Goal: Task Accomplishment & Management: Complete application form

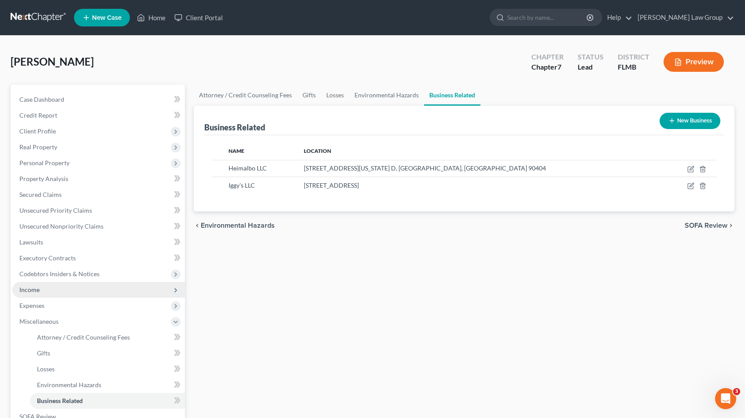
click at [52, 291] on span "Income" at bounding box center [98, 290] width 173 height 16
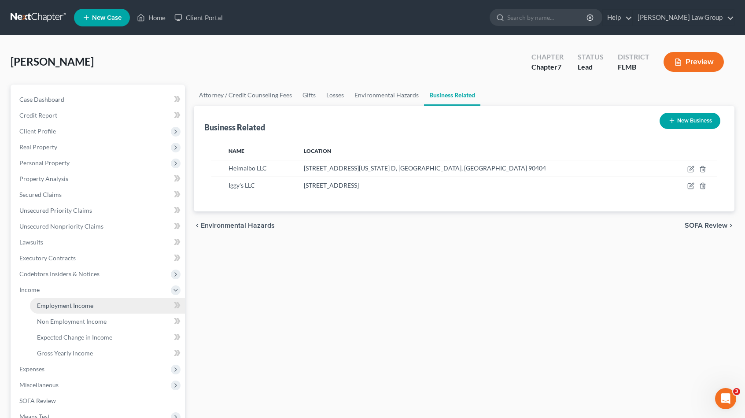
click at [54, 305] on span "Employment Income" at bounding box center [65, 305] width 56 height 7
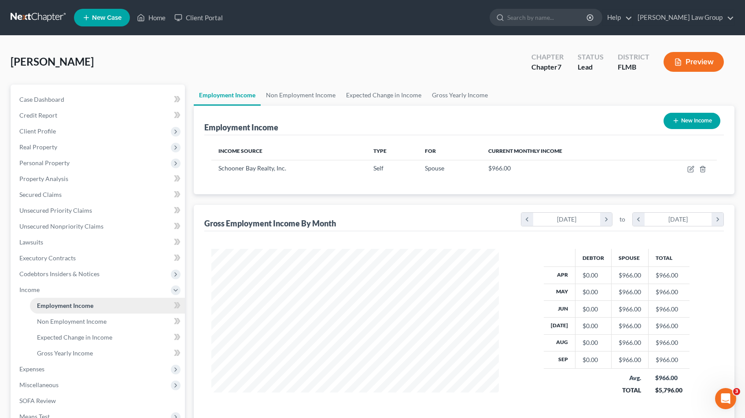
scroll to position [157, 305]
click at [308, 94] on link "Non Employment Income" at bounding box center [301, 95] width 80 height 21
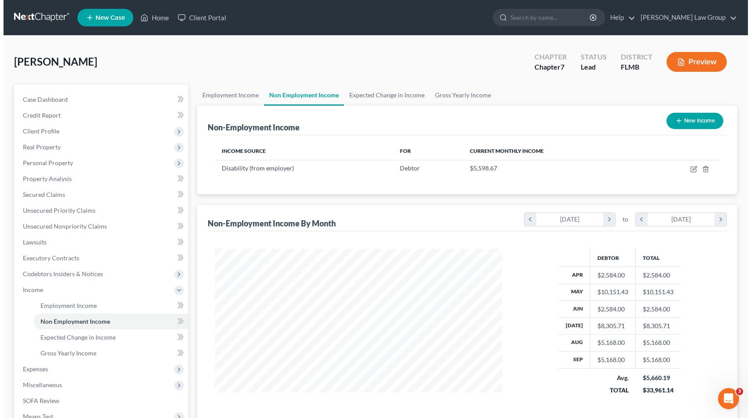
scroll to position [157, 305]
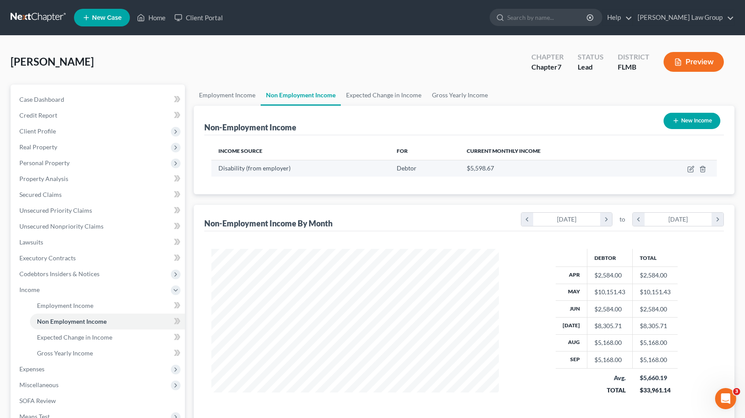
click at [692, 164] on td at bounding box center [678, 168] width 75 height 17
click at [690, 168] on icon "button" at bounding box center [691, 168] width 4 height 4
select select "1"
select select "2"
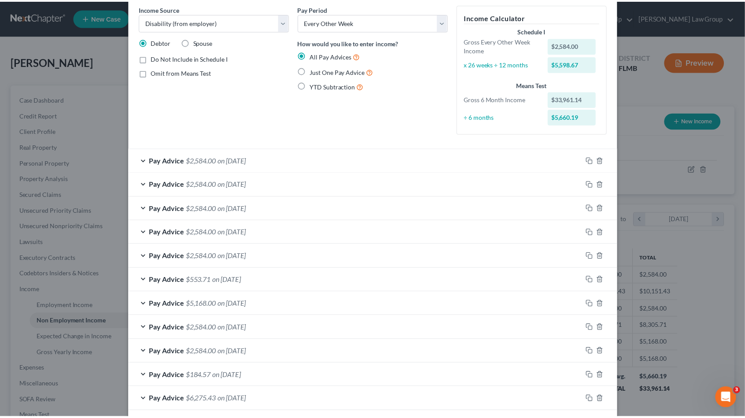
scroll to position [0, 0]
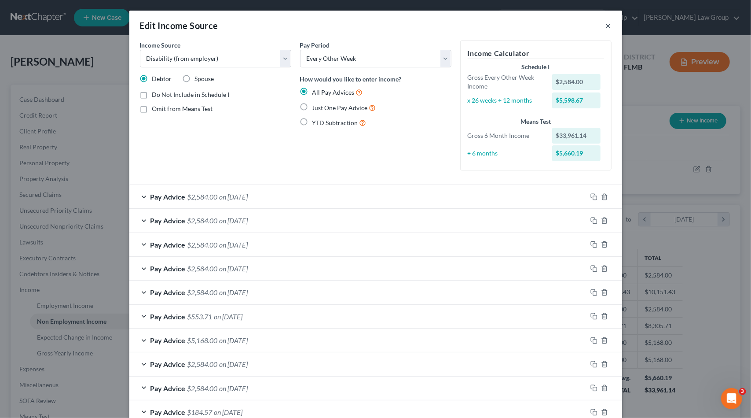
click at [607, 26] on button "×" at bounding box center [609, 25] width 6 height 11
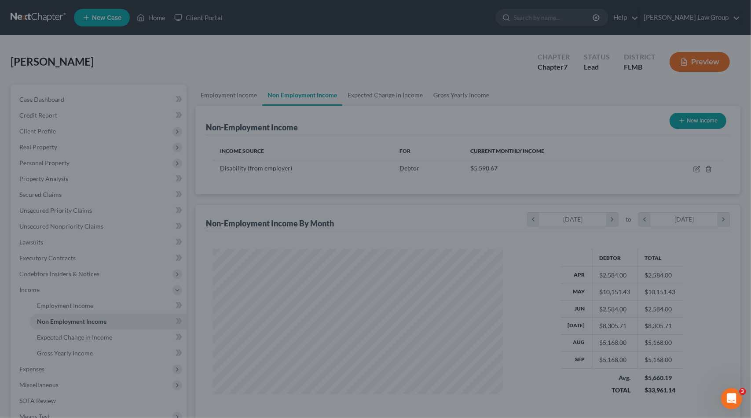
scroll to position [440029, 439880]
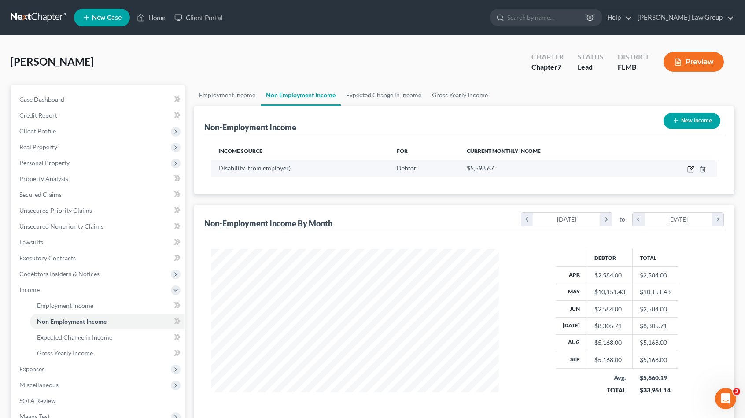
click at [692, 169] on icon "button" at bounding box center [690, 169] width 7 height 7
select select "1"
select select "2"
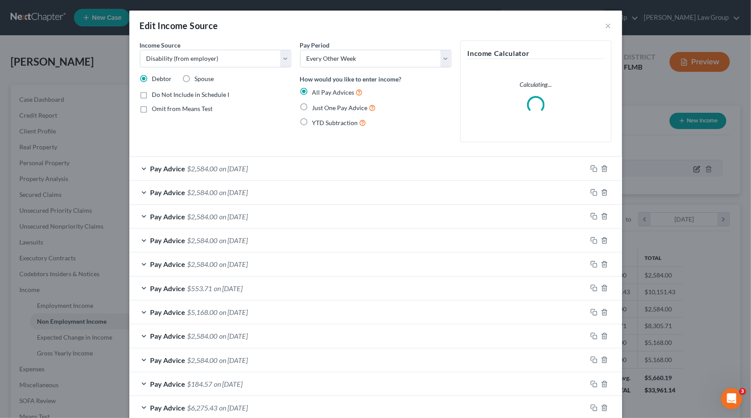
scroll to position [157, 308]
click at [231, 57] on select "Select Unemployment Disability (from employer) Pension Retirement Social Securi…" at bounding box center [215, 59] width 151 height 18
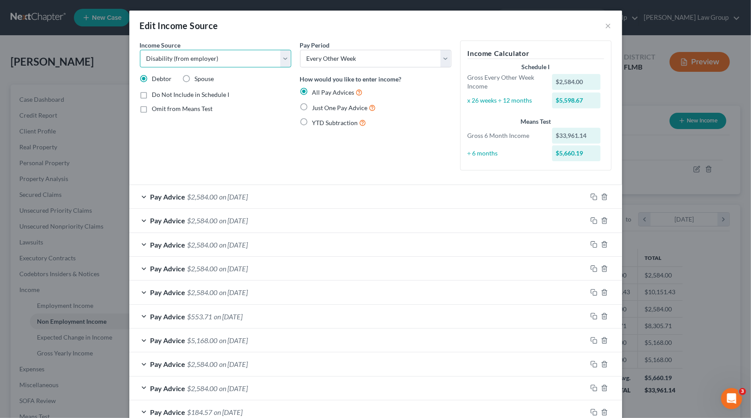
select select "5"
click at [140, 50] on select "Select Unemployment Disability (from employer) Pension Retirement Social Securi…" at bounding box center [215, 59] width 151 height 18
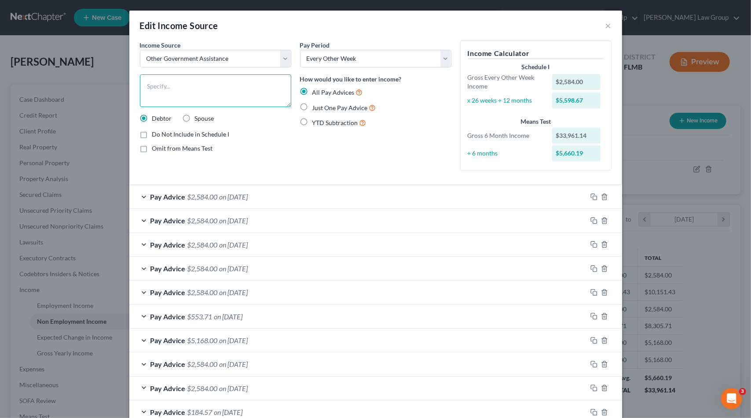
click at [179, 89] on textarea at bounding box center [215, 90] width 151 height 33
type textarea "[US_STATE] Disability"
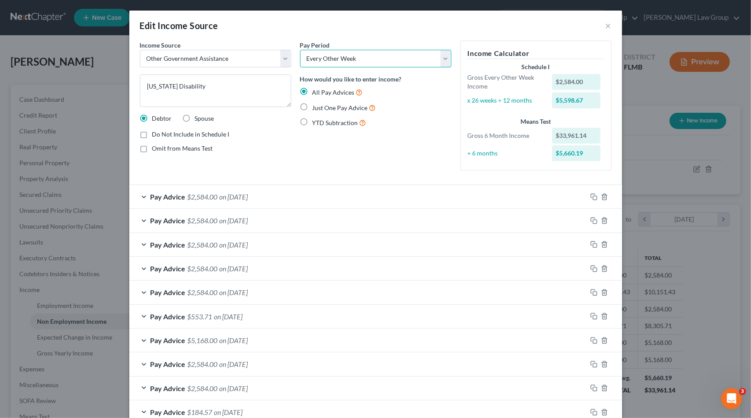
click at [394, 60] on select "Select Monthly Twice Monthly Every Other Week Weekly" at bounding box center [375, 59] width 151 height 18
drag, startPoint x: 368, startPoint y: 114, endPoint x: 437, endPoint y: 59, distance: 87.7
click at [439, 63] on div "Pay Period Select Monthly Twice Monthly Every Other Week Weekly How would you l…" at bounding box center [376, 108] width 160 height 137
drag, startPoint x: 432, startPoint y: 53, endPoint x: 407, endPoint y: 85, distance: 40.8
click at [407, 85] on div "Pay Period Select Monthly Twice Monthly Every Other Week Weekly How would you l…" at bounding box center [376, 108] width 160 height 137
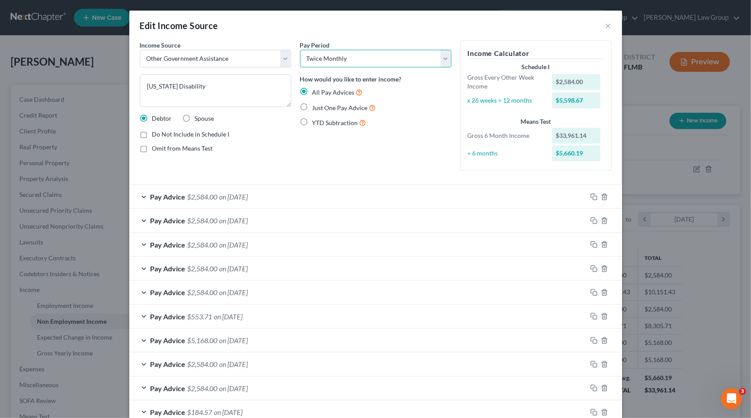
click at [300, 50] on select "Select Monthly Twice Monthly Every Other Week Weekly" at bounding box center [375, 59] width 151 height 18
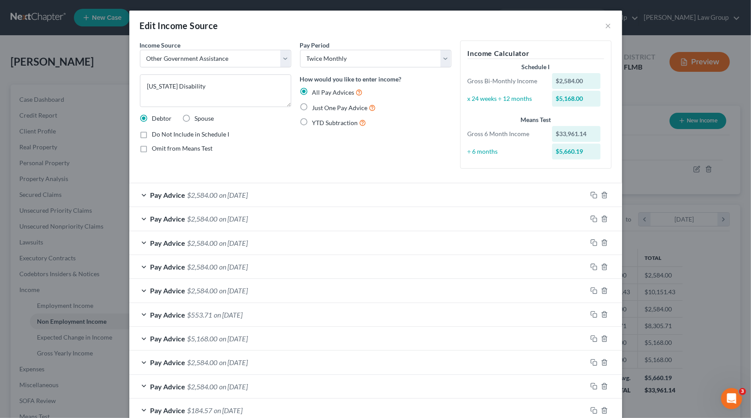
click at [478, 24] on div "Edit Income Source ×" at bounding box center [375, 26] width 493 height 30
click at [394, 56] on select "Select Monthly Twice Monthly Every Other Week Weekly" at bounding box center [375, 59] width 151 height 18
click at [300, 50] on select "Select Monthly Twice Monthly Every Other Week Weekly" at bounding box center [375, 59] width 151 height 18
click at [385, 52] on select "Select Monthly Twice Monthly Every Other Week Weekly" at bounding box center [375, 59] width 151 height 18
select select "1"
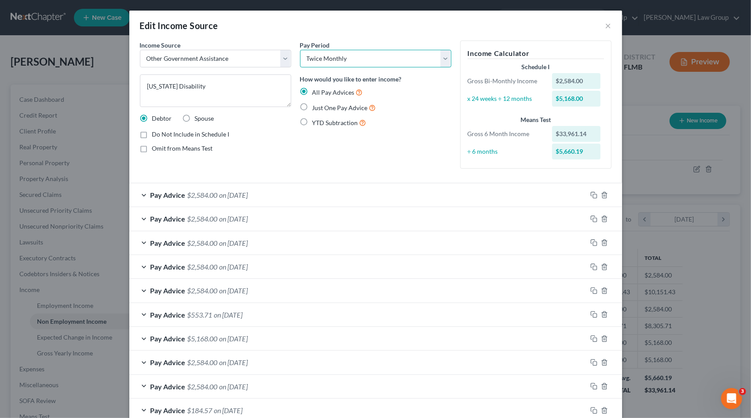
click at [300, 50] on select "Select Monthly Twice Monthly Every Other Week Weekly" at bounding box center [375, 59] width 151 height 18
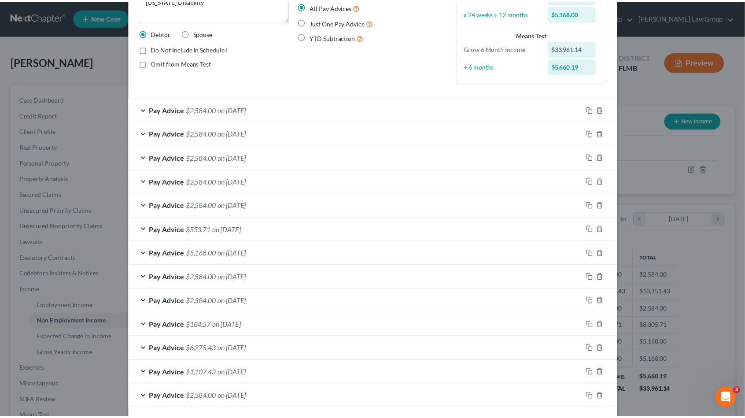
scroll to position [121, 0]
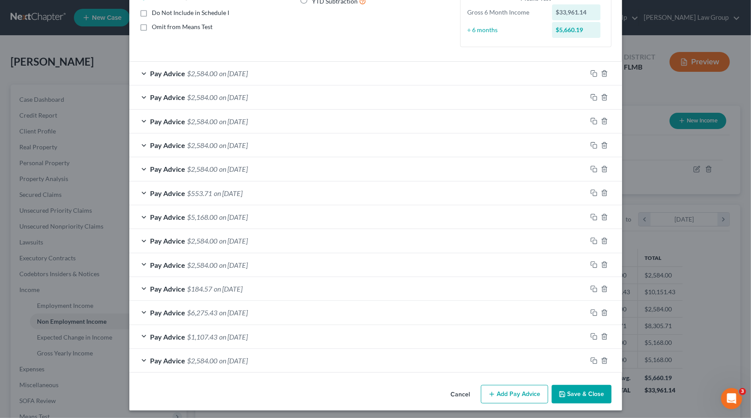
click at [561, 386] on button "Save & Close" at bounding box center [582, 394] width 60 height 18
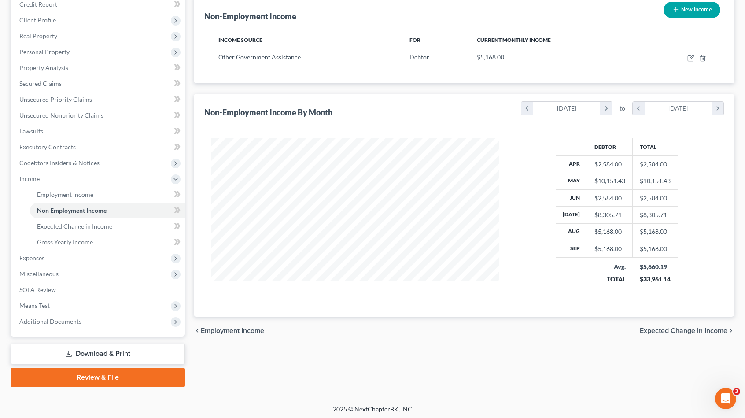
scroll to position [112, 0]
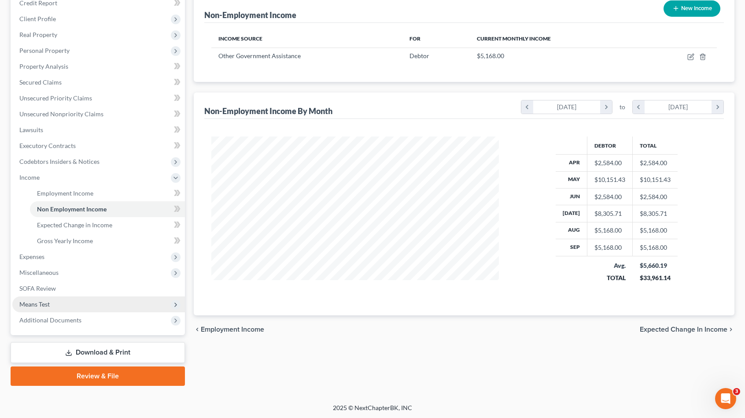
click at [37, 304] on span "Means Test" at bounding box center [34, 303] width 30 height 7
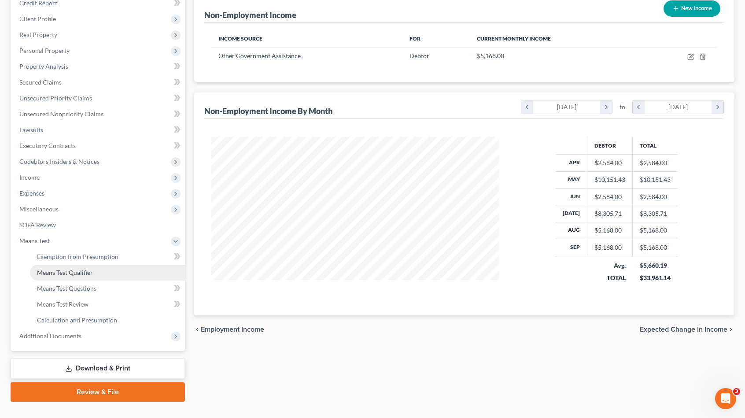
click at [89, 274] on span "Means Test Qualifier" at bounding box center [65, 272] width 56 height 7
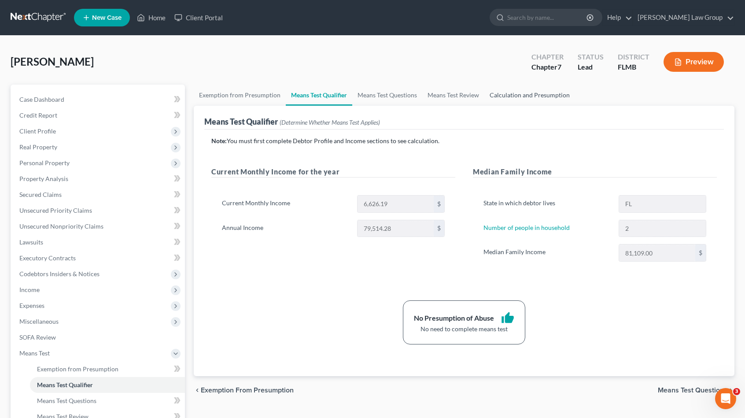
click at [522, 91] on link "Calculation and Presumption" at bounding box center [529, 95] width 91 height 21
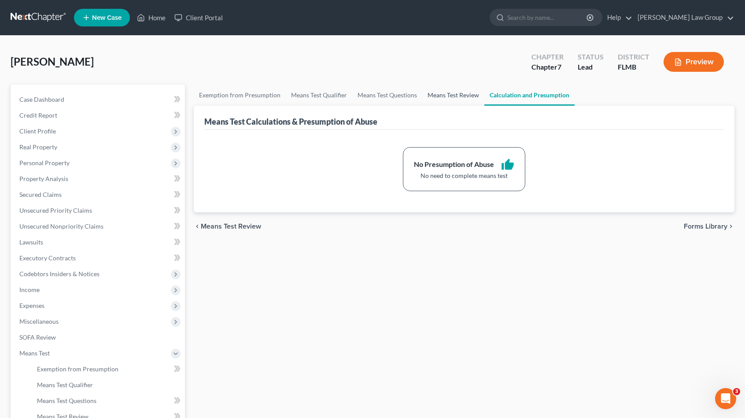
click at [441, 92] on link "Means Test Review" at bounding box center [453, 95] width 62 height 21
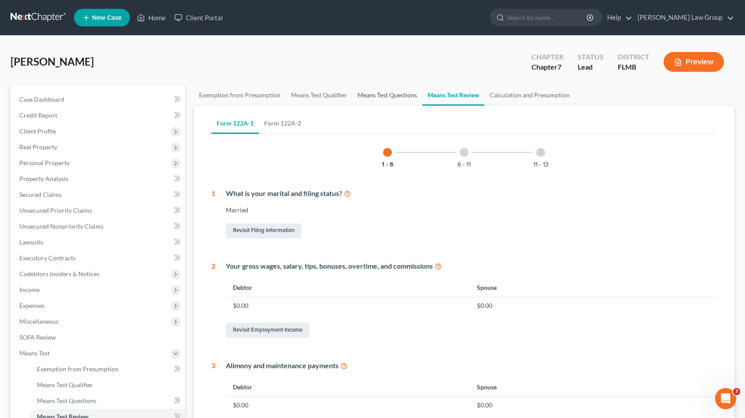
click at [379, 96] on link "Means Test Questions" at bounding box center [387, 95] width 70 height 21
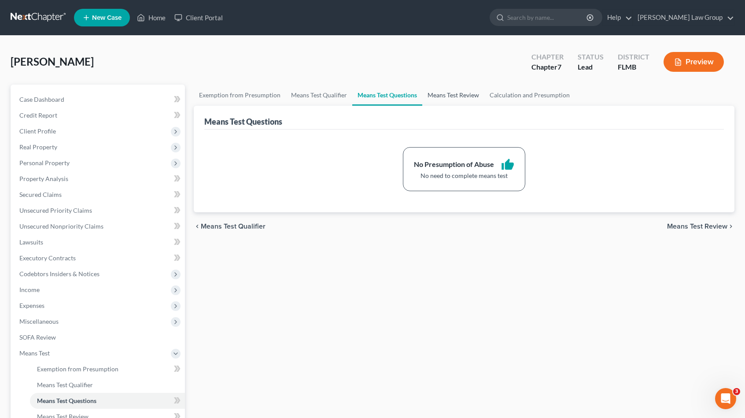
click at [440, 99] on link "Means Test Review" at bounding box center [453, 95] width 62 height 21
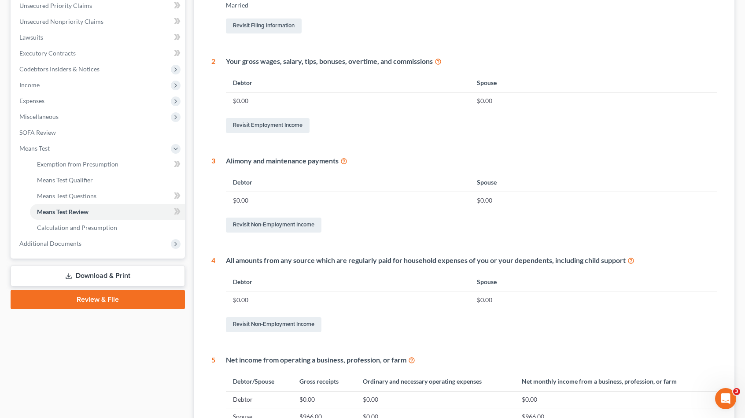
scroll to position [21, 0]
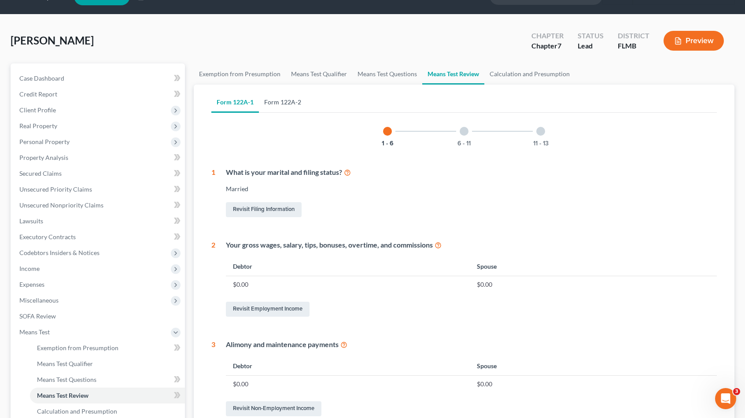
drag, startPoint x: 279, startPoint y: 111, endPoint x: 282, endPoint y: 105, distance: 6.7
click at [279, 110] on link "Form 122A-2" at bounding box center [283, 102] width 48 height 21
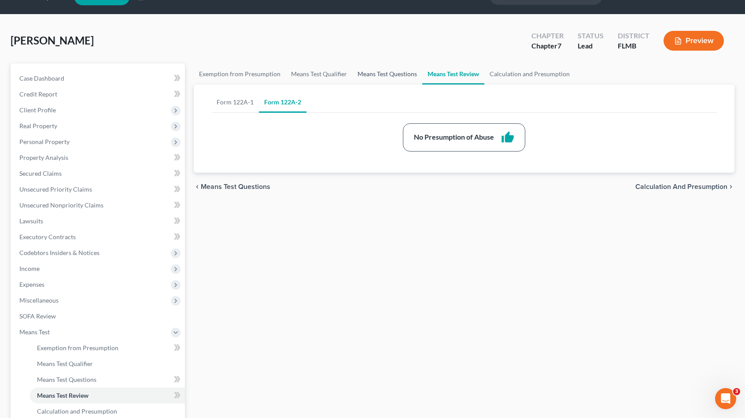
click at [388, 74] on link "Means Test Questions" at bounding box center [387, 73] width 70 height 21
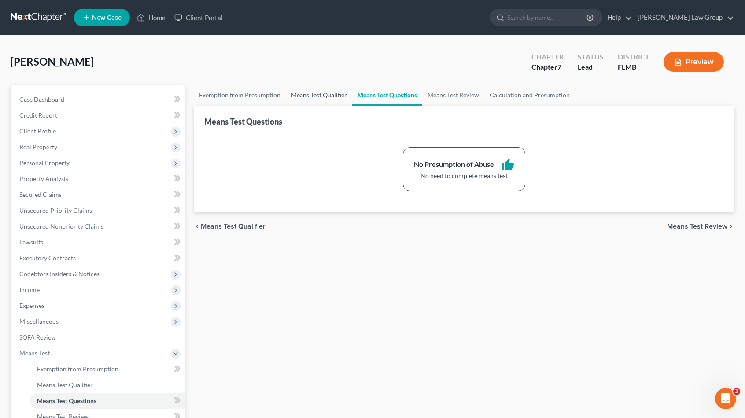
click at [300, 92] on link "Means Test Qualifier" at bounding box center [319, 95] width 66 height 21
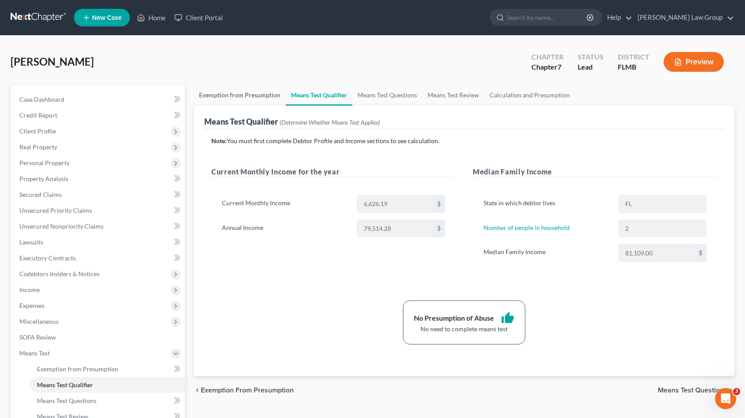
click at [241, 97] on link "Exemption from Presumption" at bounding box center [240, 95] width 92 height 21
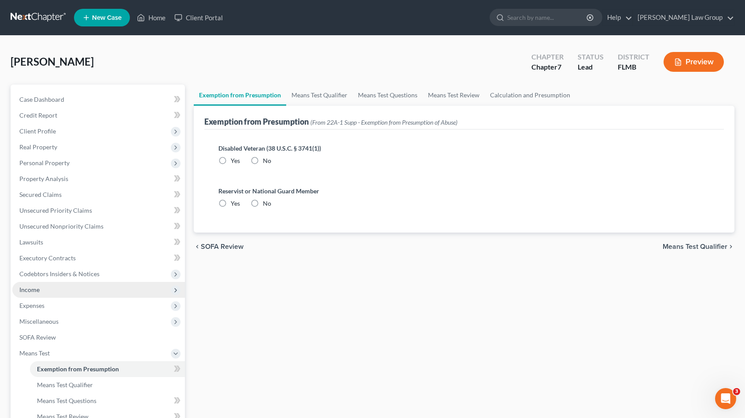
click at [70, 293] on span "Income" at bounding box center [98, 290] width 173 height 16
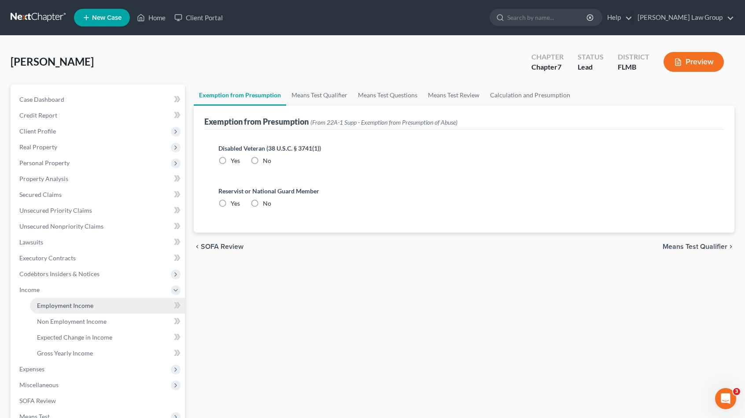
click at [74, 306] on span "Employment Income" at bounding box center [65, 305] width 56 height 7
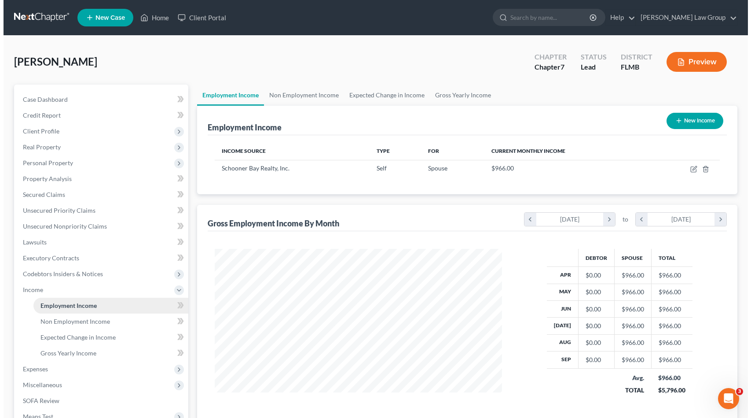
scroll to position [157, 305]
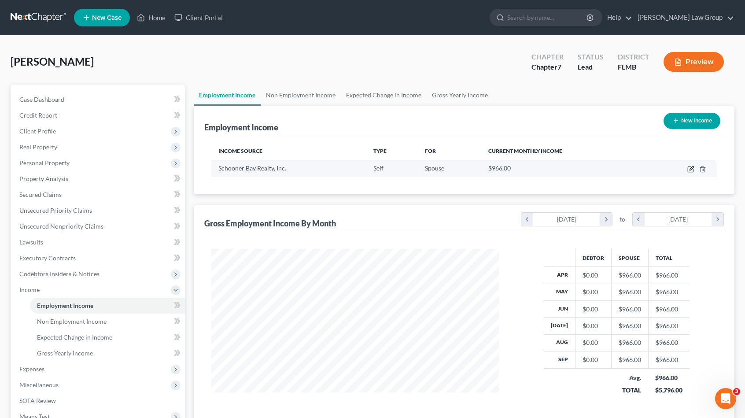
click at [688, 166] on icon "button" at bounding box center [690, 169] width 7 height 7
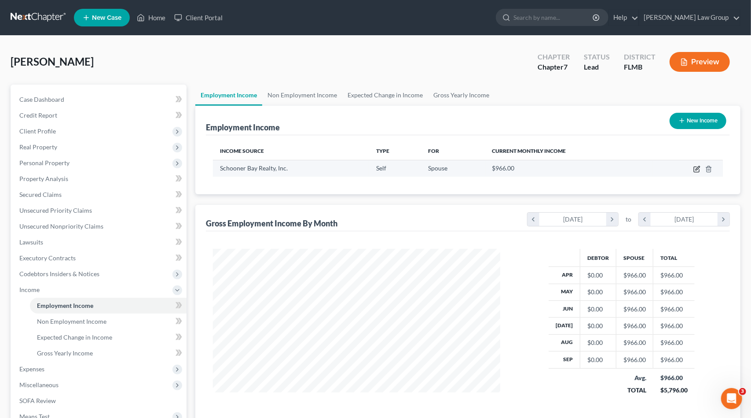
select select "1"
select select "9"
select select "0"
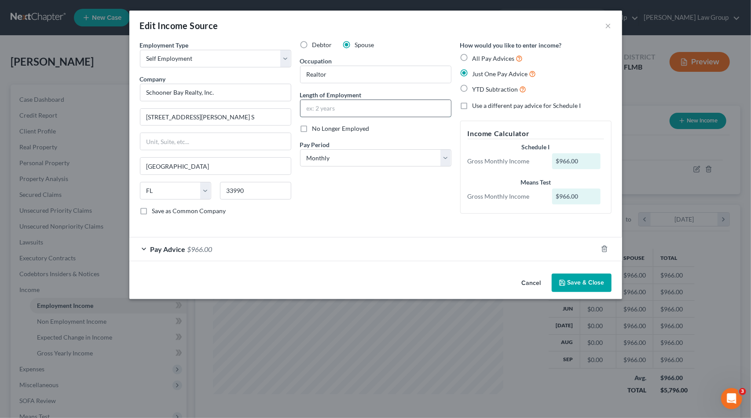
click at [318, 105] on input "text" at bounding box center [376, 108] width 151 height 17
type input "5 months"
click at [306, 249] on div "Pay Advice $966.00" at bounding box center [363, 248] width 468 height 23
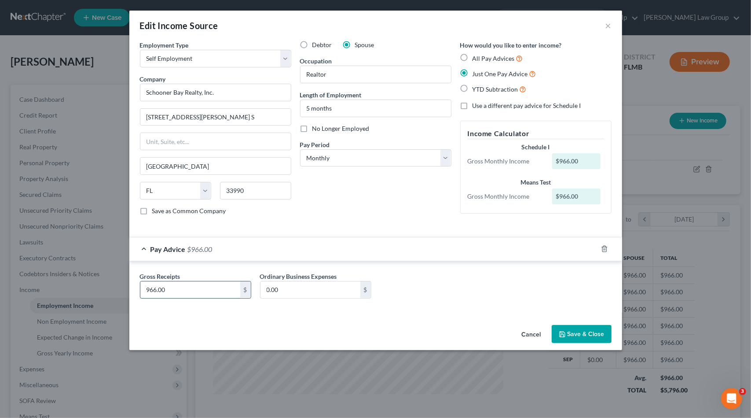
click at [147, 290] on input "966.00" at bounding box center [190, 289] width 100 height 17
click at [146, 289] on input "966.00" at bounding box center [190, 289] width 100 height 17
click at [150, 291] on input "966.00" at bounding box center [190, 289] width 100 height 17
type input "1,466.00"
click at [585, 332] on button "Save & Close" at bounding box center [582, 334] width 60 height 18
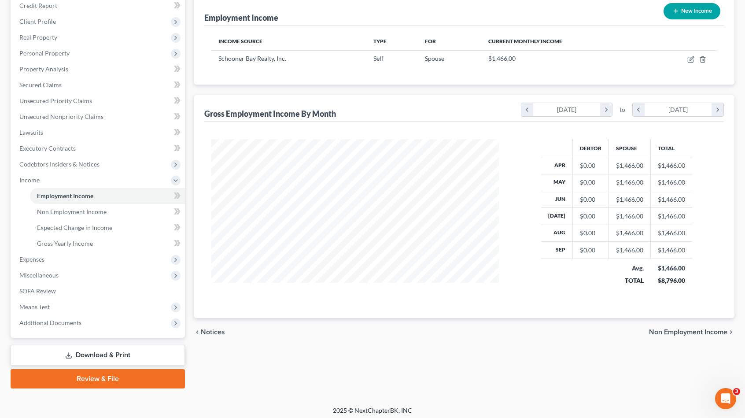
scroll to position [112, 0]
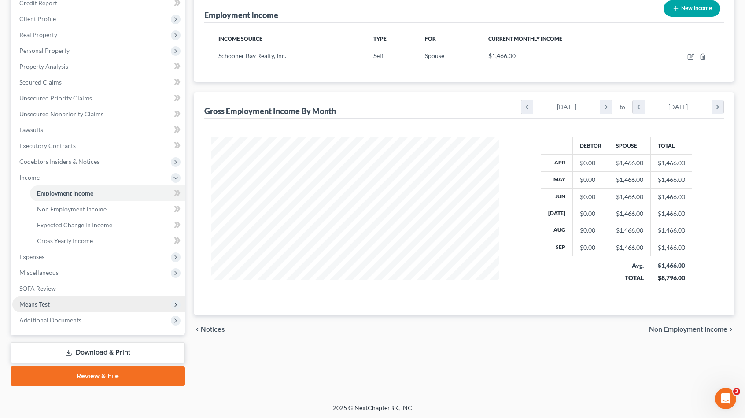
click at [51, 303] on span "Means Test" at bounding box center [98, 304] width 173 height 16
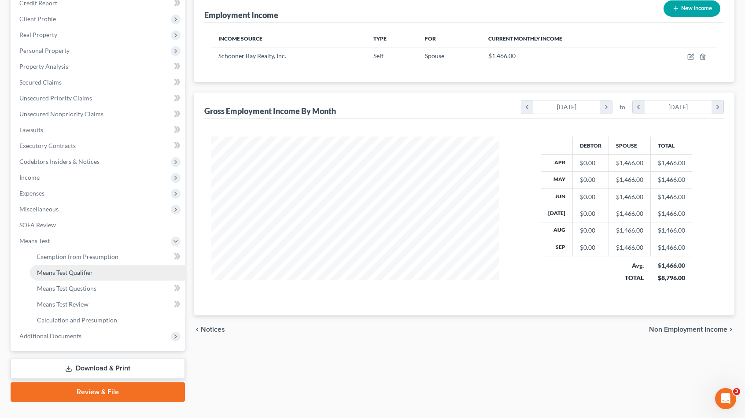
click at [107, 273] on link "Means Test Qualifier" at bounding box center [107, 273] width 155 height 16
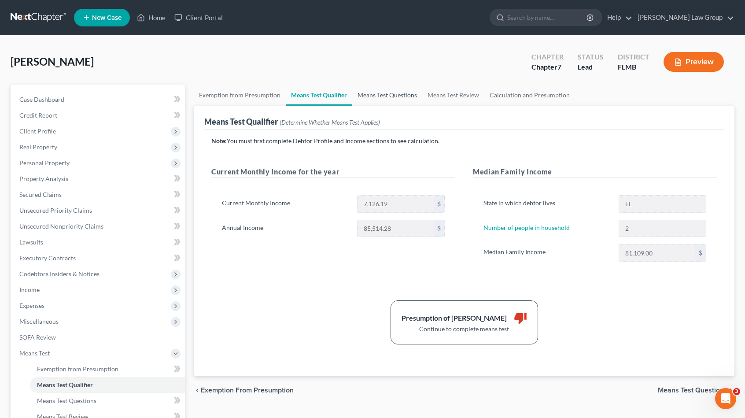
click at [383, 95] on link "Means Test Questions" at bounding box center [387, 95] width 70 height 21
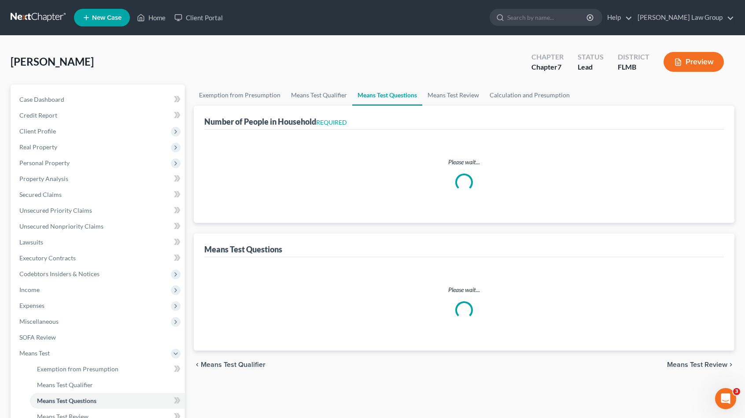
select select "0"
select select "60"
select select "1"
select select "60"
select select "2"
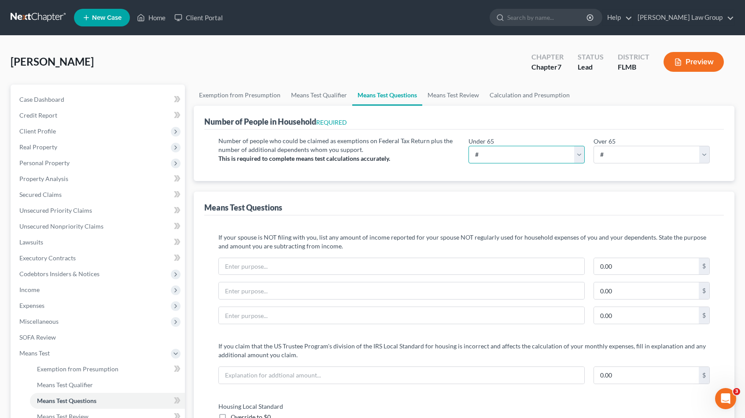
click at [567, 151] on select "# 0 1 2 3 4 5 6 7 8 9 10" at bounding box center [526, 155] width 116 height 18
select select "2"
click at [468, 146] on select "# 0 1 2 3 4 5 6 7 8 9 10" at bounding box center [526, 155] width 116 height 18
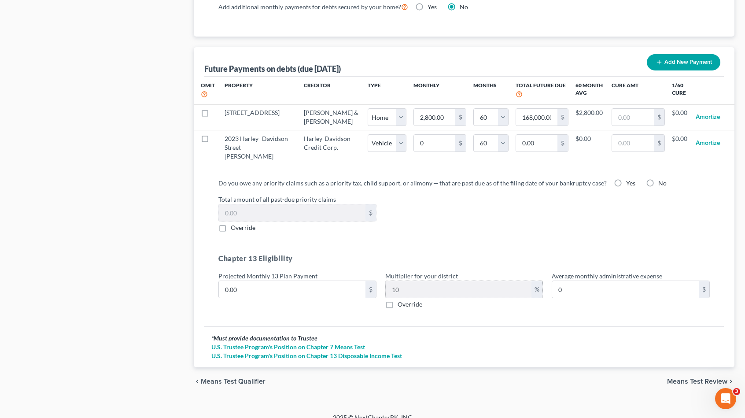
scroll to position [843, 0]
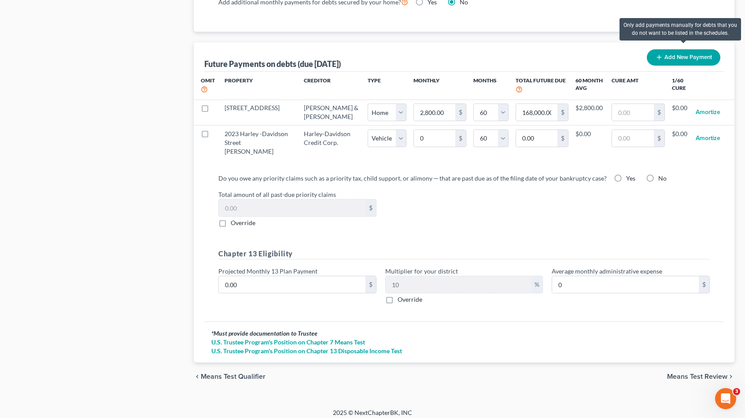
click at [672, 55] on button "Add New Payment" at bounding box center [684, 57] width 74 height 16
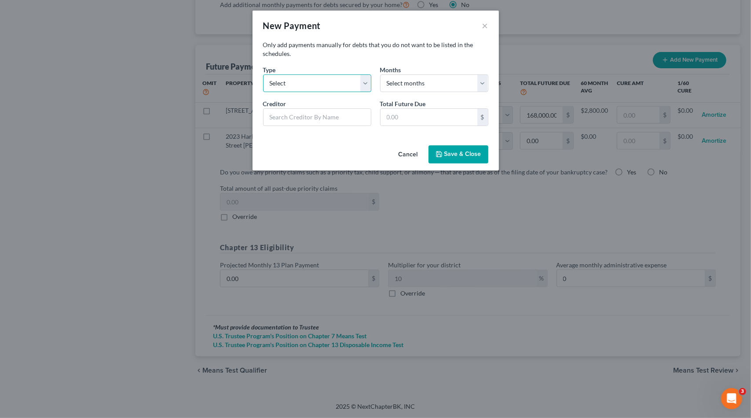
click at [316, 80] on select "Select Home Vehicle Other" at bounding box center [317, 83] width 108 height 18
select select "1"
click at [263, 74] on select "Select Home Vehicle Other" at bounding box center [317, 83] width 108 height 18
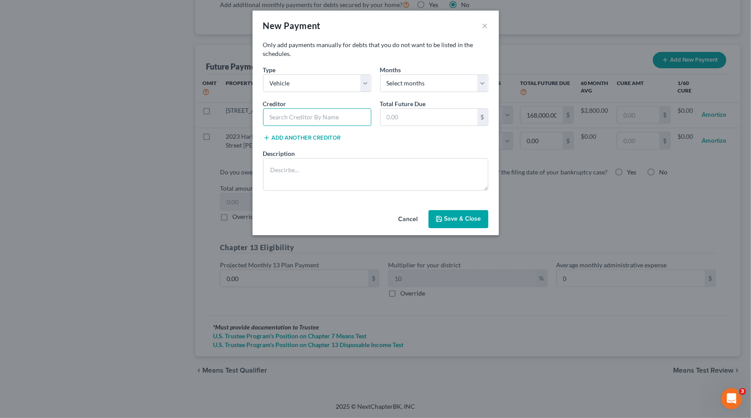
click at [308, 117] on input "text" at bounding box center [317, 117] width 108 height 18
type input "Ally"
click at [431, 109] on input "text" at bounding box center [429, 117] width 97 height 17
drag, startPoint x: 377, startPoint y: 116, endPoint x: 464, endPoint y: 119, distance: 86.3
click at [464, 119] on input "45" at bounding box center [429, 117] width 97 height 17
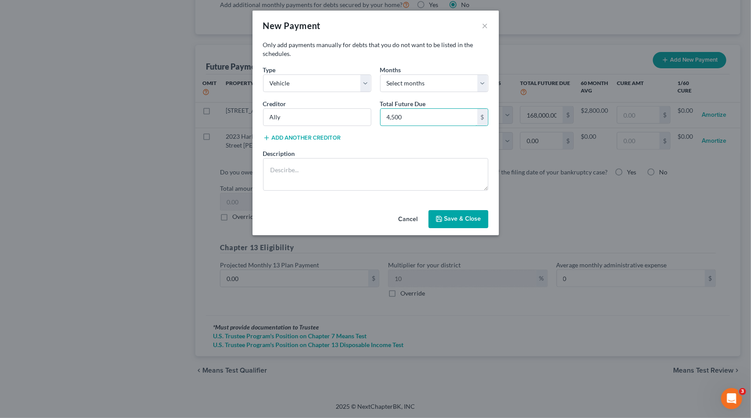
drag, startPoint x: 416, startPoint y: 116, endPoint x: 356, endPoint y: 107, distance: 61.0
click at [356, 107] on form "Type * Select Home Vehicle Other Months * Select months 0 1 2 3 4 5 6 7 8 9 10 …" at bounding box center [376, 131] width 234 height 132
click at [450, 114] on input "4,500" at bounding box center [429, 117] width 97 height 17
drag, startPoint x: 462, startPoint y: 119, endPoint x: 323, endPoint y: 101, distance: 140.3
click at [323, 101] on form "Type * Select Home Vehicle Other Months * Select months 0 1 2 3 4 5 6 7 8 9 10 …" at bounding box center [376, 131] width 234 height 132
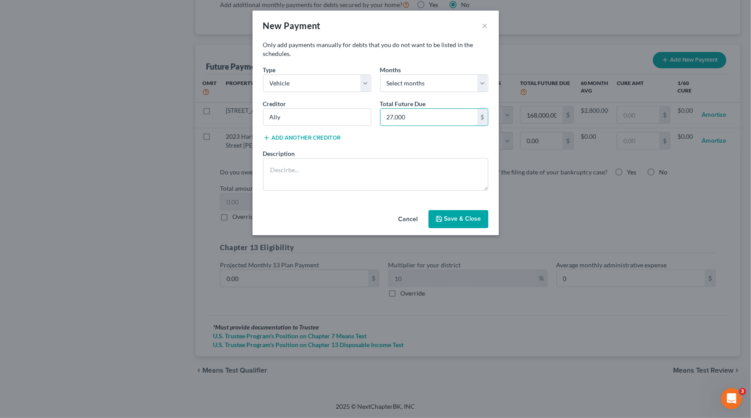
type input "27,000"
click at [463, 212] on button "Save & Close" at bounding box center [459, 219] width 60 height 18
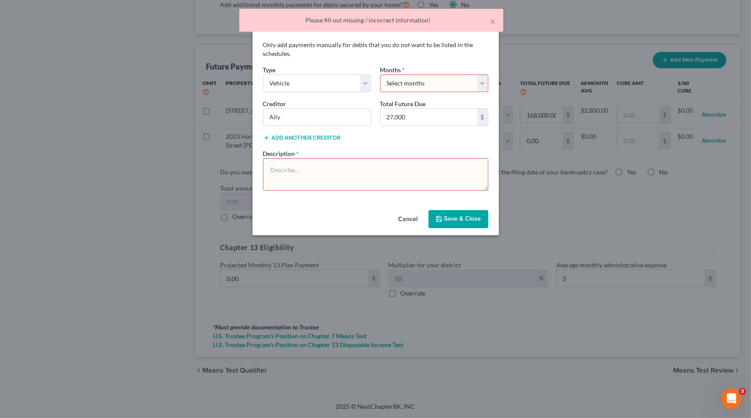
click at [456, 81] on select "Select months 0 1 2 3 4 5 6 7 8 9 10 11 12 13 14 15 16 17 18 19 20 21 22 23 24 …" at bounding box center [434, 83] width 108 height 18
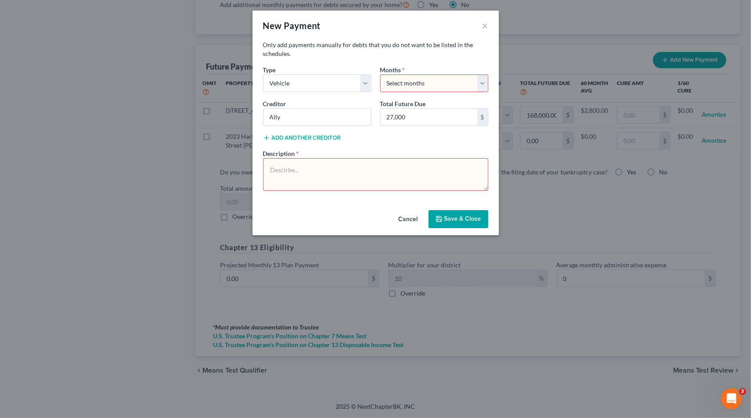
select select "60"
click at [380, 74] on select "Select months 0 1 2 3 4 5 6 7 8 9 10 11 12 13 14 15 16 17 18 19 20 21 22 23 24 …" at bounding box center [434, 83] width 108 height 18
click at [464, 215] on button "Save & Close" at bounding box center [459, 219] width 60 height 18
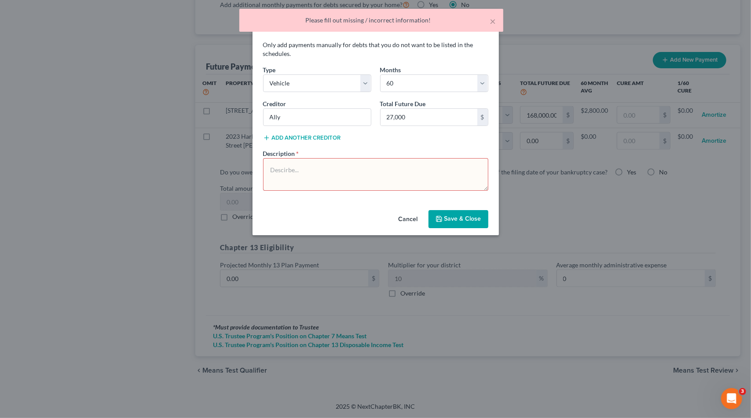
click at [384, 169] on textarea at bounding box center [375, 174] width 225 height 33
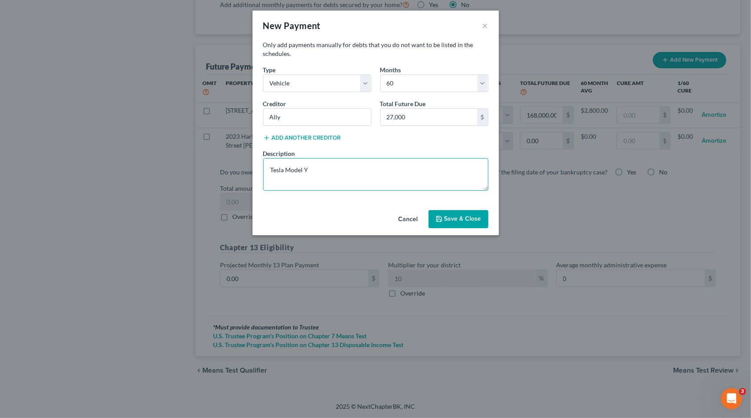
type textarea "Tesla Model Y"
click at [462, 218] on button "Save & Close" at bounding box center [459, 219] width 60 height 18
select select "1"
select select "60"
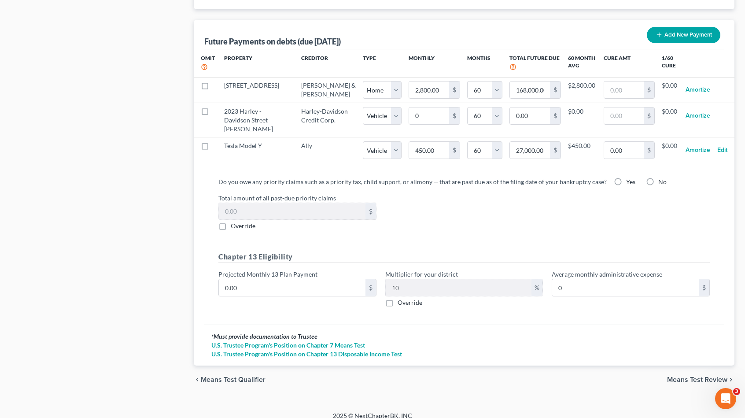
scroll to position [868, 0]
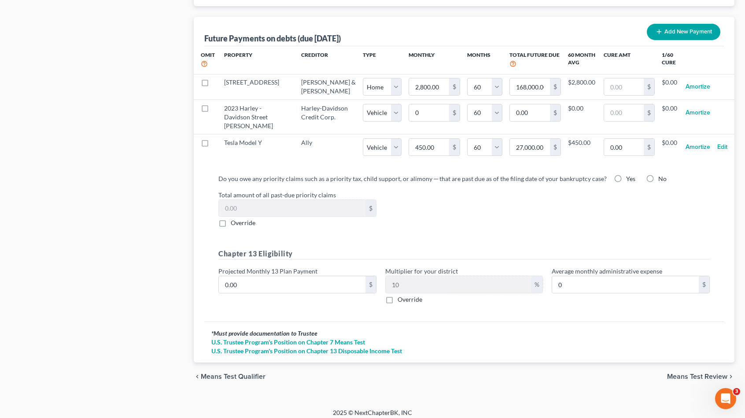
click at [702, 373] on span "Means Test Review" at bounding box center [697, 376] width 60 height 7
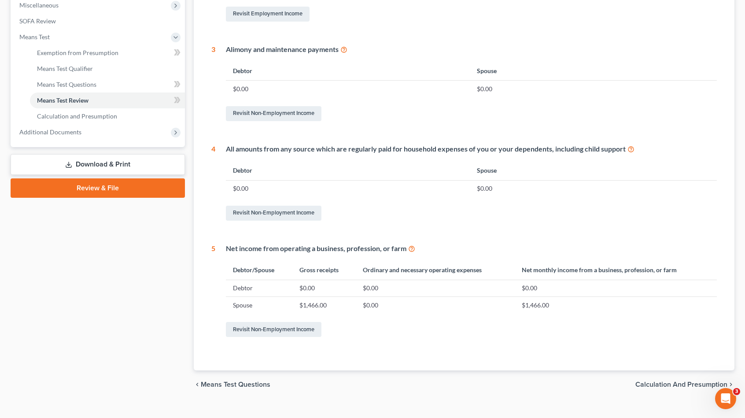
scroll to position [329, 0]
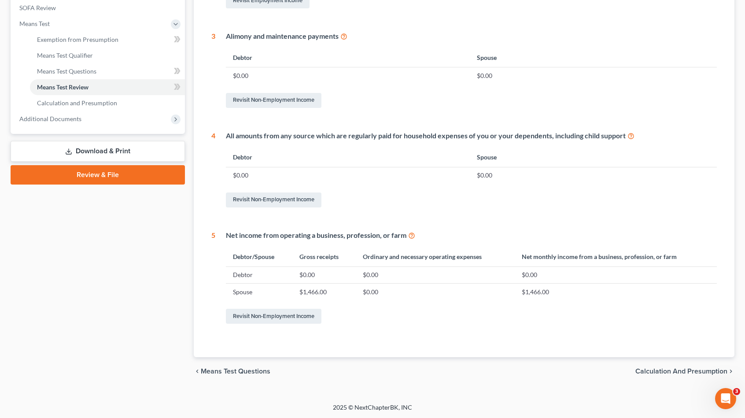
click at [696, 372] on span "Calculation and Presumption" at bounding box center [681, 371] width 92 height 7
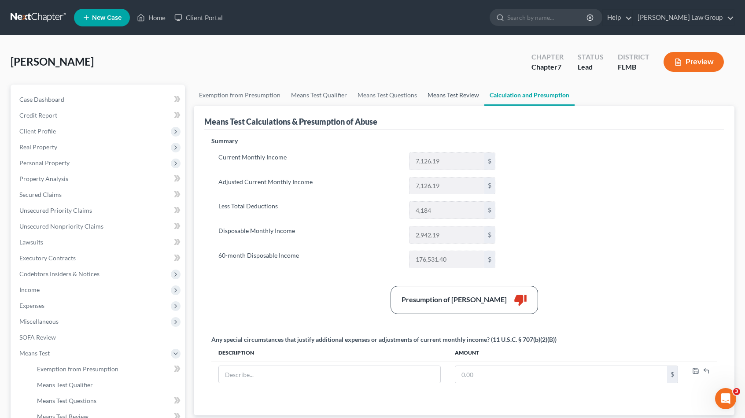
click at [460, 93] on link "Means Test Review" at bounding box center [453, 95] width 62 height 21
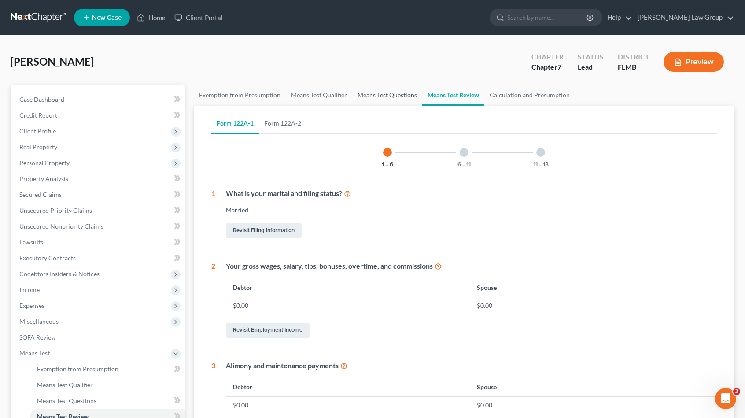
click at [397, 98] on link "Means Test Questions" at bounding box center [387, 95] width 70 height 21
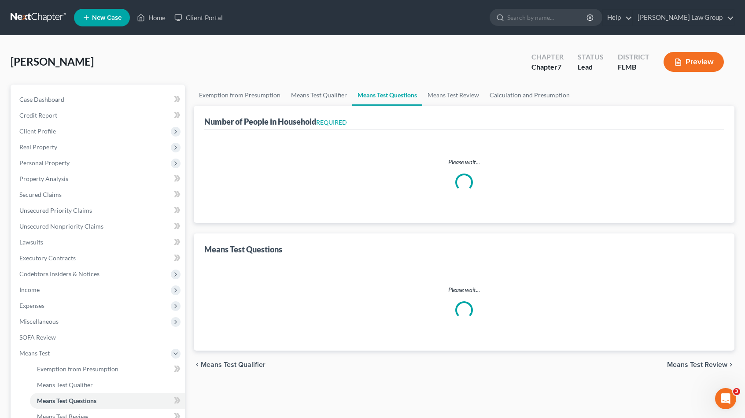
select select "0"
select select "60"
select select "1"
select select "60"
select select "1"
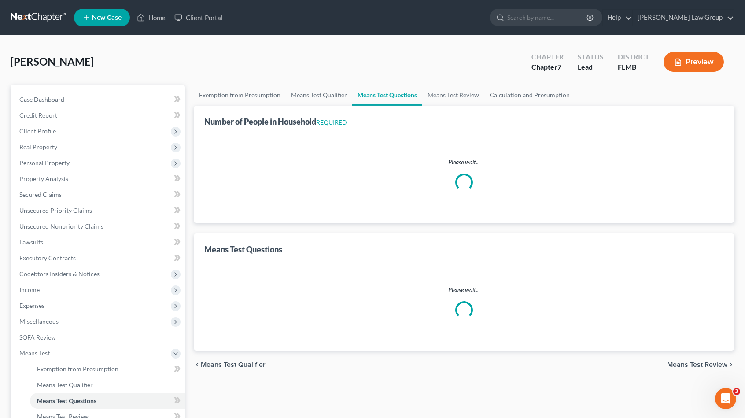
select select "60"
select select "2"
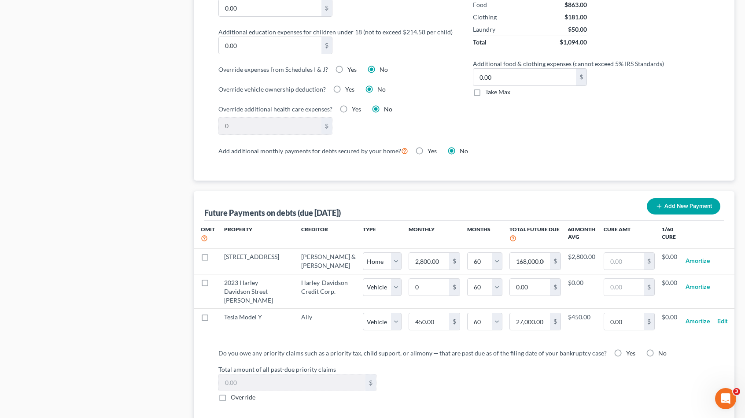
scroll to position [704, 0]
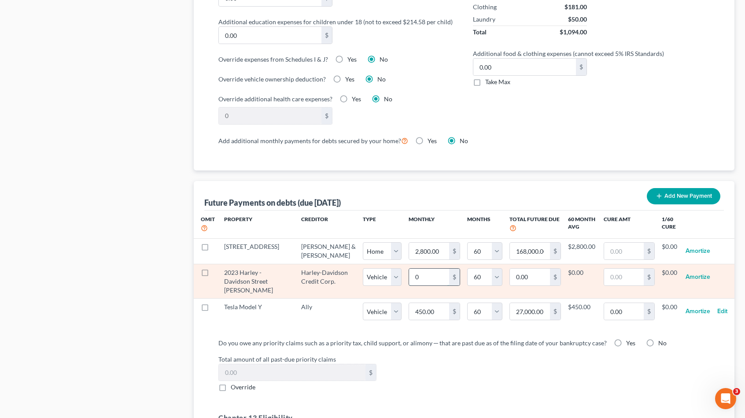
click at [413, 271] on input "0" at bounding box center [429, 277] width 40 height 17
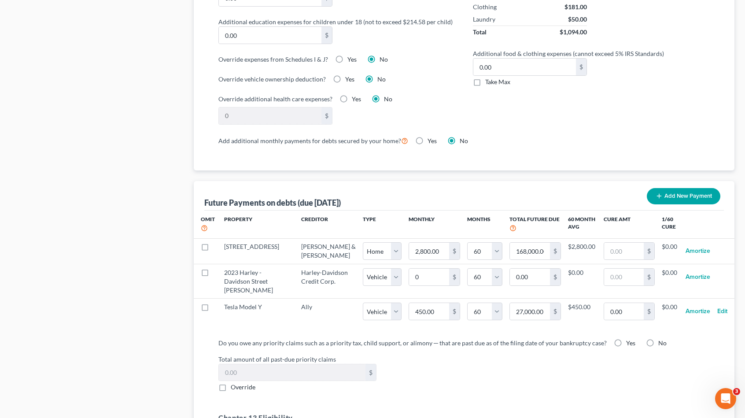
click at [348, 412] on h5 "Chapter 13 Eligibility" at bounding box center [463, 417] width 491 height 11
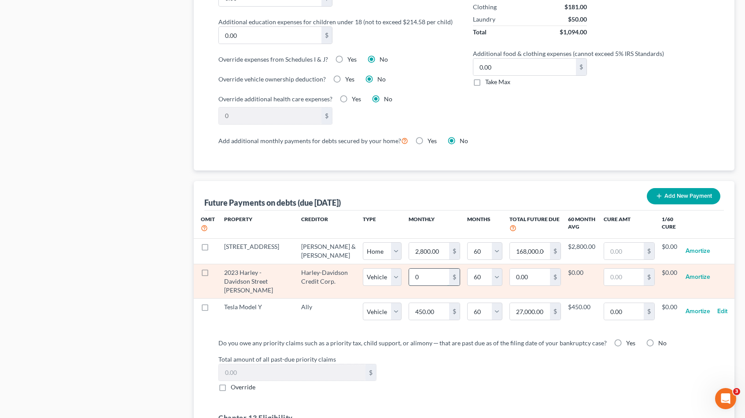
click at [409, 273] on input "0" at bounding box center [429, 277] width 40 height 17
type input "4"
type input "240.00"
type input "42"
type input "2,520.00"
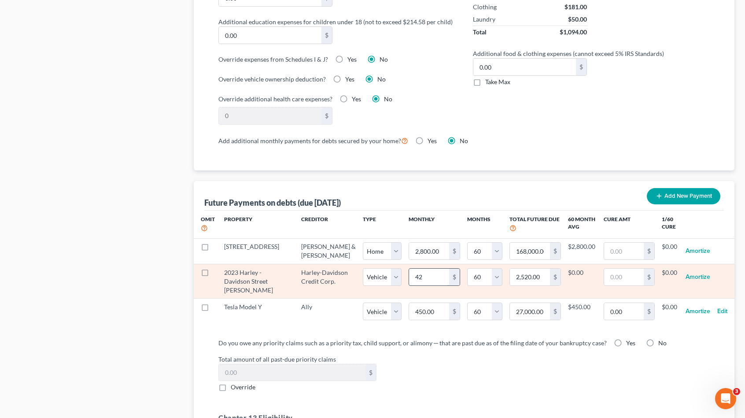
type input "426"
type input "25,560.00"
select select "1"
select select "60"
select select "1"
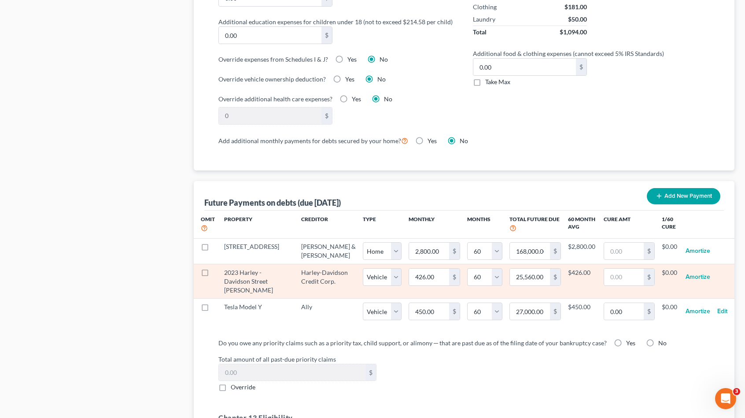
select select "60"
click at [711, 272] on td "Amortize" at bounding box center [697, 281] width 39 height 34
click at [709, 272] on button "Amortize" at bounding box center [697, 277] width 25 height 18
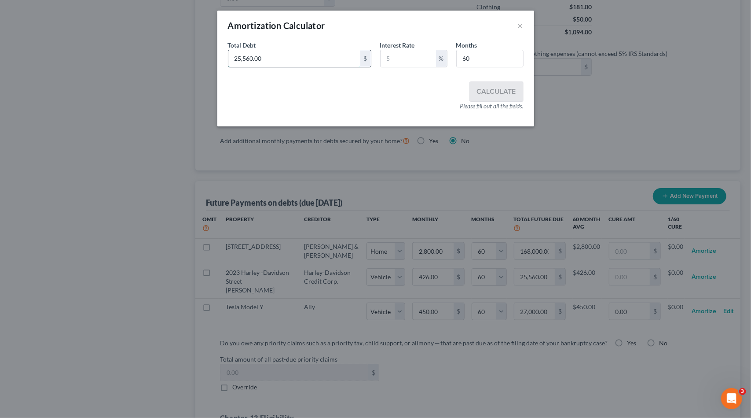
click at [274, 63] on input "25,560.00" at bounding box center [294, 58] width 132 height 17
type input "150,000"
click at [421, 63] on input "text" at bounding box center [408, 58] width 55 height 17
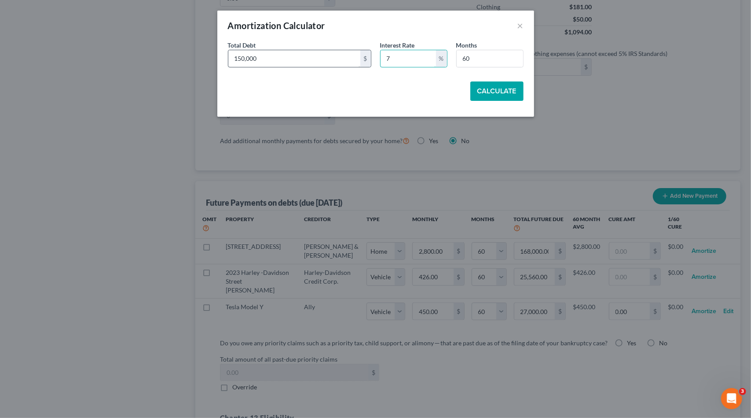
type input "7"
click at [245, 52] on input "150,000" at bounding box center [294, 58] width 132 height 17
click at [242, 57] on input "150,000" at bounding box center [294, 58] width 132 height 17
click at [242, 58] on input "150,000" at bounding box center [294, 58] width 132 height 17
click at [246, 60] on input "150,000" at bounding box center [294, 58] width 132 height 17
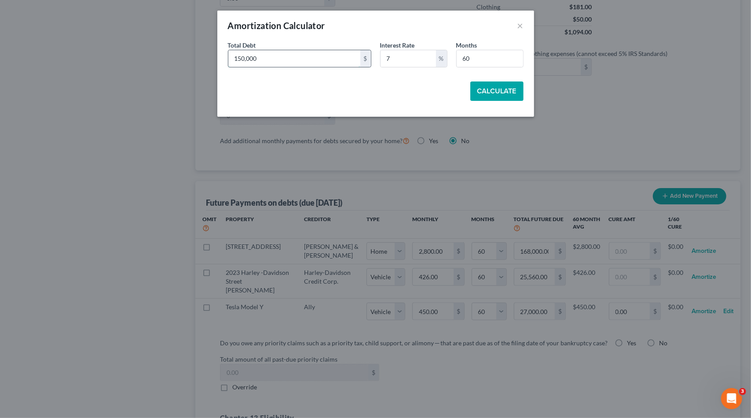
click at [244, 59] on input "150,000" at bounding box center [294, 58] width 132 height 17
type input "15,000"
click at [515, 84] on button "Calculate" at bounding box center [497, 90] width 53 height 19
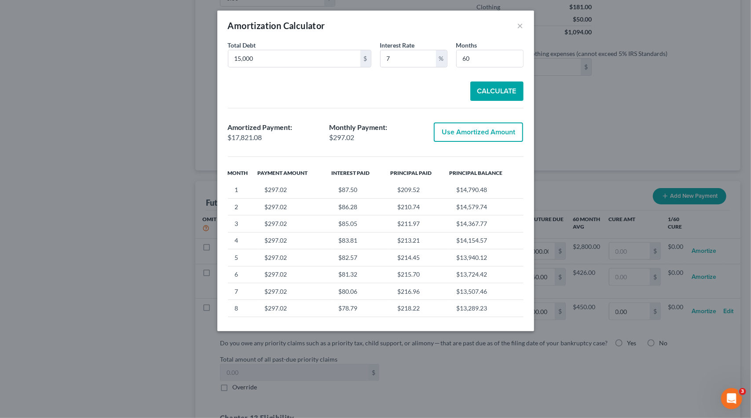
click at [499, 132] on button "Use Amortized Amount" at bounding box center [478, 131] width 89 height 19
type input "297.01"
type input "17,821.07"
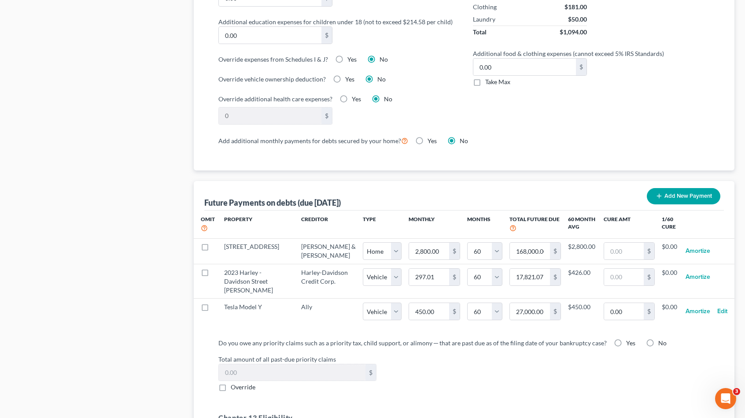
select select "1"
select select "60"
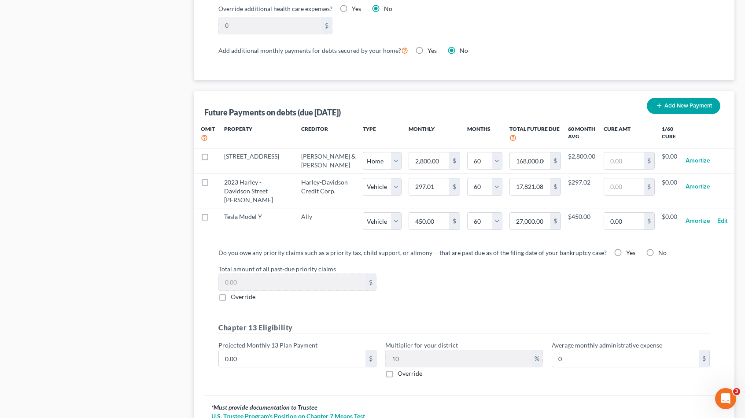
scroll to position [868, 0]
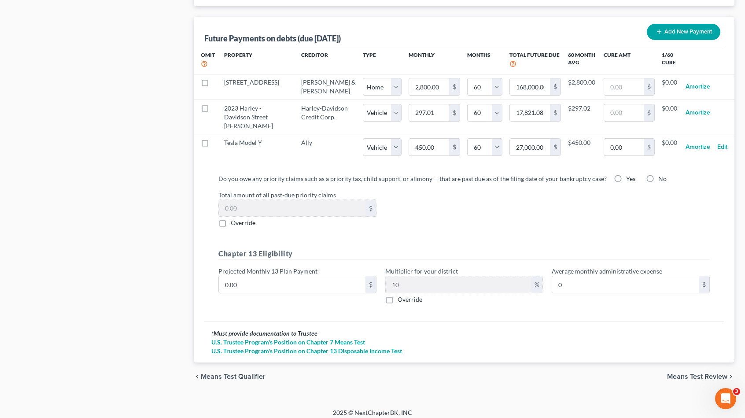
click at [709, 373] on span "Means Test Review" at bounding box center [697, 376] width 60 height 7
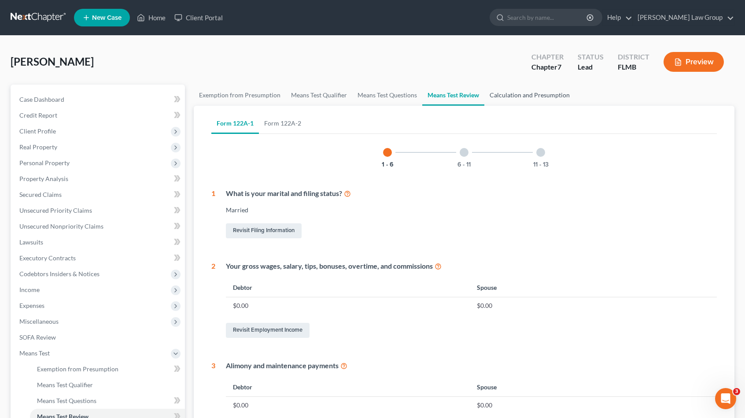
click at [517, 98] on link "Calculation and Presumption" at bounding box center [529, 95] width 91 height 21
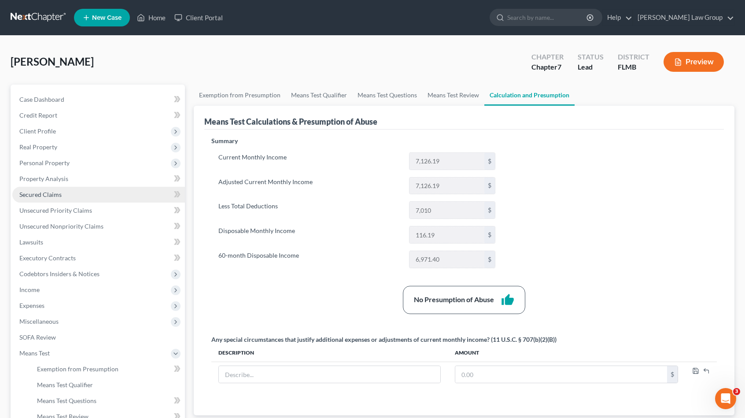
click at [66, 194] on link "Secured Claims" at bounding box center [98, 195] width 173 height 16
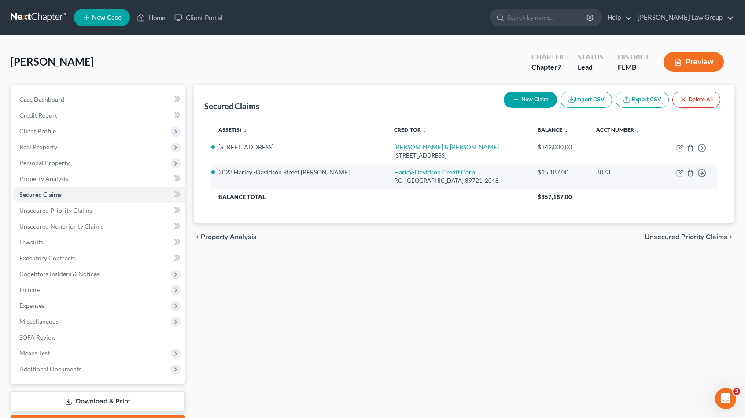
click at [408, 173] on link "Harley-Davidson Credit Corp." at bounding box center [435, 171] width 82 height 7
select select "31"
select select "0"
select select "2"
select select "0"
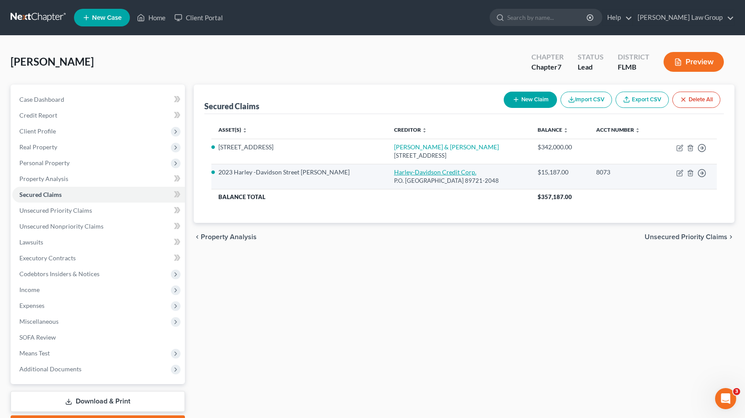
select select "0"
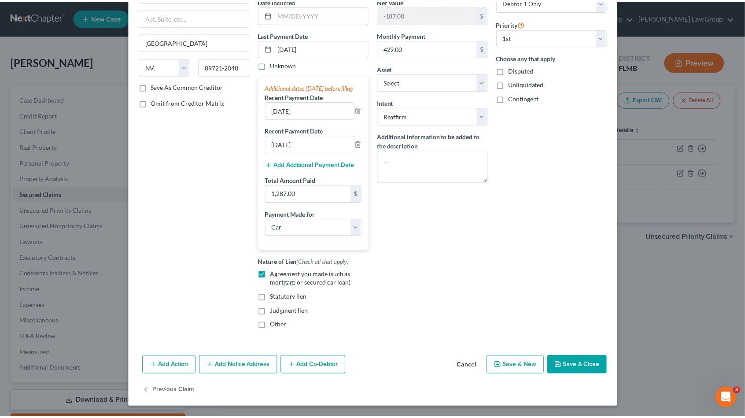
scroll to position [97, 0]
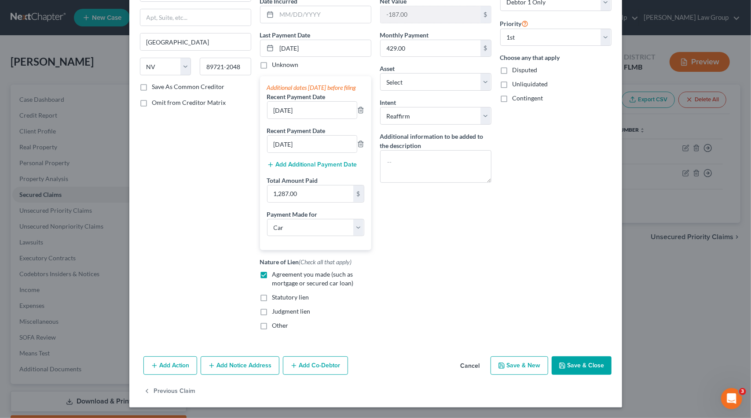
click at [576, 362] on button "Save & Close" at bounding box center [582, 365] width 60 height 18
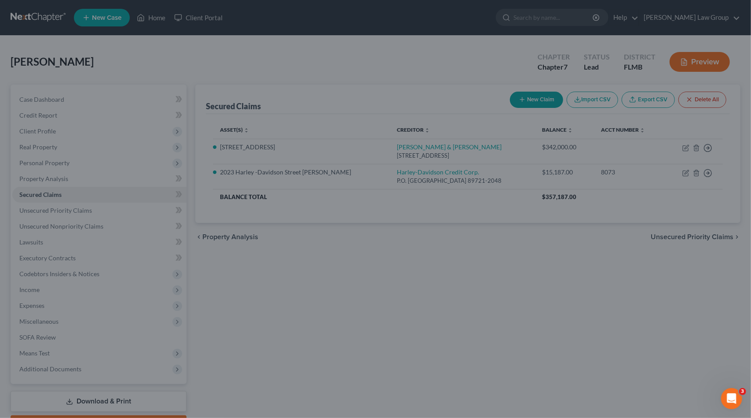
select select "6"
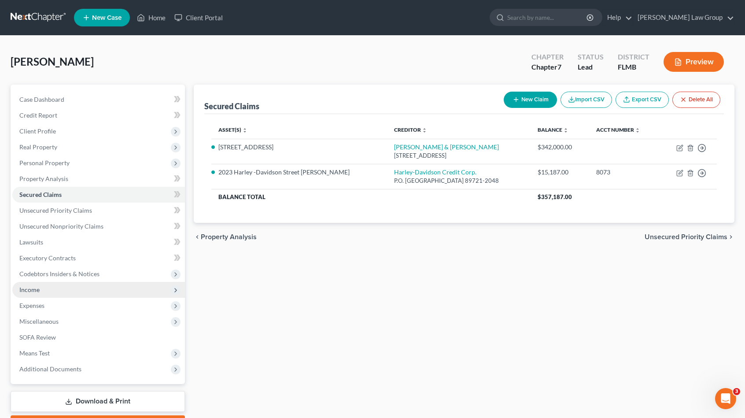
click at [62, 286] on span "Income" at bounding box center [98, 290] width 173 height 16
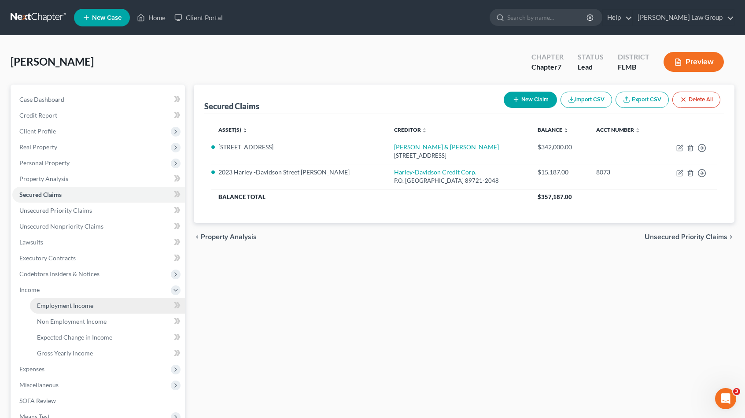
click at [64, 303] on span "Employment Income" at bounding box center [65, 305] width 56 height 7
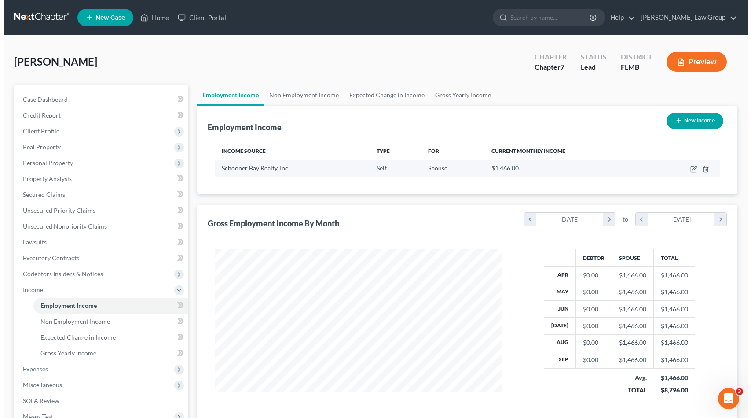
scroll to position [157, 305]
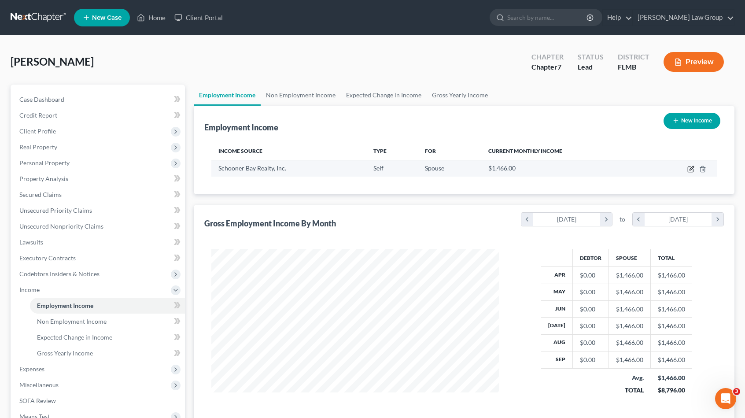
click at [691, 171] on icon "button" at bounding box center [690, 169] width 7 height 7
select select "1"
select select "9"
select select "0"
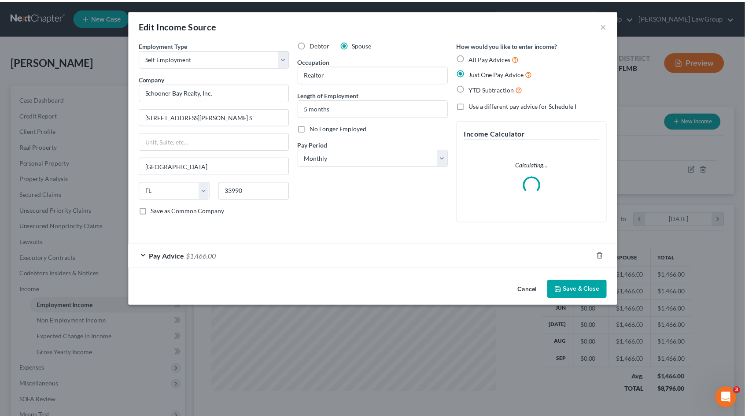
scroll to position [157, 308]
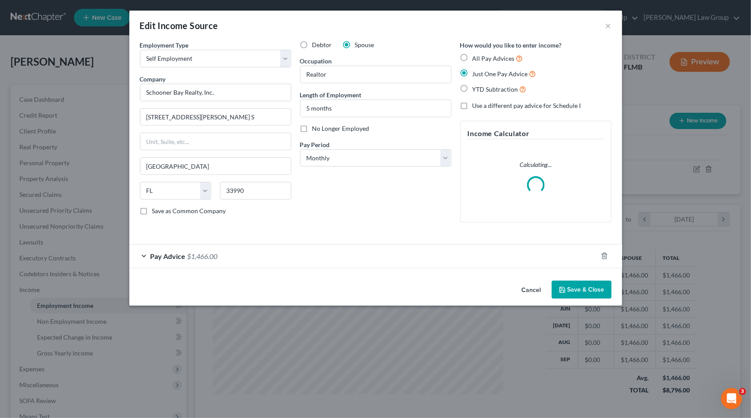
click at [172, 255] on span "Pay Advice" at bounding box center [168, 256] width 35 height 8
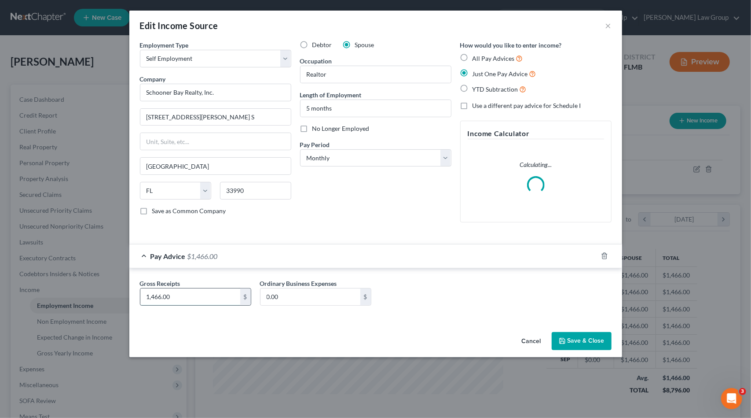
click at [154, 293] on input "1,466.00" at bounding box center [190, 296] width 100 height 17
click at [154, 297] on input "1,466.00" at bounding box center [190, 296] width 100 height 17
drag, startPoint x: 154, startPoint y: 298, endPoint x: 136, endPoint y: 295, distance: 17.7
click at [136, 295] on div "Gross Receipts 1,466.00 $" at bounding box center [196, 292] width 120 height 27
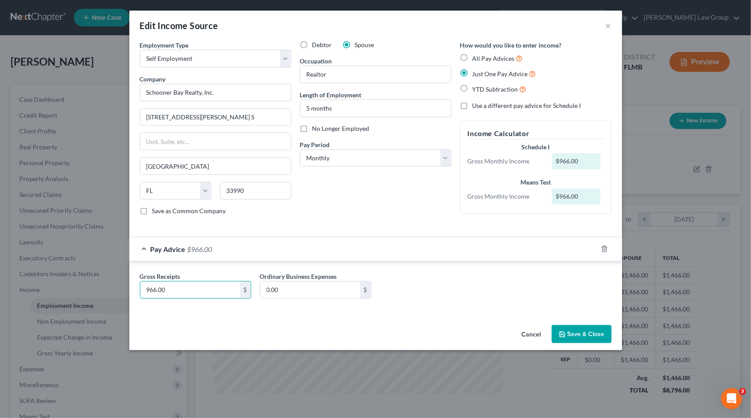
type input "966.00"
click at [575, 335] on button "Save & Close" at bounding box center [582, 334] width 60 height 18
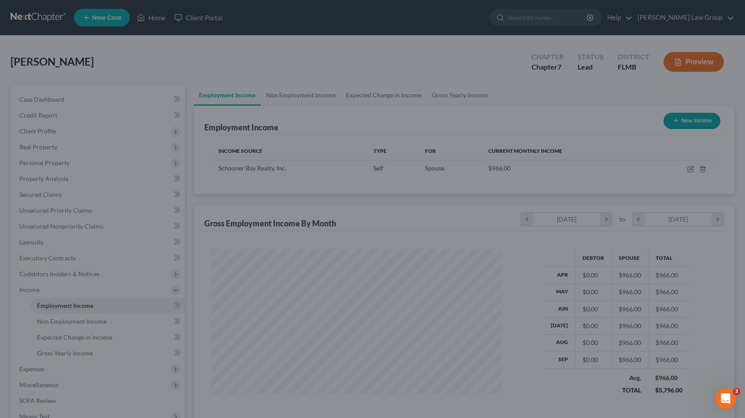
scroll to position [440029, 439880]
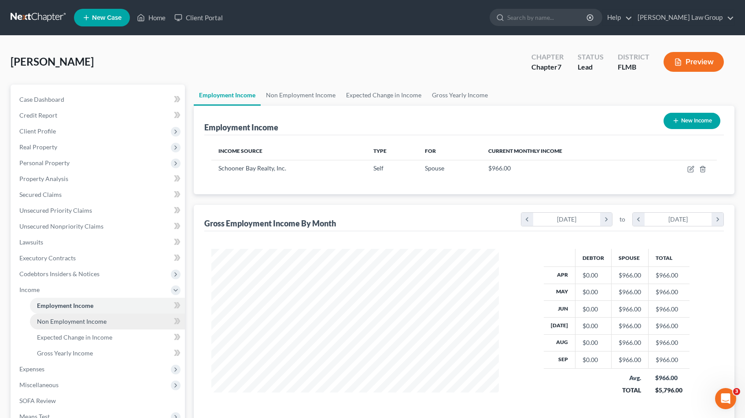
click at [66, 319] on span "Non Employment Income" at bounding box center [72, 320] width 70 height 7
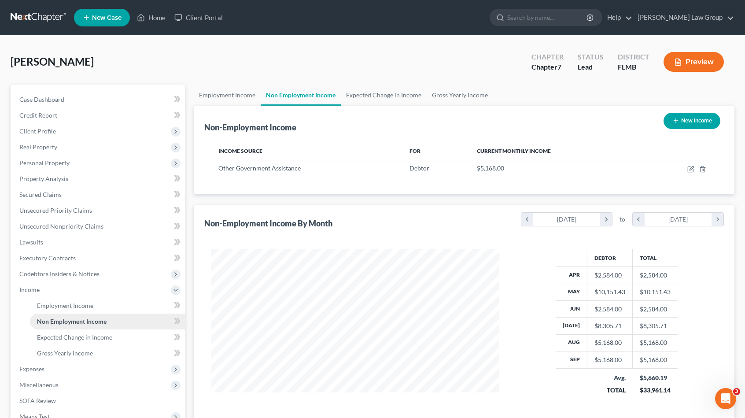
scroll to position [157, 305]
click at [113, 337] on link "Expected Change in Income" at bounding box center [107, 337] width 155 height 16
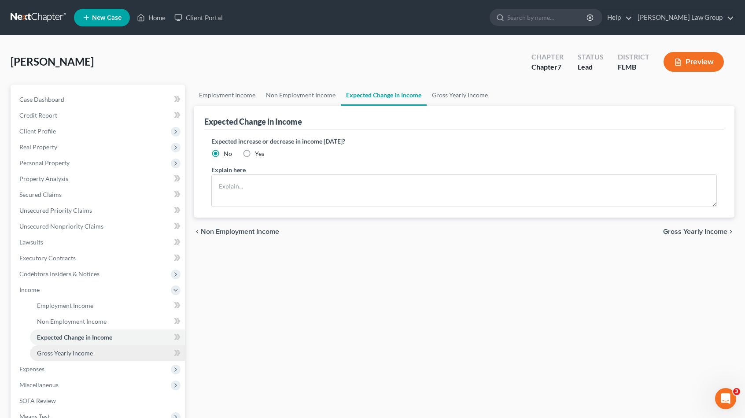
click at [108, 348] on link "Gross Yearly Income" at bounding box center [107, 353] width 155 height 16
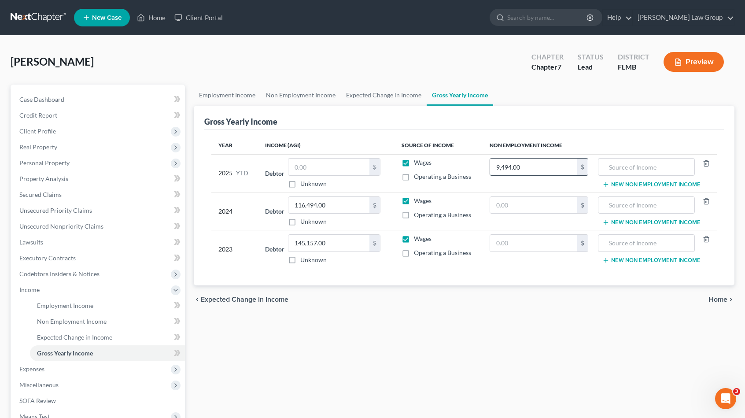
click at [559, 166] on input "9,494.00" at bounding box center [533, 166] width 87 height 17
paste input "49,649.71"
type input "49,649.71"
click at [633, 166] on input "text" at bounding box center [646, 166] width 87 height 17
type input "D"
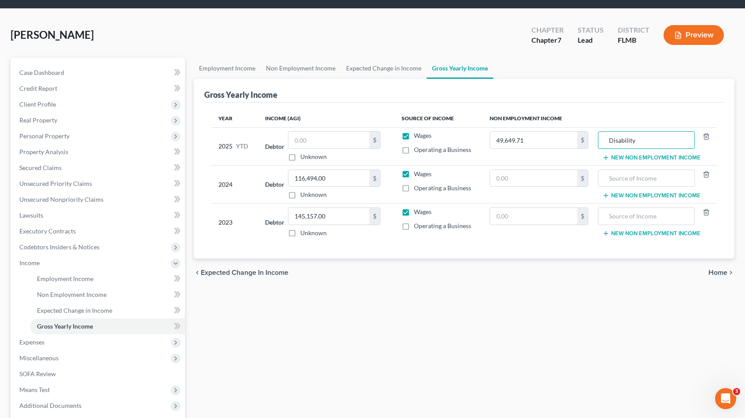
scroll to position [88, 0]
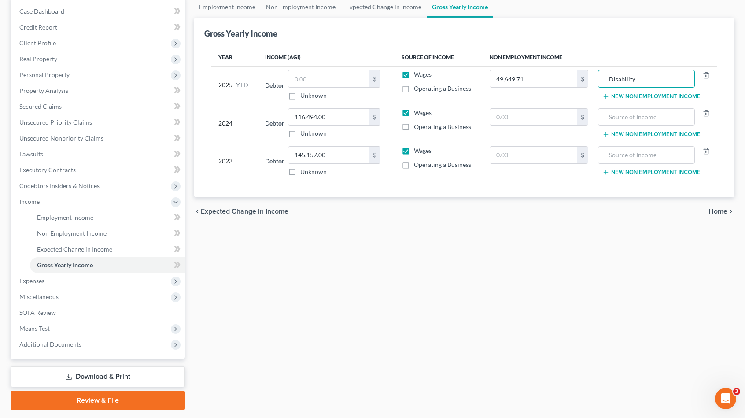
type input "Disability"
click at [721, 208] on span "Home" at bounding box center [717, 211] width 19 height 7
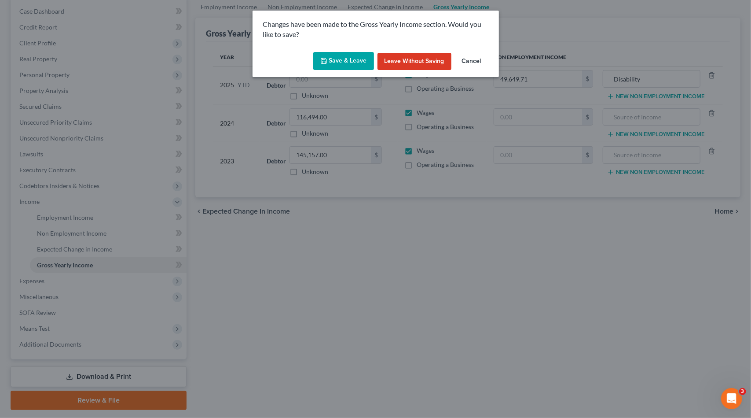
click at [363, 61] on button "Save & Leave" at bounding box center [343, 61] width 61 height 18
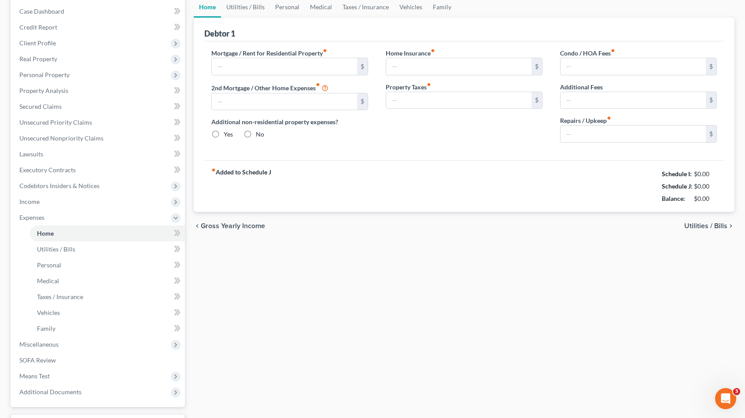
type input "2,673.10"
type input "0.00"
radio input "true"
type input "0.00"
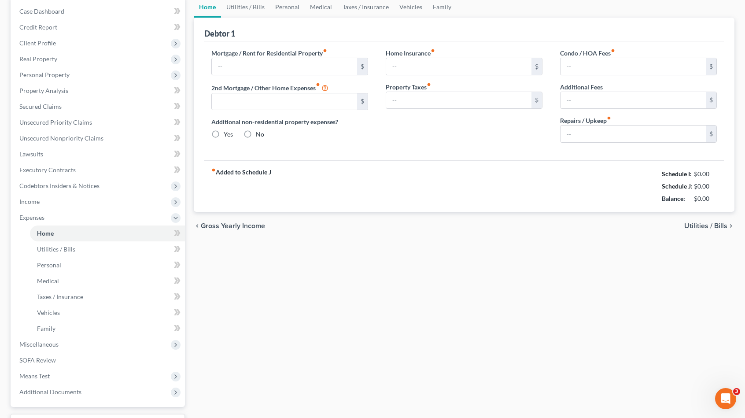
type input "0.00"
type input "60.00"
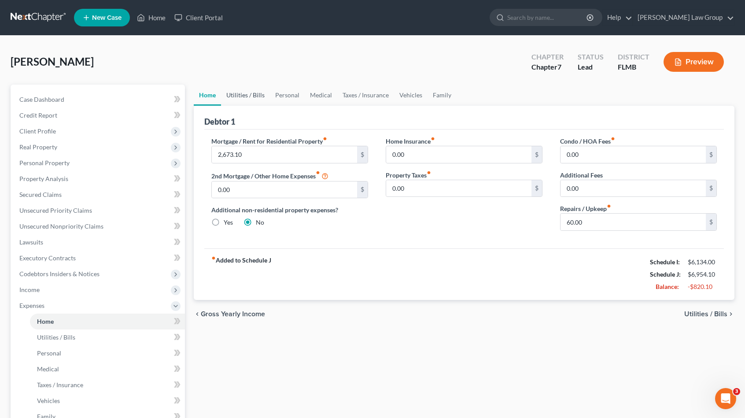
click at [247, 97] on link "Utilities / Bills" at bounding box center [245, 95] width 49 height 21
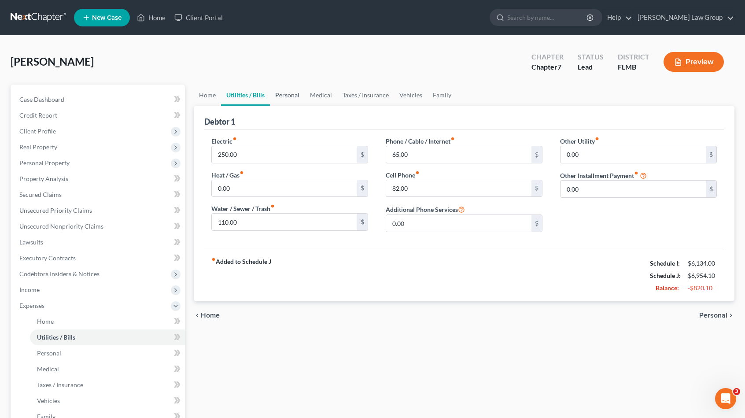
click at [283, 98] on link "Personal" at bounding box center [287, 95] width 35 height 21
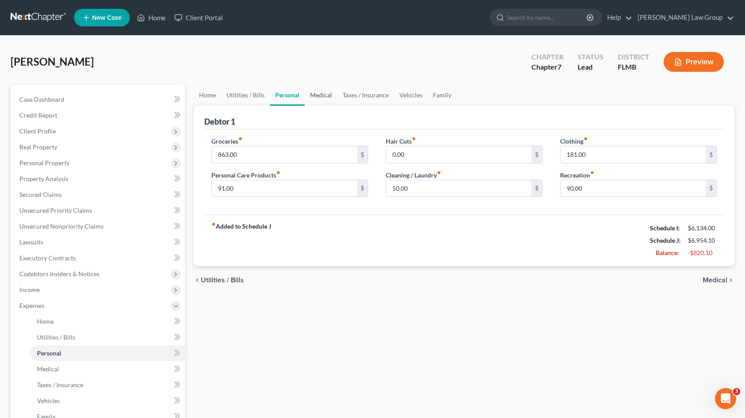
click at [320, 96] on link "Medical" at bounding box center [321, 95] width 33 height 21
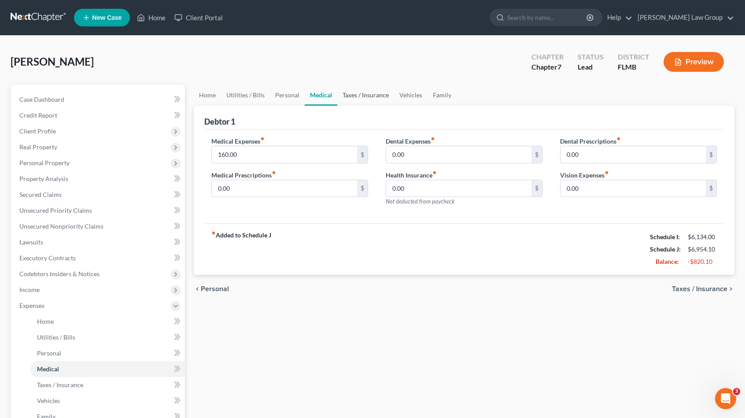
click at [372, 93] on link "Taxes / Insurance" at bounding box center [365, 95] width 57 height 21
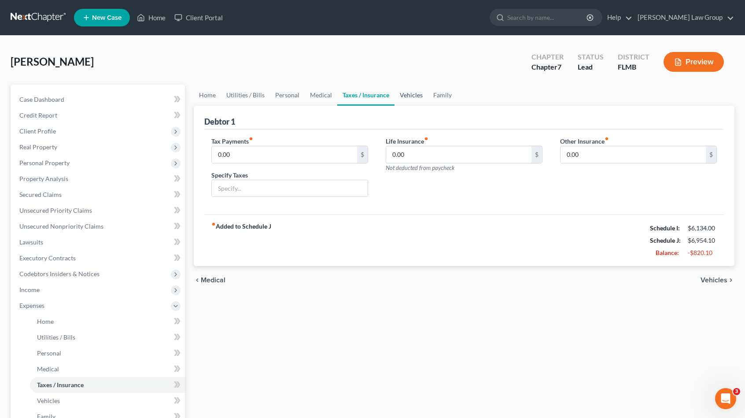
click at [414, 93] on link "Vehicles" at bounding box center [410, 95] width 33 height 21
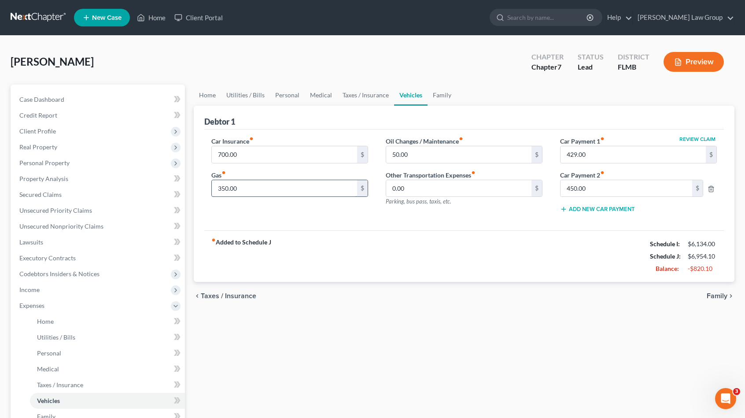
click at [221, 188] on input "350.00" at bounding box center [284, 188] width 145 height 17
click at [225, 188] on input "350.00" at bounding box center [284, 188] width 145 height 17
click at [441, 96] on link "Family" at bounding box center [441, 95] width 29 height 21
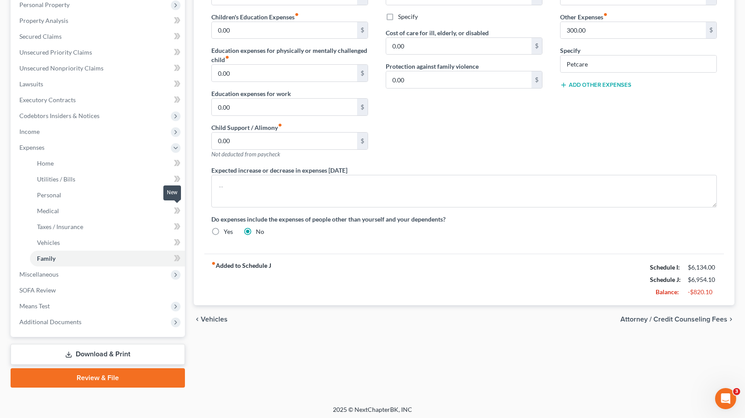
scroll to position [160, 0]
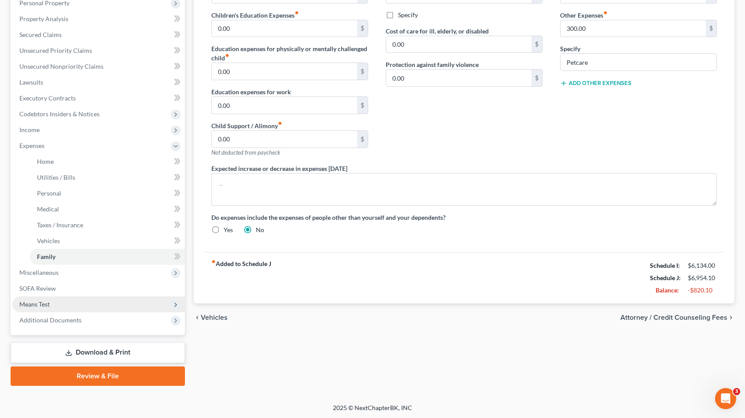
click at [50, 305] on span "Means Test" at bounding box center [98, 304] width 173 height 16
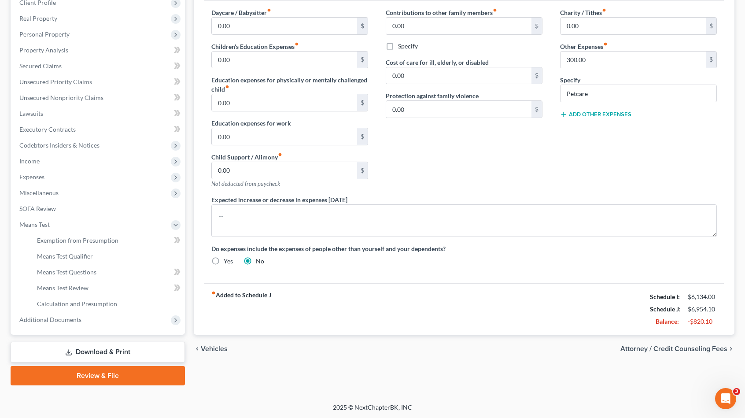
scroll to position [128, 0]
click at [103, 261] on link "Means Test Qualifier" at bounding box center [107, 257] width 155 height 16
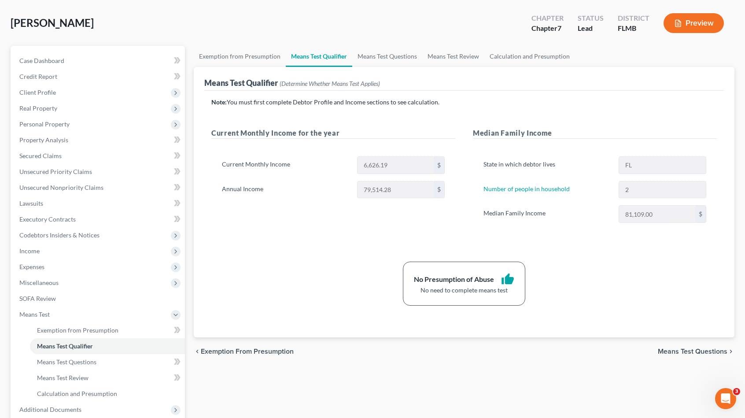
scroll to position [128, 0]
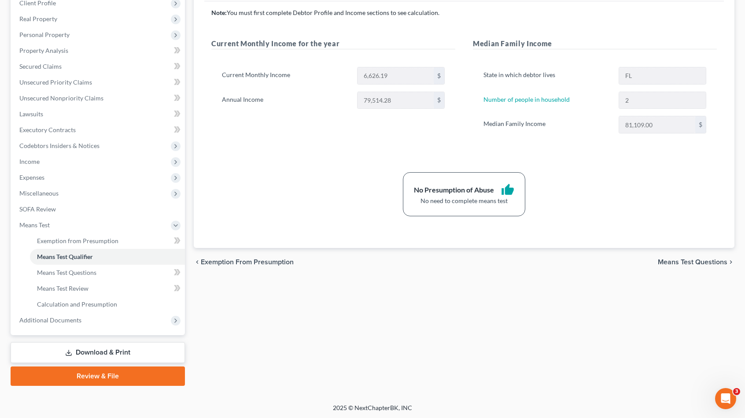
click at [135, 351] on link "Download & Print" at bounding box center [98, 352] width 174 height 21
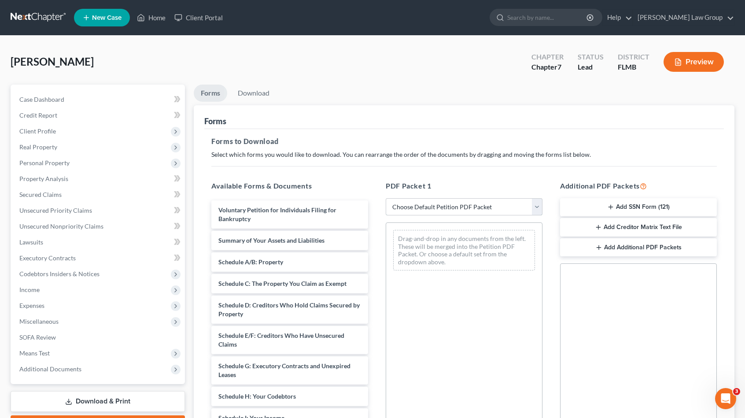
click at [455, 210] on select "Choose Default Petition PDF Packet Complete Bankruptcy Petition (all forms and …" at bounding box center [464, 207] width 157 height 18
select select "0"
click at [386, 198] on select "Choose Default Petition PDF Packet Complete Bankruptcy Petition (all forms and …" at bounding box center [464, 207] width 157 height 18
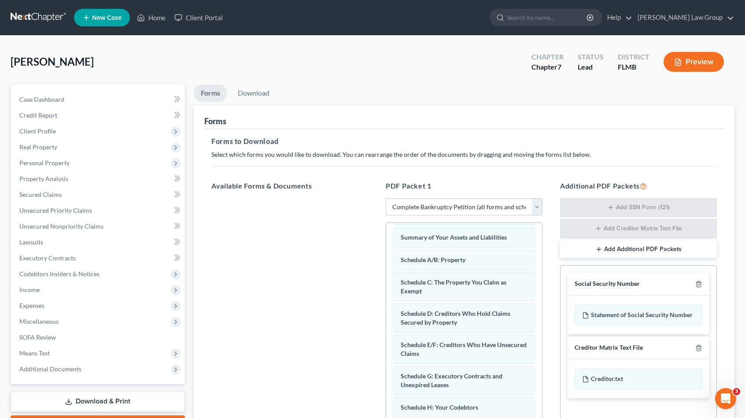
scroll to position [88, 0]
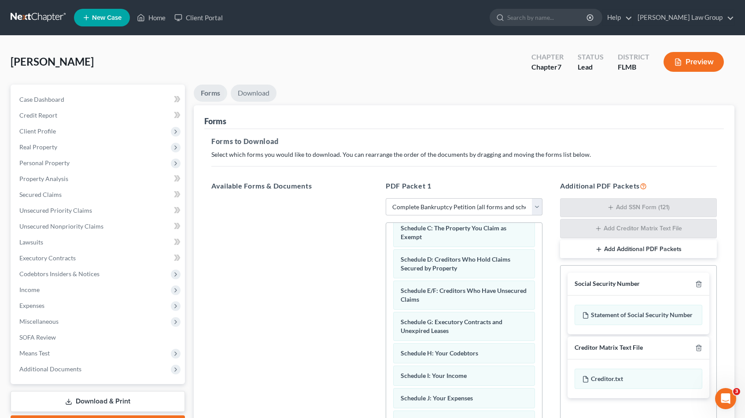
click at [261, 92] on link "Download" at bounding box center [254, 93] width 46 height 17
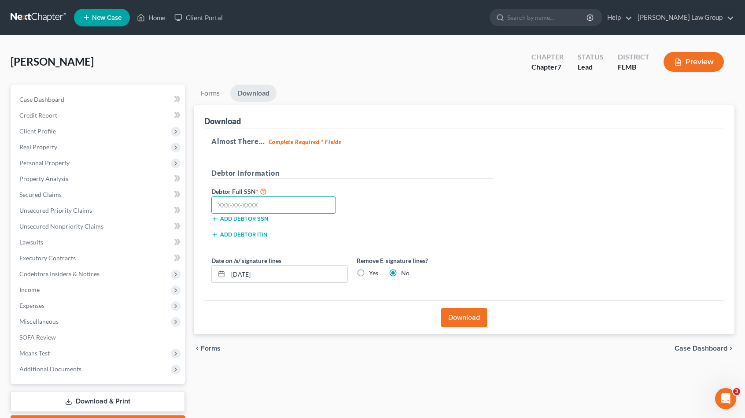
click at [246, 210] on input "text" at bounding box center [273, 205] width 125 height 18
type input "121-76-2782"
click at [244, 272] on input "[DATE]" at bounding box center [287, 273] width 119 height 17
click at [245, 274] on input "[DATE]" at bounding box center [287, 273] width 119 height 17
type input "[DATE]"
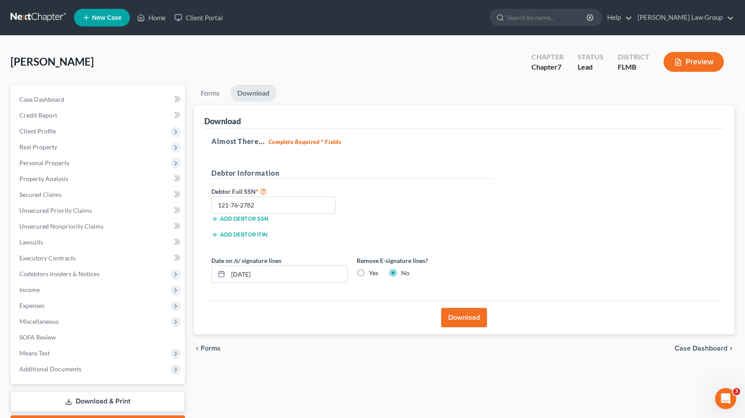
click at [463, 310] on button "Download" at bounding box center [464, 317] width 46 height 19
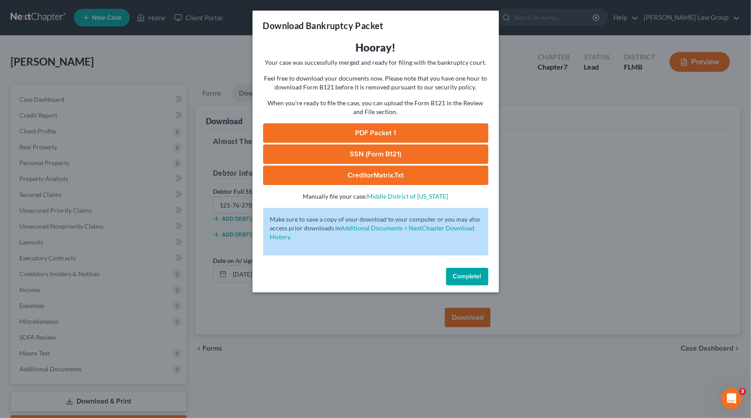
click at [424, 132] on link "PDF Packet 1" at bounding box center [375, 132] width 225 height 19
click at [363, 156] on link "SSN (Form B121)" at bounding box center [375, 153] width 225 height 19
click at [373, 172] on link "CreditorMatrix.txt" at bounding box center [375, 175] width 225 height 19
click at [457, 273] on span "Complete!" at bounding box center [467, 275] width 28 height 7
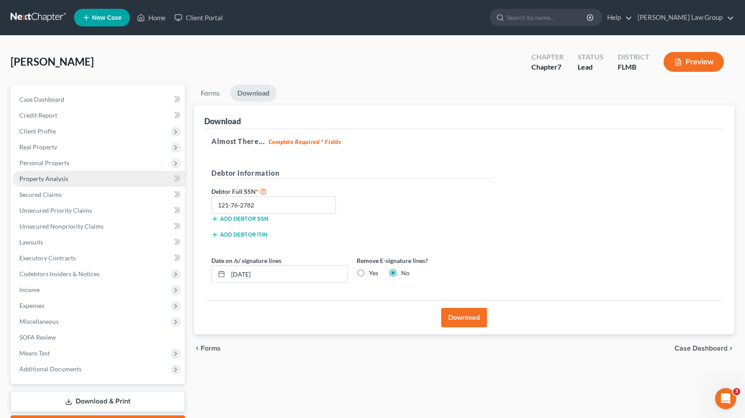
click at [85, 174] on link "Property Analysis" at bounding box center [98, 179] width 173 height 16
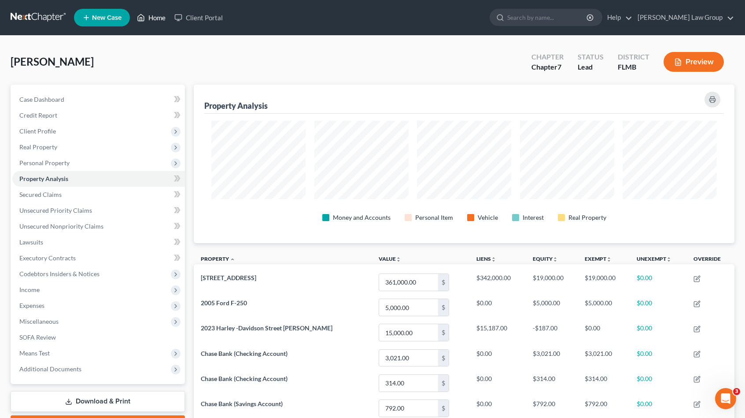
click at [160, 19] on link "Home" at bounding box center [150, 18] width 37 height 16
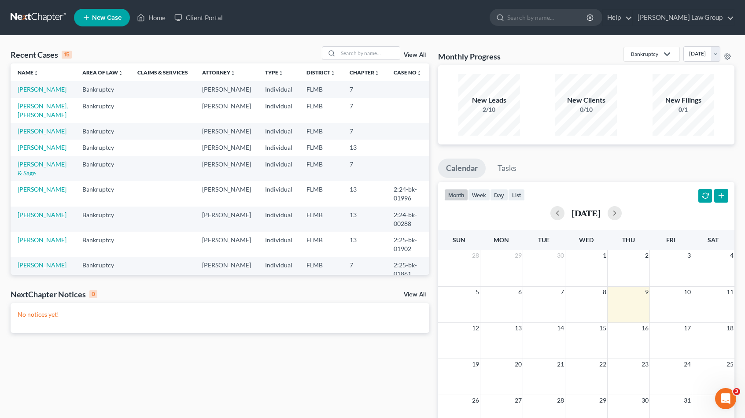
click at [331, 388] on div "Recent Cases 15 View All Name unfold_more expand_more expand_less Area of Law u…" at bounding box center [219, 264] width 427 height 436
click at [151, 18] on link "Home" at bounding box center [150, 18] width 37 height 16
click at [48, 106] on link "[PERSON_NAME], [PERSON_NAME]" at bounding box center [43, 110] width 50 height 16
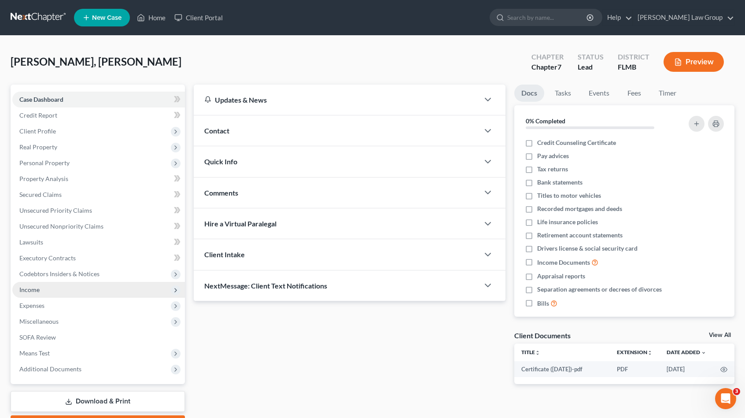
click at [101, 289] on span "Income" at bounding box center [98, 290] width 173 height 16
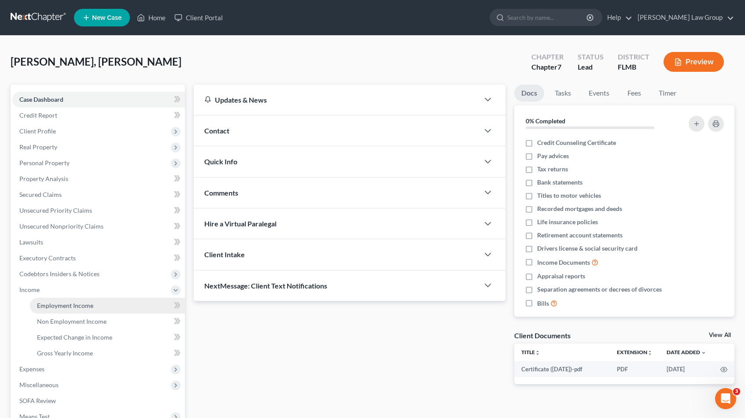
click at [102, 305] on link "Employment Income" at bounding box center [107, 306] width 155 height 16
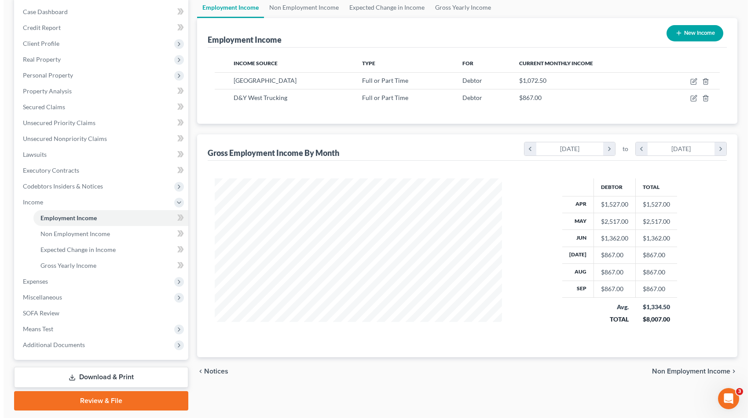
scroll to position [88, 0]
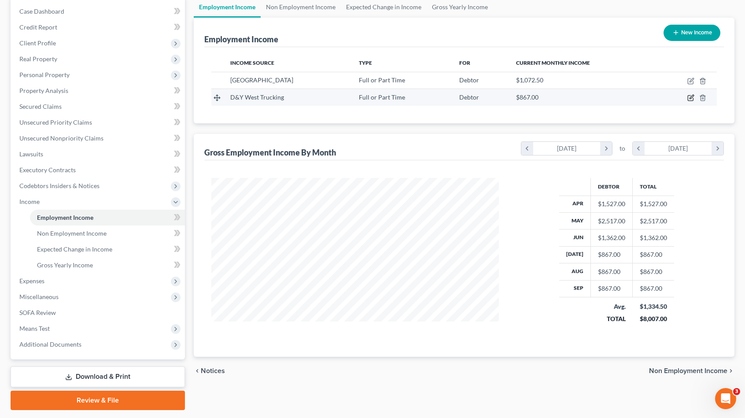
click at [688, 99] on icon "button" at bounding box center [690, 97] width 7 height 7
select select "0"
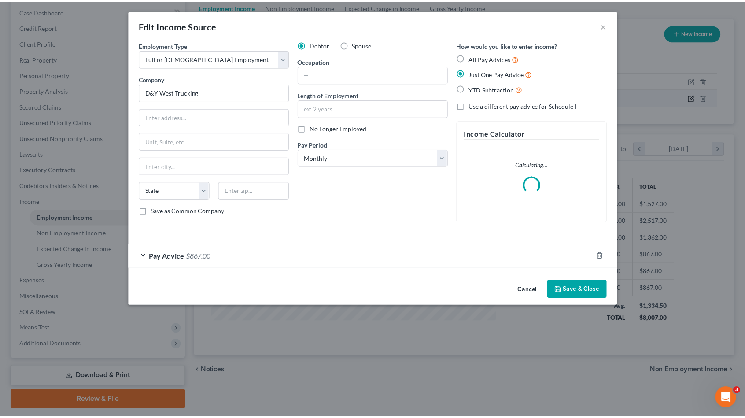
scroll to position [157, 308]
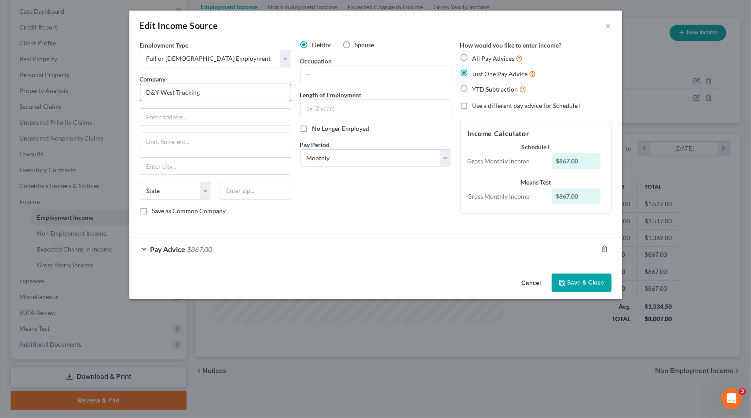
drag, startPoint x: 212, startPoint y: 93, endPoint x: 96, endPoint y: 84, distance: 116.2
click at [96, 84] on div "Edit Income Source × Employment Type * Select Full or [DEMOGRAPHIC_DATA] Employ…" at bounding box center [375, 209] width 751 height 418
click at [579, 280] on button "Save & Close" at bounding box center [582, 282] width 60 height 18
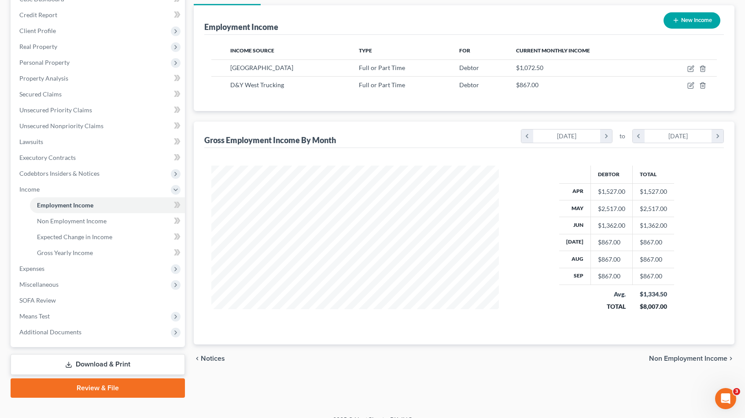
scroll to position [112, 0]
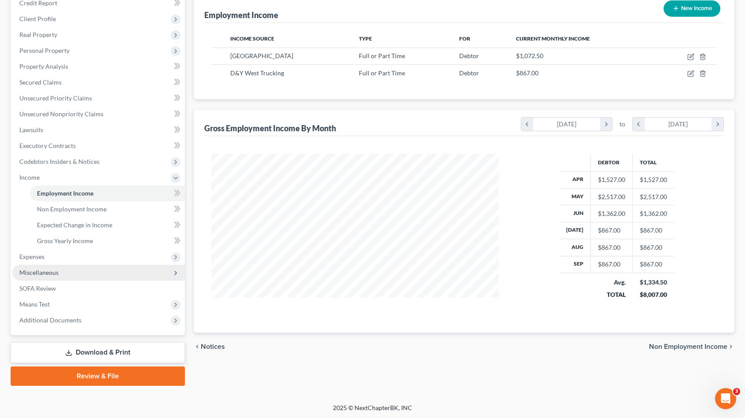
click at [76, 278] on span "Miscellaneous" at bounding box center [98, 273] width 173 height 16
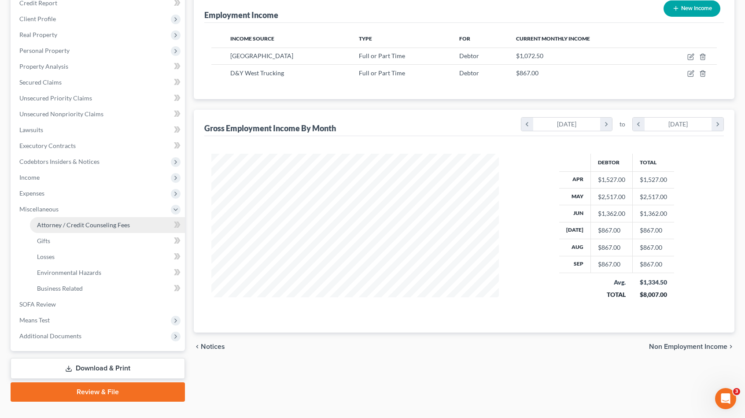
click at [102, 220] on link "Attorney / Credit Counseling Fees" at bounding box center [107, 225] width 155 height 16
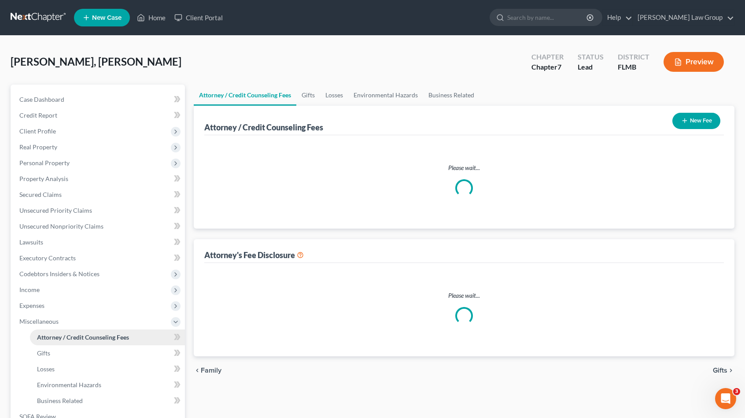
select select "0"
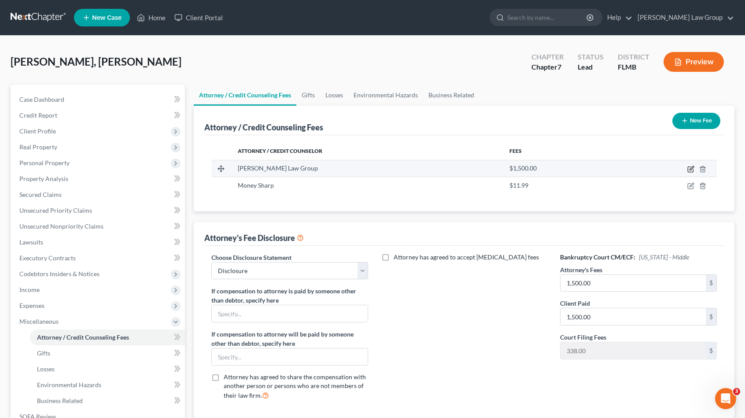
click at [690, 166] on icon "button" at bounding box center [690, 169] width 7 height 7
select select "9"
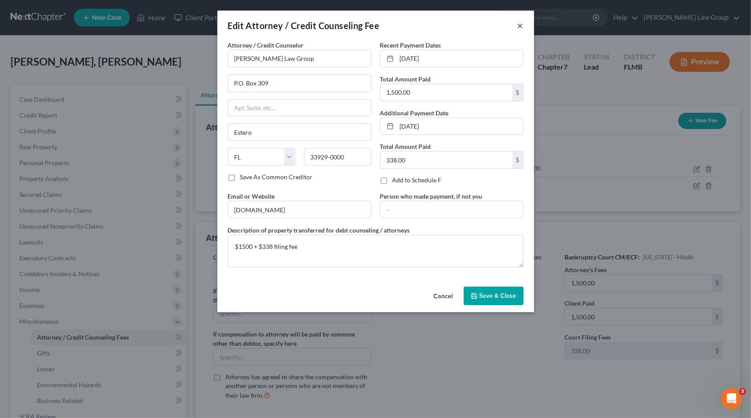
click at [522, 26] on button "×" at bounding box center [521, 25] width 6 height 11
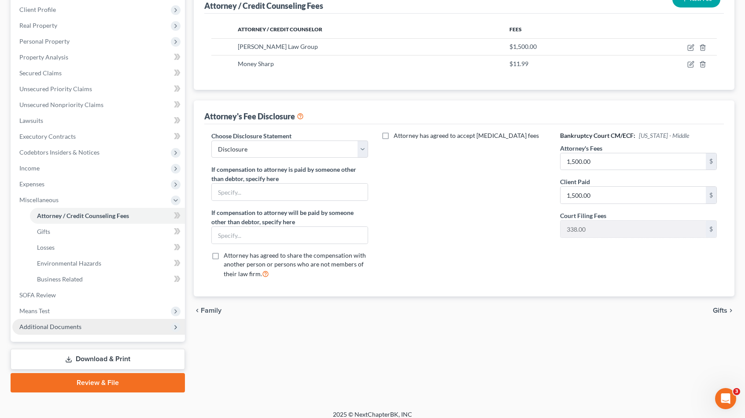
scroll to position [128, 0]
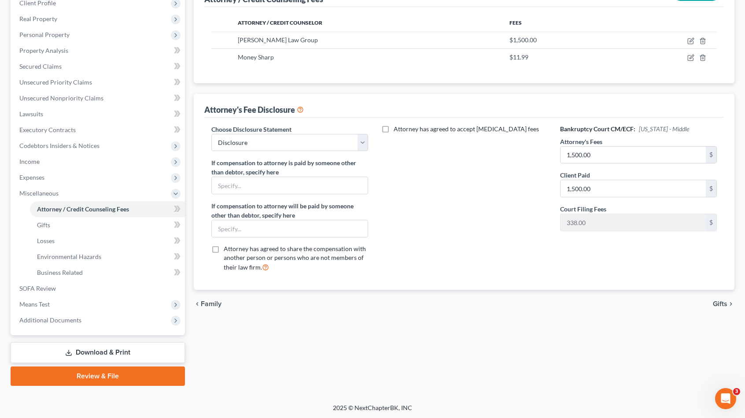
click at [110, 351] on link "Download & Print" at bounding box center [98, 352] width 174 height 21
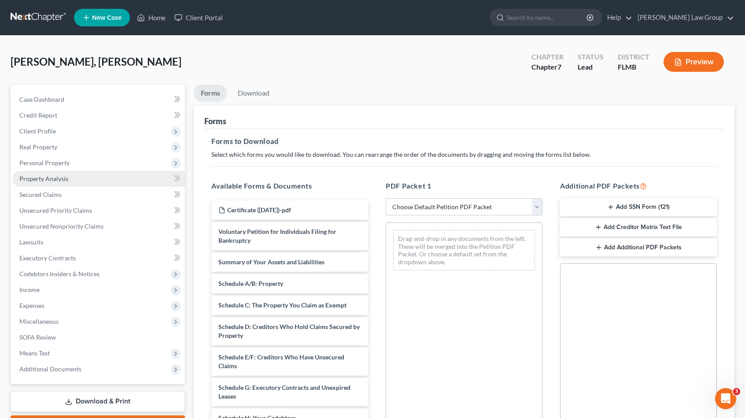
click at [99, 179] on link "Property Analysis" at bounding box center [98, 179] width 173 height 16
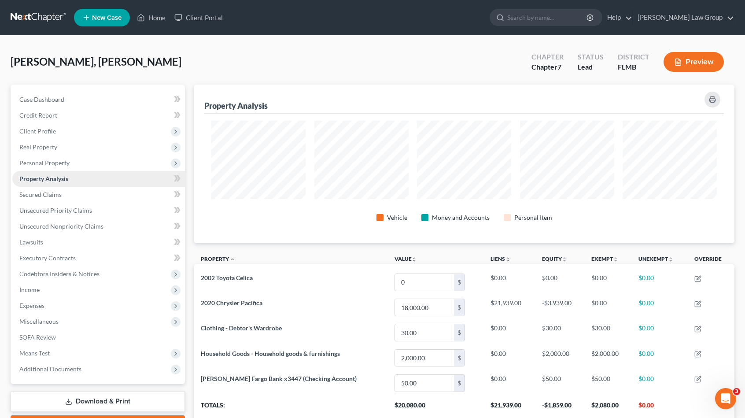
scroll to position [158, 541]
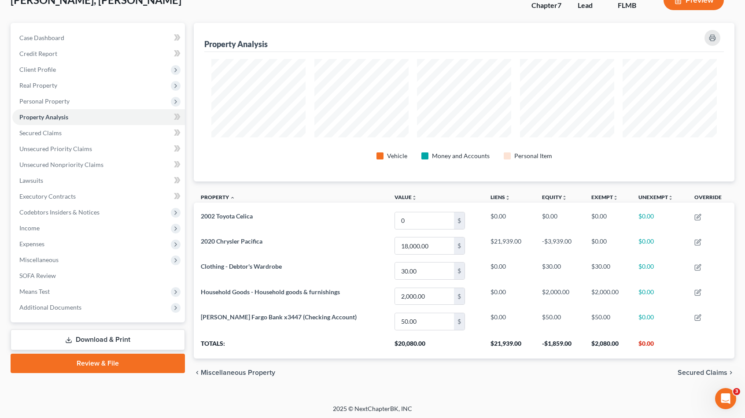
click at [79, 334] on link "Download & Print" at bounding box center [98, 339] width 174 height 21
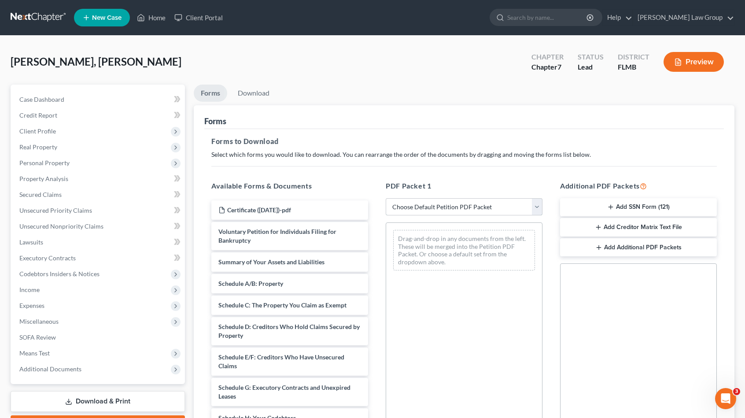
click at [436, 213] on select "Choose Default Petition PDF Packet Complete Bankruptcy Petition (all forms and …" at bounding box center [464, 207] width 157 height 18
select select "0"
click at [386, 198] on select "Choose Default Petition PDF Packet Complete Bankruptcy Petition (all forms and …" at bounding box center [464, 207] width 157 height 18
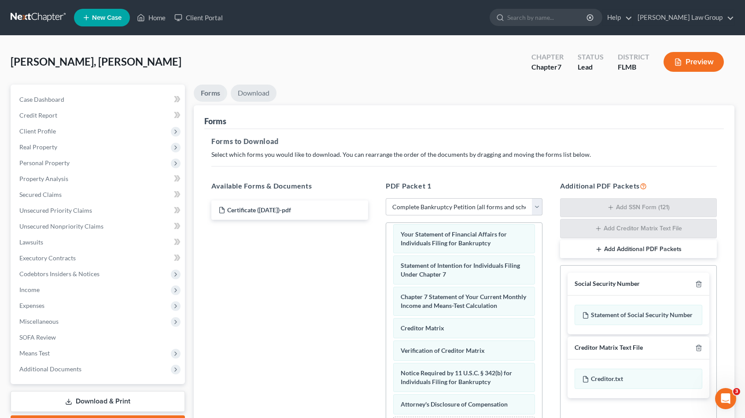
click at [261, 94] on link "Download" at bounding box center [254, 93] width 46 height 17
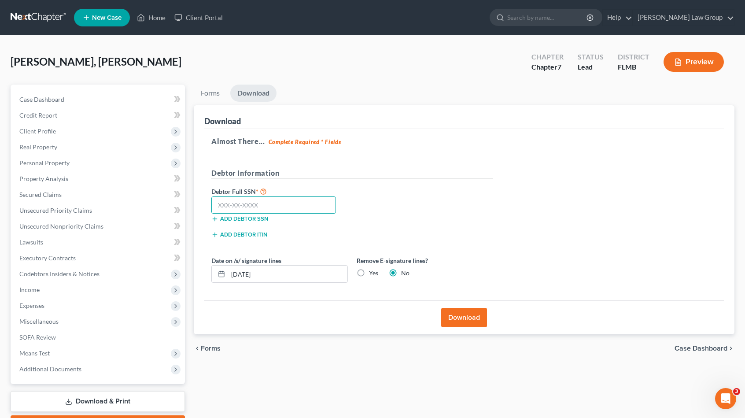
click at [254, 206] on input "text" at bounding box center [273, 205] width 125 height 18
type input "889-65-1511"
click at [291, 276] on input "[DATE]" at bounding box center [287, 273] width 119 height 17
click at [244, 274] on input "[DATE]" at bounding box center [287, 273] width 119 height 17
type input "[DATE]"
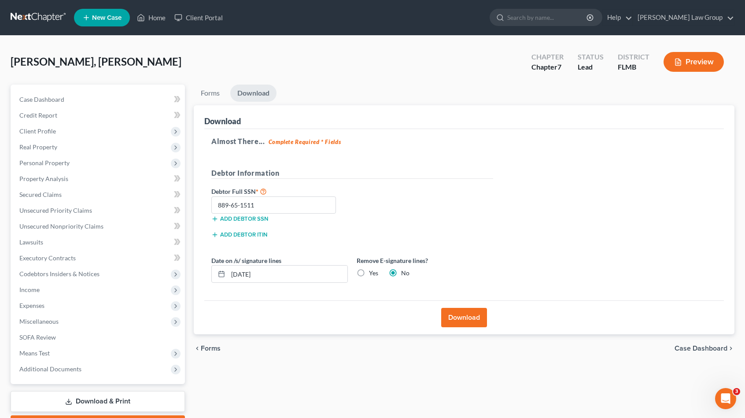
click at [481, 309] on button "Download" at bounding box center [464, 317] width 46 height 19
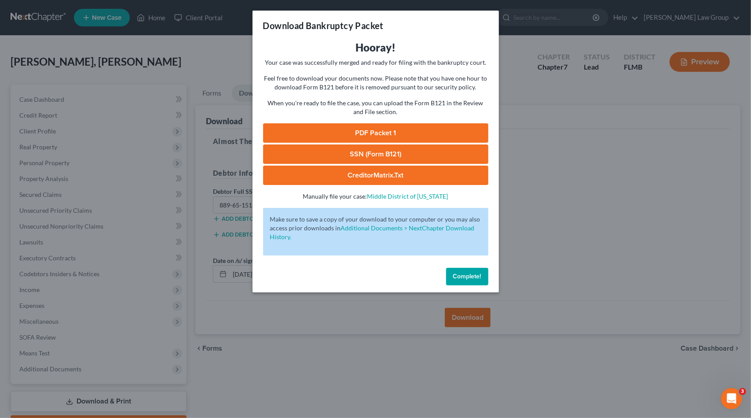
click at [442, 129] on link "PDF Packet 1" at bounding box center [375, 132] width 225 height 19
click at [421, 154] on link "SSN (Form B121)" at bounding box center [375, 153] width 225 height 19
click at [422, 178] on link "CreditorMatrix.txt" at bounding box center [375, 175] width 225 height 19
click at [466, 276] on span "Complete!" at bounding box center [467, 275] width 28 height 7
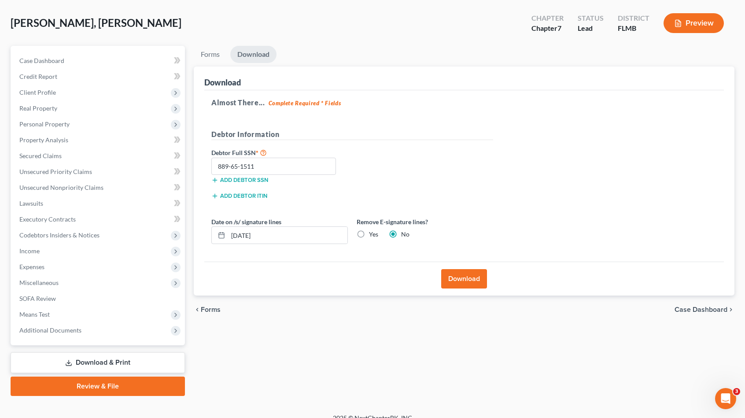
scroll to position [49, 0]
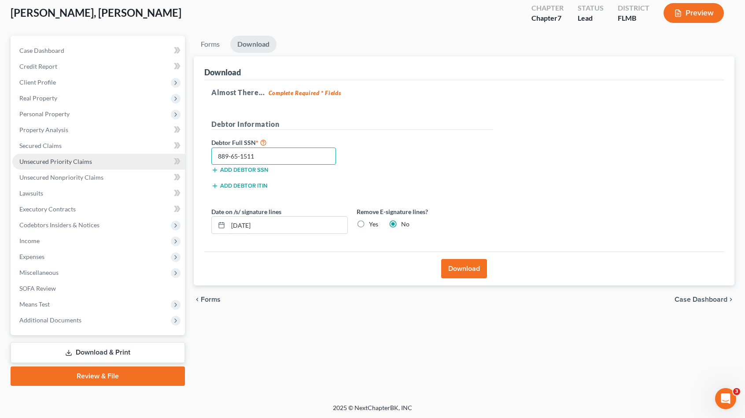
drag, startPoint x: 259, startPoint y: 155, endPoint x: 147, endPoint y: 160, distance: 112.4
click at [148, 161] on div "Petition Navigation Case Dashboard Payments Invoices Payments Payments Credit R…" at bounding box center [372, 211] width 732 height 350
click at [152, 349] on link "Download & Print" at bounding box center [98, 352] width 174 height 21
click at [153, 370] on link "Review & File" at bounding box center [98, 375] width 174 height 19
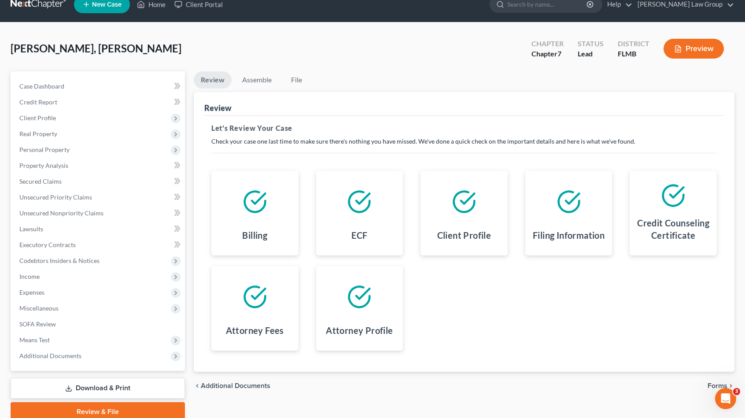
scroll to position [49, 0]
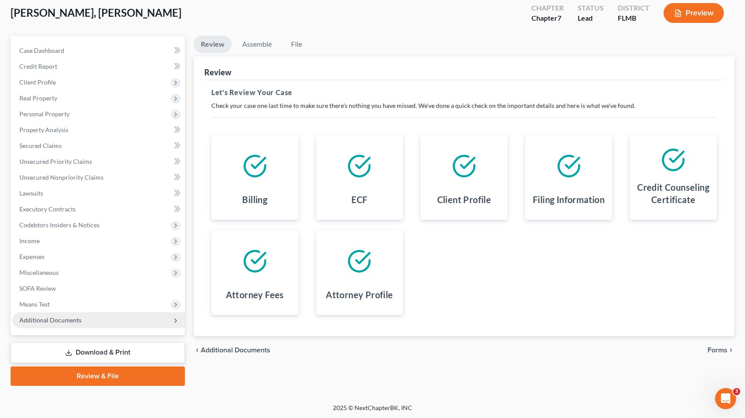
click at [120, 322] on span "Additional Documents" at bounding box center [98, 320] width 173 height 16
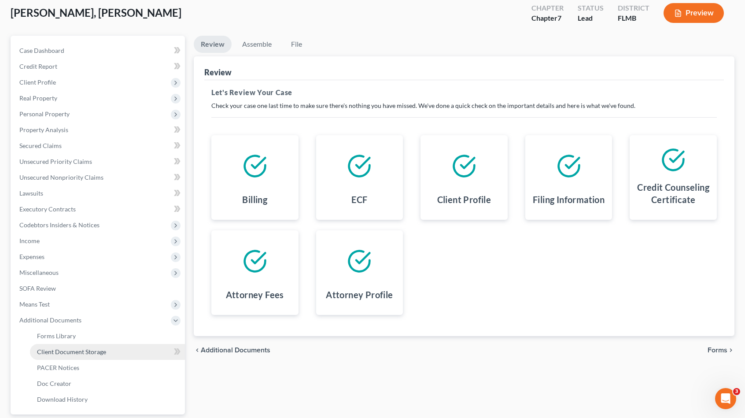
click at [106, 354] on link "Client Document Storage" at bounding box center [107, 352] width 155 height 16
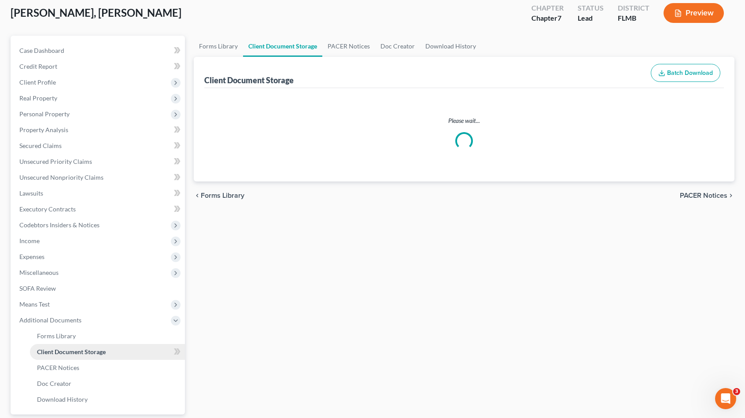
scroll to position [0, 0]
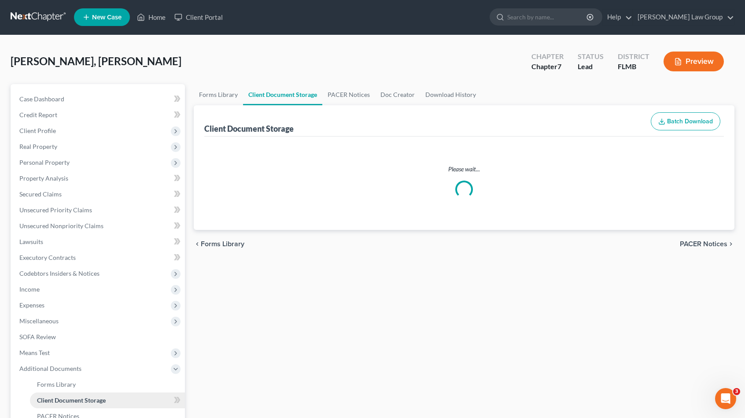
select select "9"
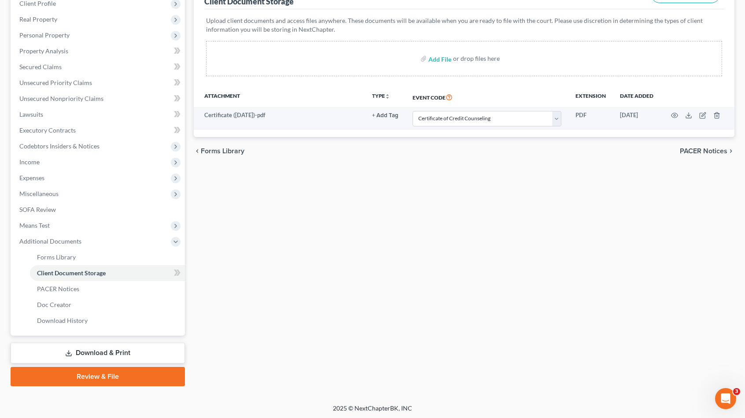
scroll to position [128, 0]
click at [82, 379] on link "Review & File" at bounding box center [98, 375] width 174 height 19
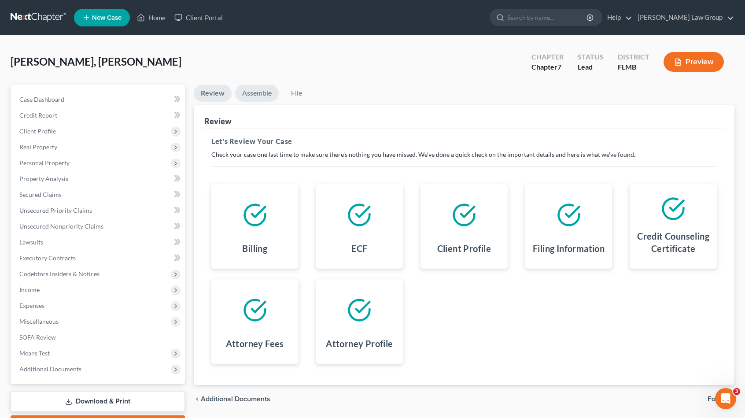
click at [246, 92] on link "Assemble" at bounding box center [257, 93] width 44 height 17
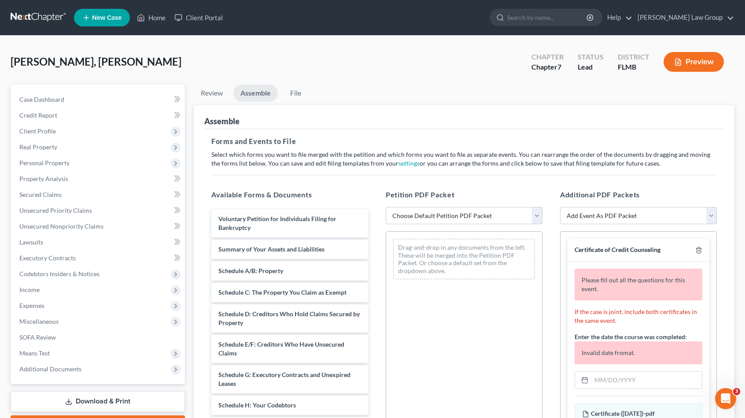
drag, startPoint x: 442, startPoint y: 216, endPoint x: 443, endPoint y: 222, distance: 6.2
click at [442, 216] on select "Choose Default Petition PDF Packet Complete Bankruptcy Petition (all forms and …" at bounding box center [464, 216] width 157 height 18
select select "0"
click at [386, 207] on select "Choose Default Petition PDF Packet Complete Bankruptcy Petition (all forms and …" at bounding box center [464, 216] width 157 height 18
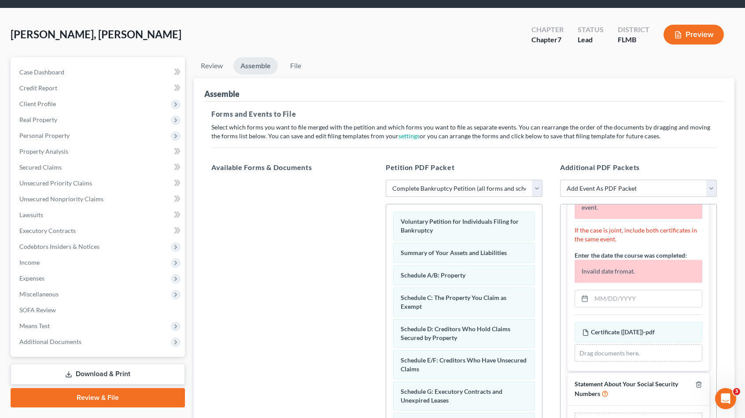
scroll to position [134, 0]
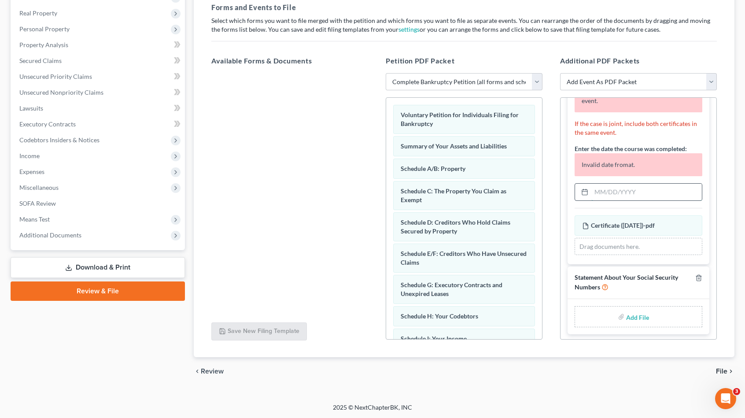
click at [644, 184] on input "text" at bounding box center [646, 192] width 110 height 17
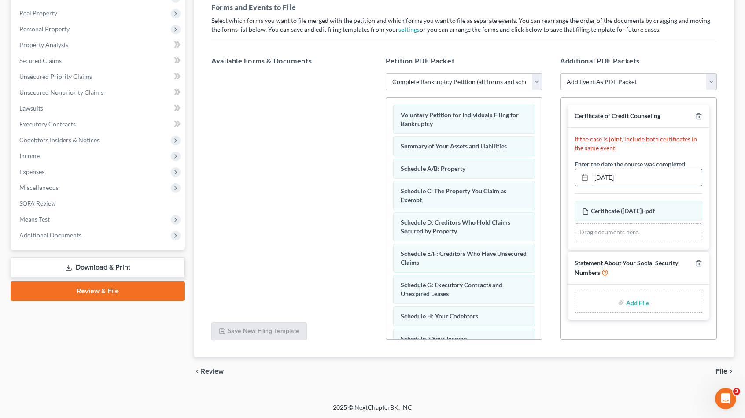
scroll to position [0, 0]
type input "[DATE]"
click at [644, 301] on input "file" at bounding box center [636, 302] width 21 height 16
type input "C:\fakepath\SSN Statement.pdf"
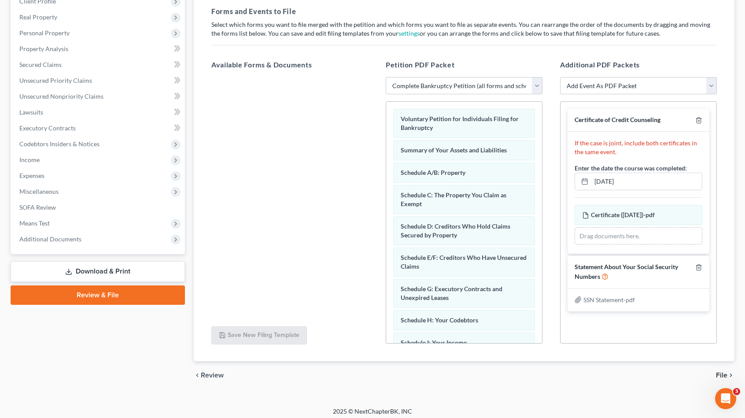
scroll to position [134, 0]
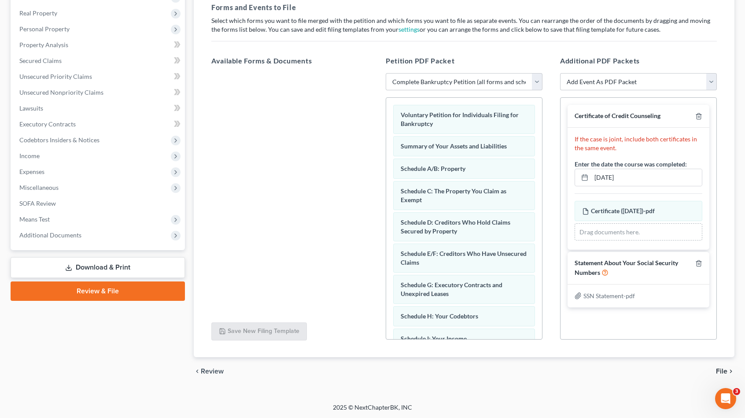
click at [724, 371] on span "File" at bounding box center [721, 371] width 11 height 7
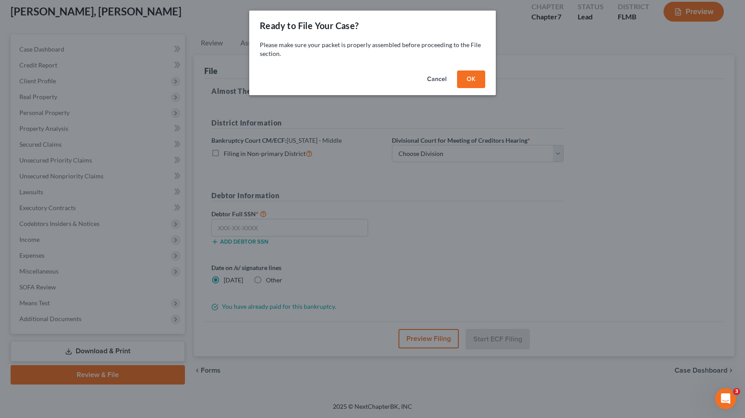
scroll to position [49, 0]
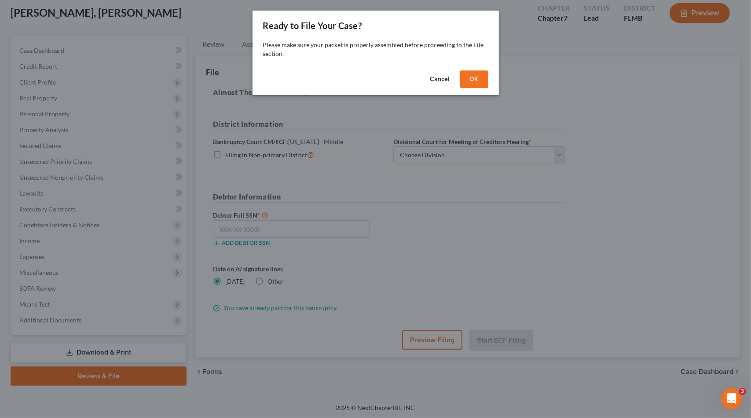
click at [480, 78] on button "OK" at bounding box center [474, 79] width 28 height 18
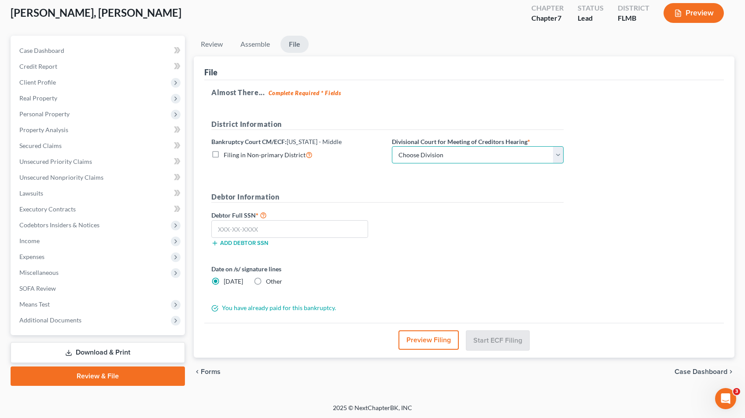
click at [412, 152] on select "Choose Division [GEOGRAPHIC_DATA][PERSON_NAME] [GEOGRAPHIC_DATA] [GEOGRAPHIC_DA…" at bounding box center [478, 155] width 172 height 18
select select "0"
click at [392, 146] on select "Choose Division [GEOGRAPHIC_DATA][PERSON_NAME] [GEOGRAPHIC_DATA] [GEOGRAPHIC_DA…" at bounding box center [478, 155] width 172 height 18
click at [284, 224] on input "text" at bounding box center [289, 229] width 157 height 18
paste input "889-65-1511"
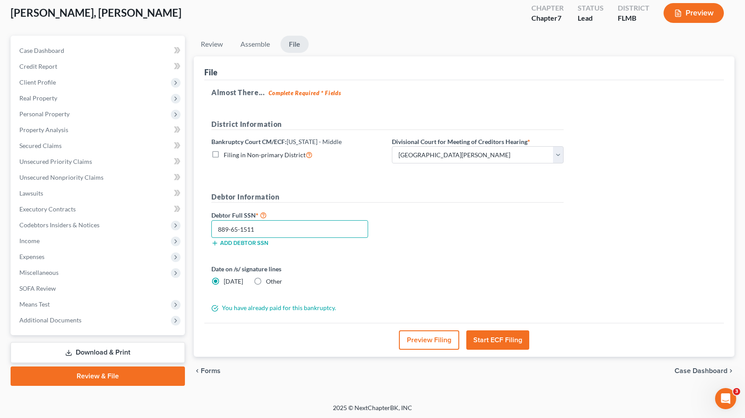
type input "889-65-1511"
drag, startPoint x: 254, startPoint y: 278, endPoint x: 256, endPoint y: 282, distance: 5.1
click at [266, 278] on label "Other" at bounding box center [274, 281] width 16 height 9
click at [269, 278] on input "Other" at bounding box center [272, 280] width 6 height 6
radio input "true"
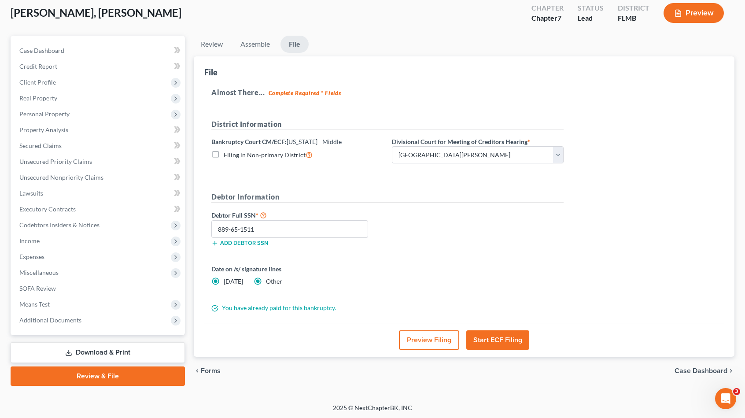
radio input "false"
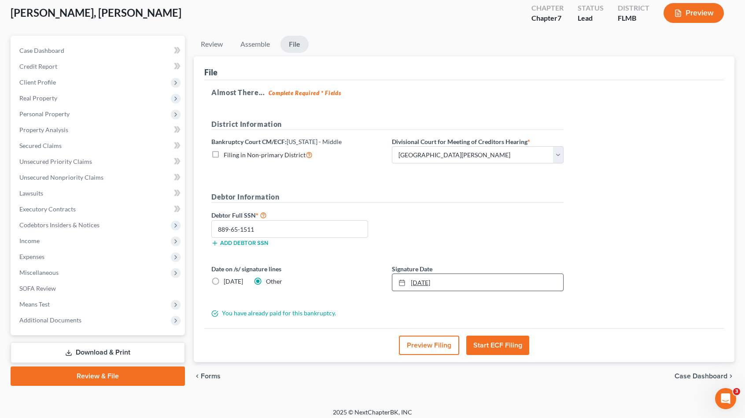
click at [456, 280] on link "[DATE]" at bounding box center [477, 282] width 171 height 17
click at [487, 338] on button "Start ECF Filing" at bounding box center [497, 344] width 63 height 19
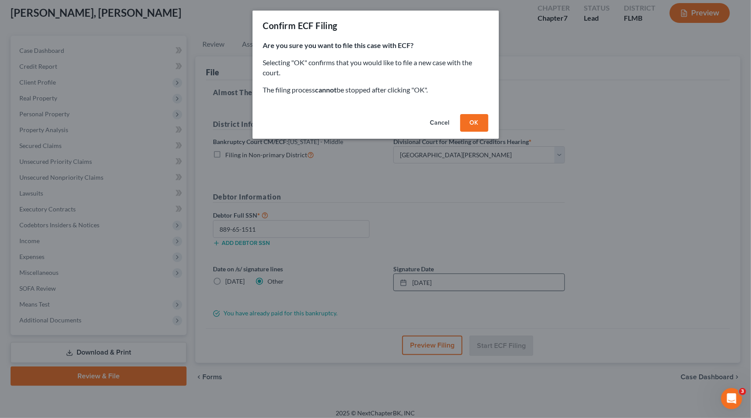
click at [474, 124] on button "OK" at bounding box center [474, 123] width 28 height 18
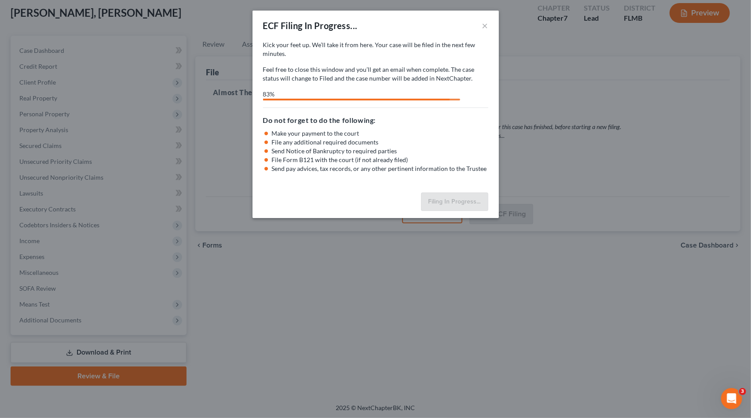
select select "0"
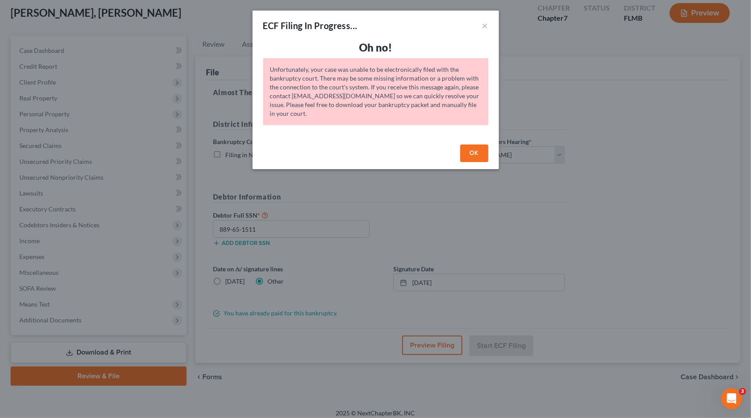
click at [471, 154] on button "OK" at bounding box center [474, 153] width 28 height 18
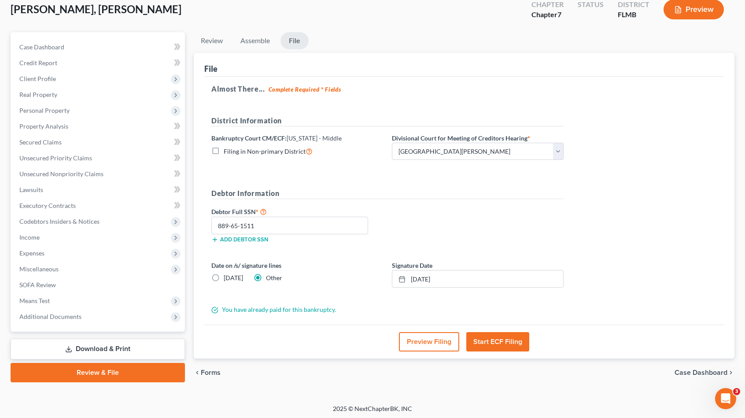
scroll to position [53, 0]
click at [504, 342] on button "Start ECF Filing" at bounding box center [497, 340] width 63 height 19
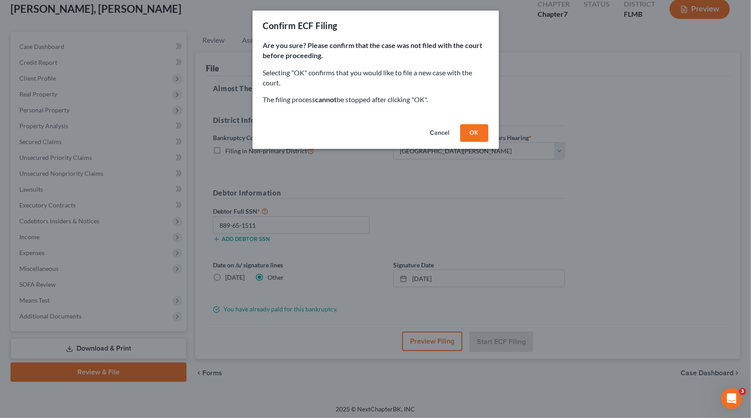
click at [476, 130] on button "OK" at bounding box center [474, 133] width 28 height 18
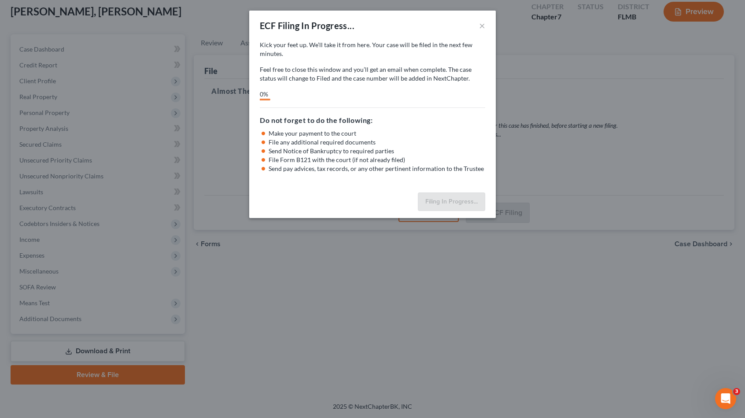
scroll to position [49, 0]
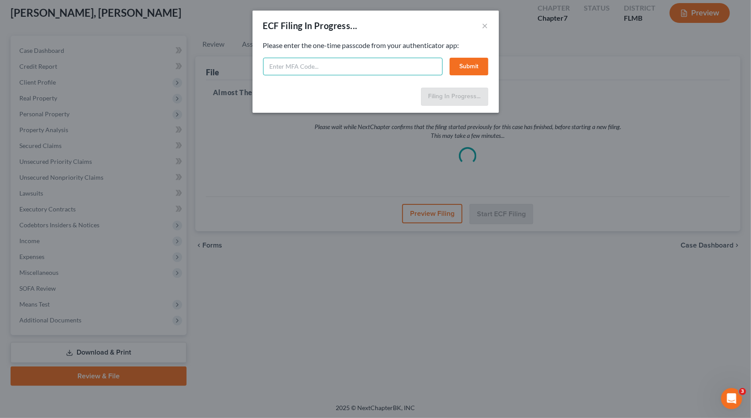
drag, startPoint x: 295, startPoint y: 67, endPoint x: 305, endPoint y: 68, distance: 9.7
click at [297, 68] on input "text" at bounding box center [353, 67] width 180 height 18
type input "224492"
click at [470, 66] on button "Submit" at bounding box center [469, 67] width 39 height 18
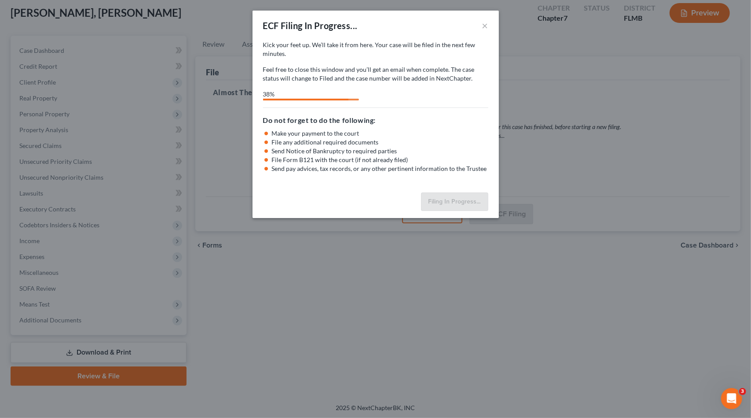
select select "0"
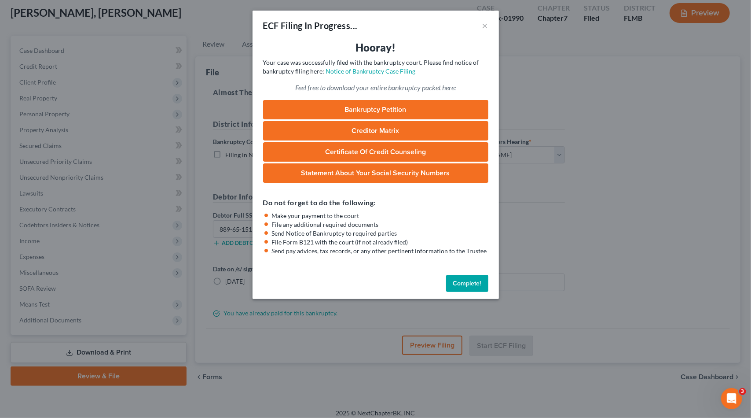
click at [366, 105] on link "Bankruptcy Petition" at bounding box center [375, 109] width 225 height 19
click at [371, 134] on link "Creditor Matrix" at bounding box center [375, 130] width 225 height 19
click at [439, 155] on link "Certificate of Credit Counseling" at bounding box center [375, 151] width 225 height 19
click at [471, 282] on button "Complete!" at bounding box center [467, 284] width 42 height 18
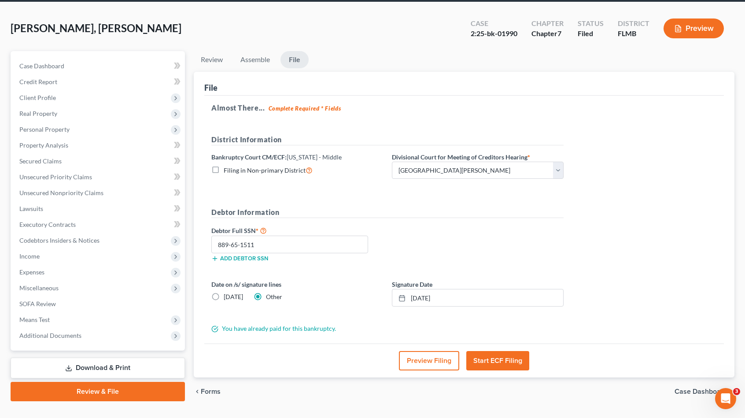
scroll to position [0, 0]
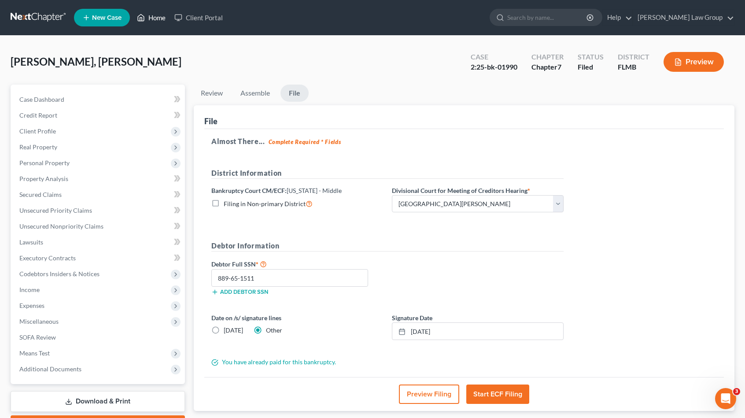
click at [161, 10] on link "Home" at bounding box center [150, 18] width 37 height 16
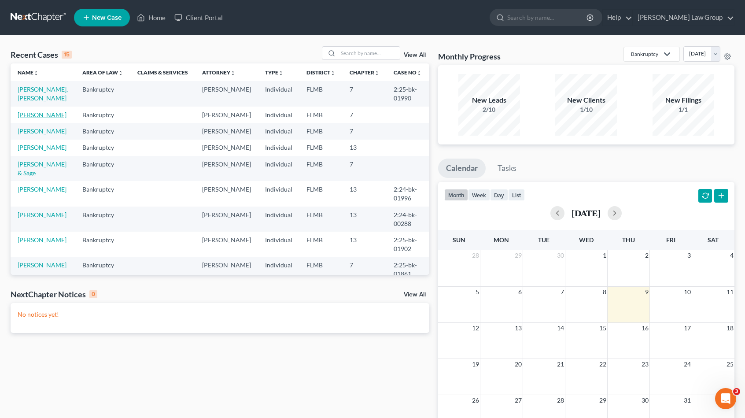
click at [35, 113] on link "[PERSON_NAME]" at bounding box center [42, 114] width 49 height 7
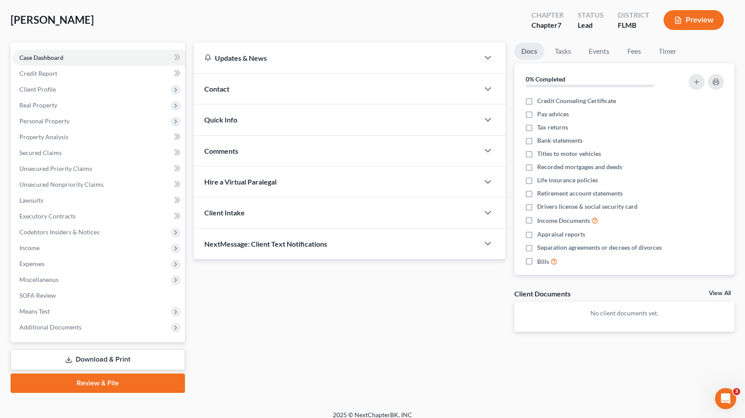
scroll to position [49, 0]
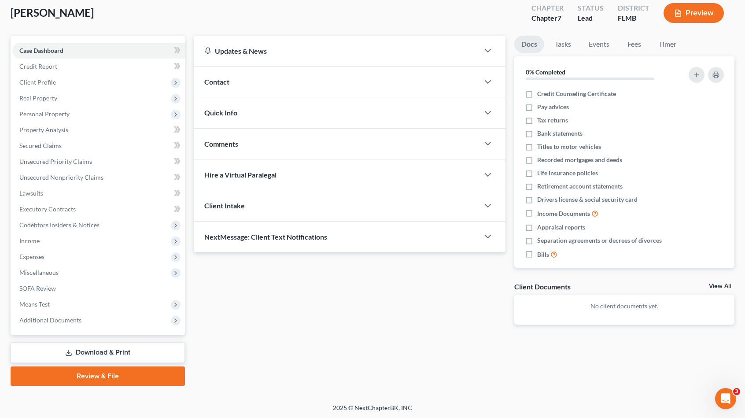
click at [140, 382] on link "Review & File" at bounding box center [98, 375] width 174 height 19
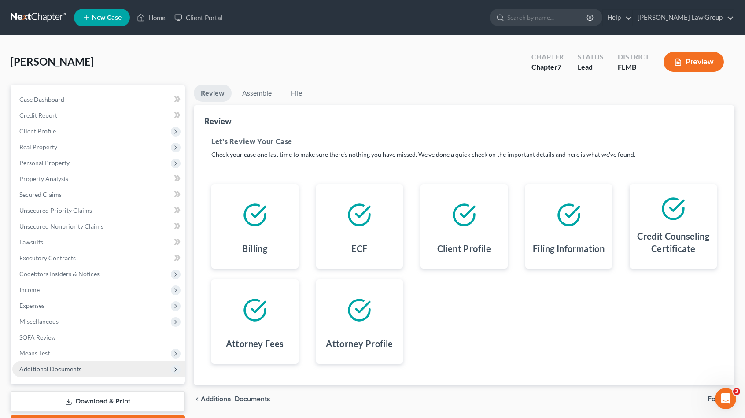
click at [88, 369] on span "Additional Documents" at bounding box center [98, 369] width 173 height 16
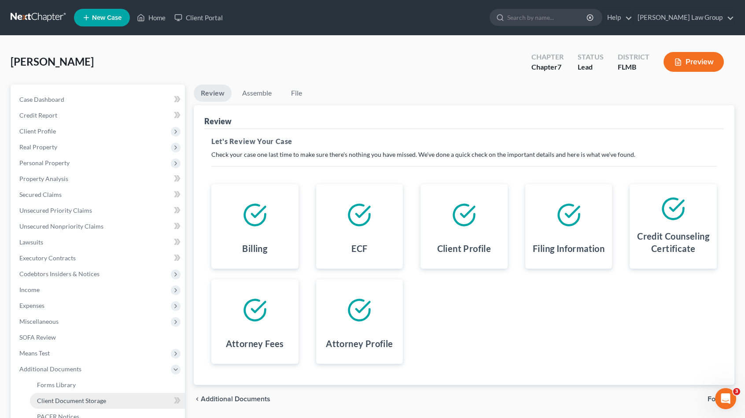
click at [88, 402] on span "Client Document Storage" at bounding box center [71, 400] width 69 height 7
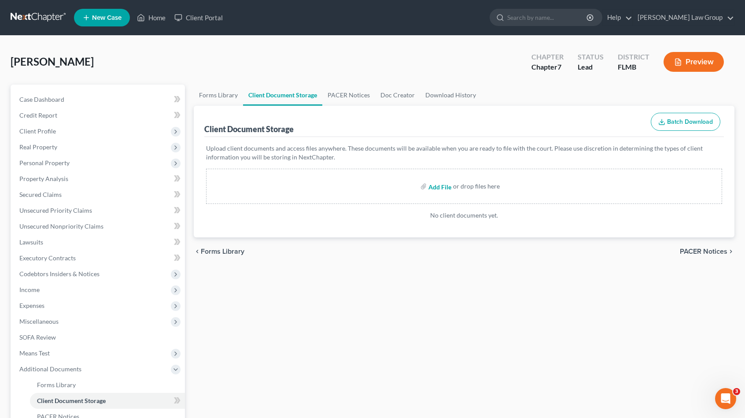
click at [440, 188] on input "file" at bounding box center [438, 186] width 21 height 16
type input "C:\fakepath\Certificate ([DATE]).pdf"
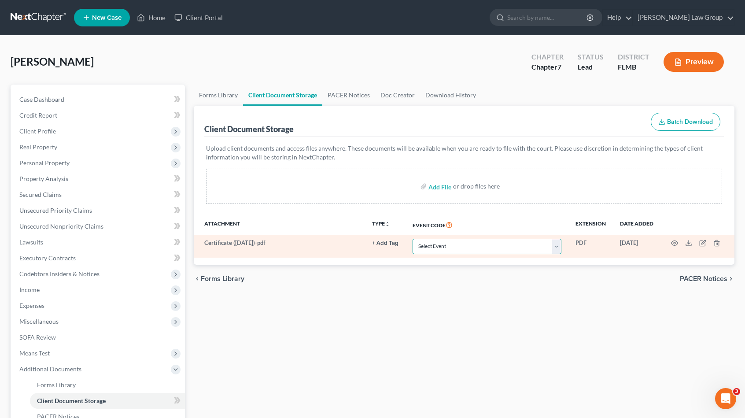
click at [438, 243] on select "Select Event 20 Largest Unsecured Creditors Amended Chapter 13 Plan Amended Cre…" at bounding box center [486, 246] width 149 height 15
select select "9"
click at [412, 239] on select "Select Event 20 Largest Unsecured Creditors Amended Chapter 13 Plan Amended Cre…" at bounding box center [486, 246] width 149 height 15
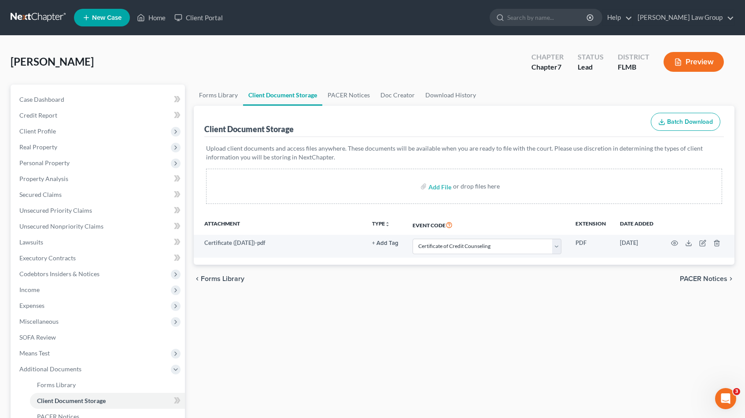
drag, startPoint x: 367, startPoint y: 307, endPoint x: 247, endPoint y: 274, distance: 125.0
click at [367, 307] on div "Forms Library Client Document Storage PACER Notices Doc Creator Download Histor…" at bounding box center [463, 299] width 549 height 429
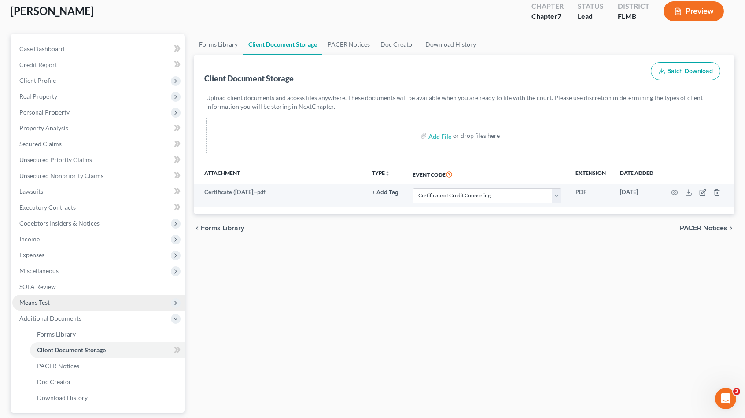
scroll to position [128, 0]
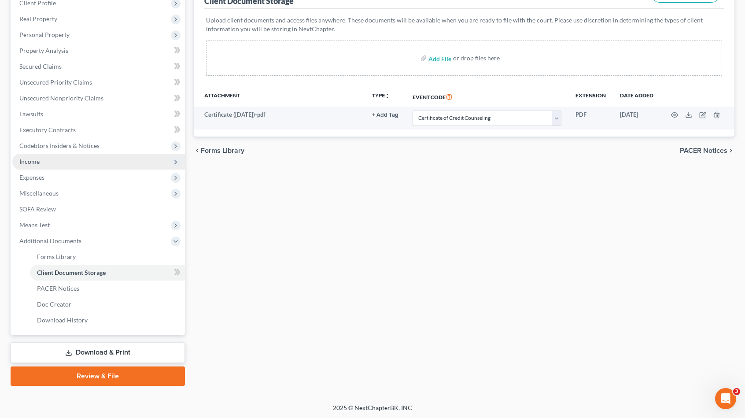
click at [77, 154] on span "Income" at bounding box center [98, 162] width 173 height 16
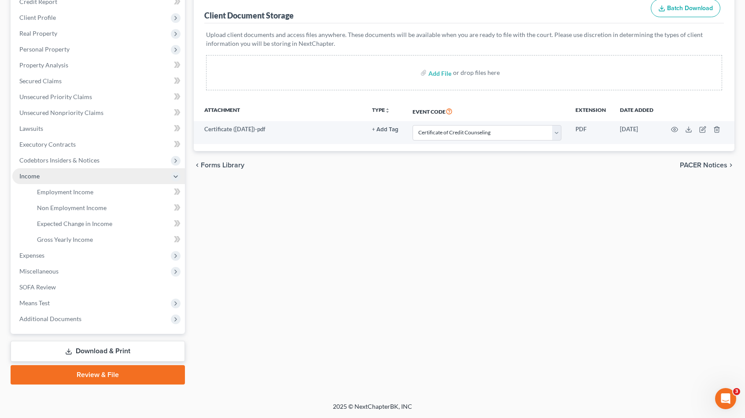
scroll to position [112, 0]
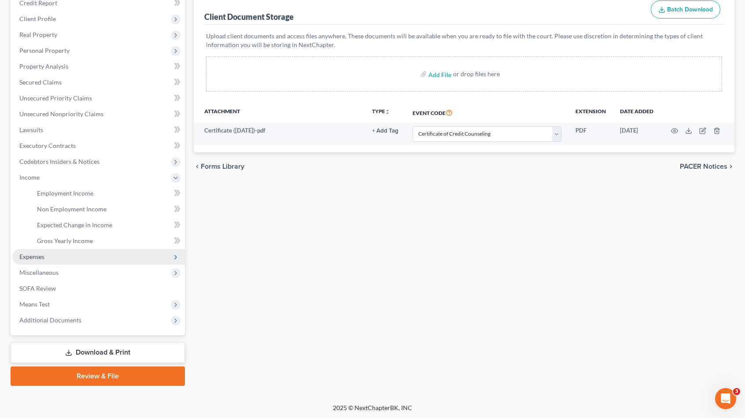
click at [77, 257] on span "Expenses" at bounding box center [98, 257] width 173 height 16
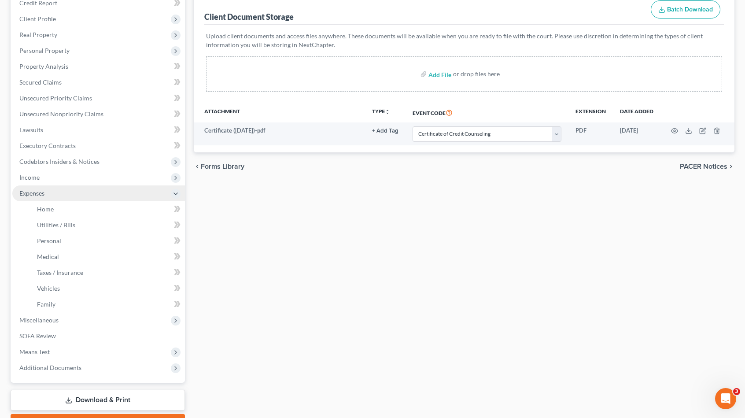
scroll to position [128, 0]
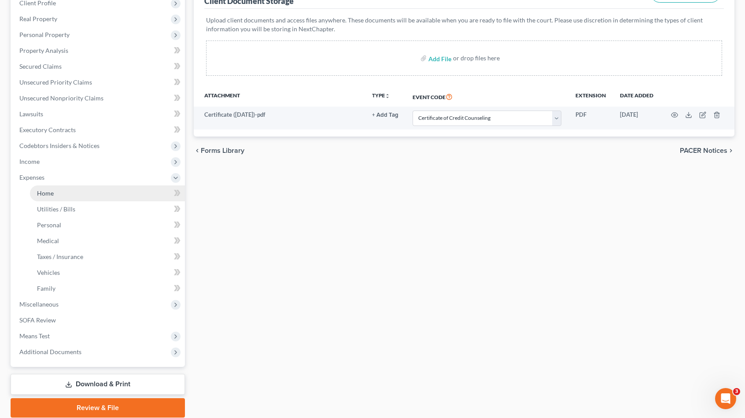
click at [90, 197] on link "Home" at bounding box center [107, 193] width 155 height 16
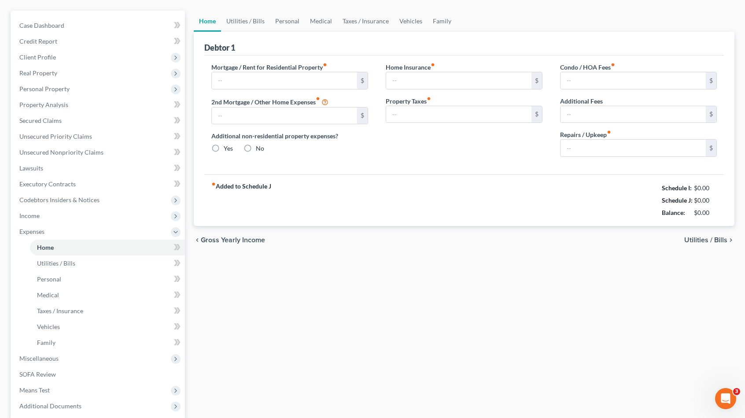
type input "2,673.10"
type input "0.00"
radio input "true"
type input "0.00"
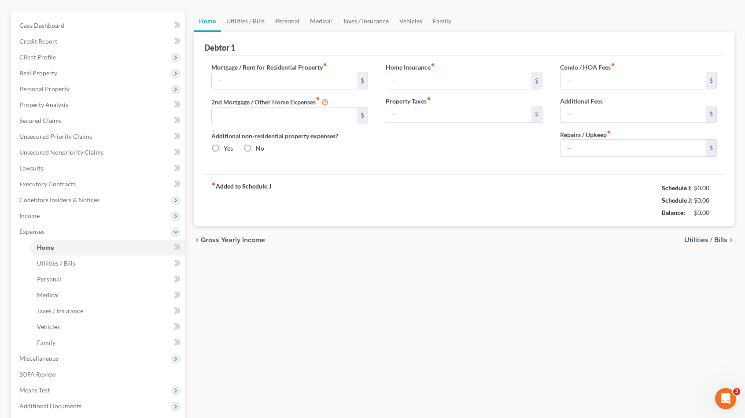
type input "0.00"
type input "60.00"
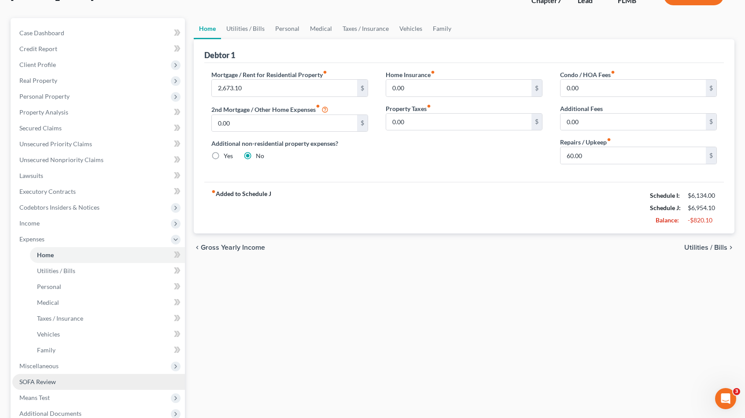
scroll to position [160, 0]
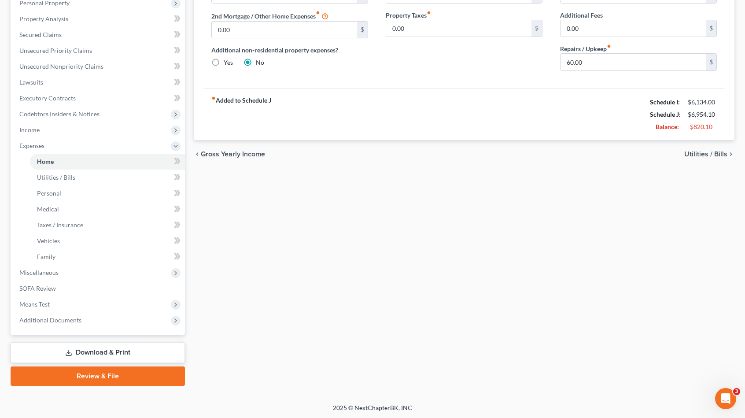
click at [133, 374] on link "Review & File" at bounding box center [98, 375] width 174 height 19
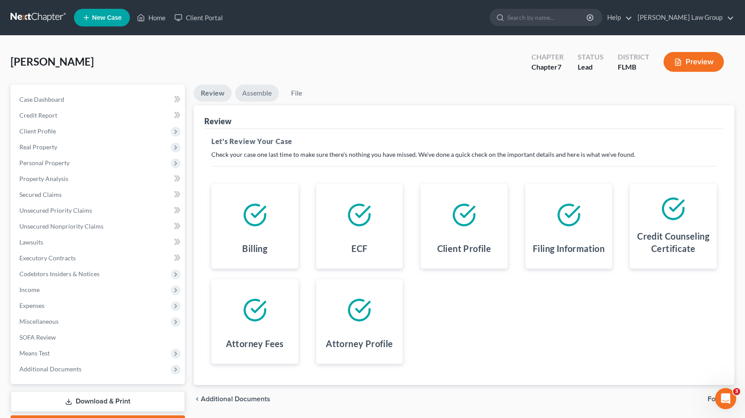
click at [260, 92] on link "Assemble" at bounding box center [257, 93] width 44 height 17
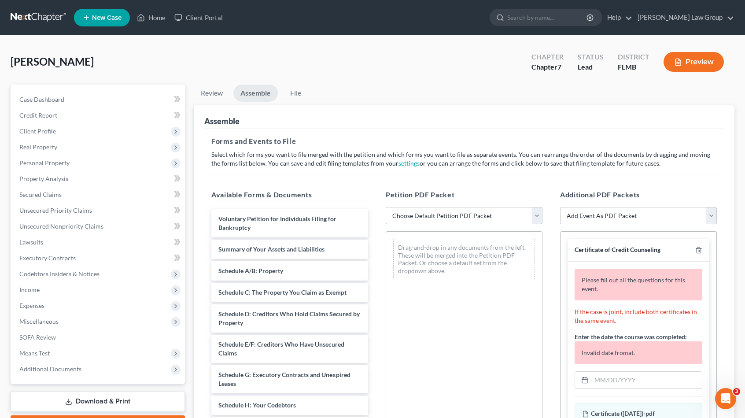
click at [445, 214] on select "Choose Default Petition PDF Packet Complete Bankruptcy Petition (all forms and …" at bounding box center [464, 216] width 157 height 18
select select "0"
click at [386, 207] on select "Choose Default Petition PDF Packet Complete Bankruptcy Petition (all forms and …" at bounding box center [464, 216] width 157 height 18
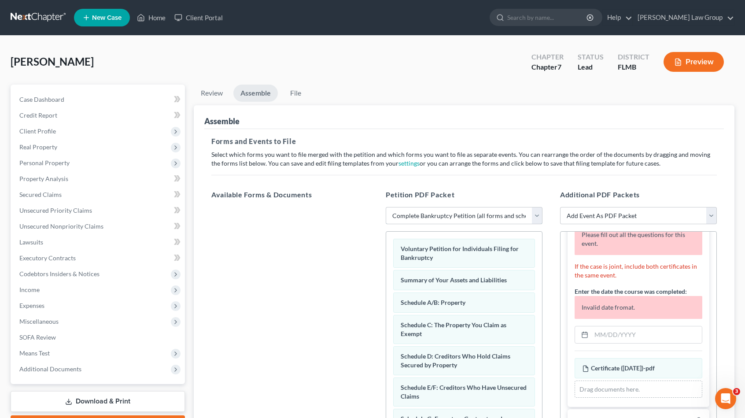
scroll to position [54, 0]
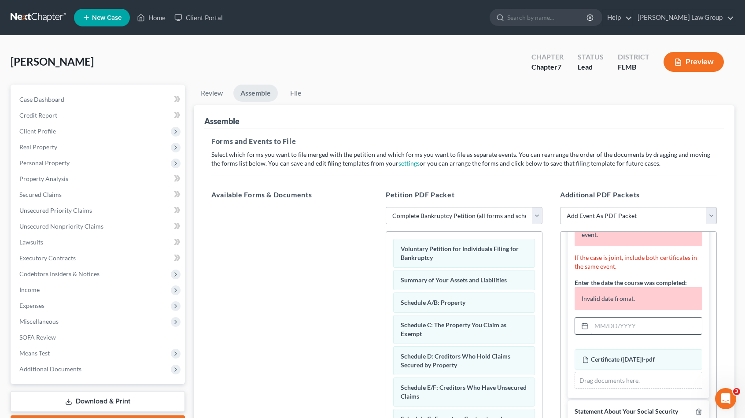
click at [640, 327] on input "text" at bounding box center [646, 325] width 110 height 17
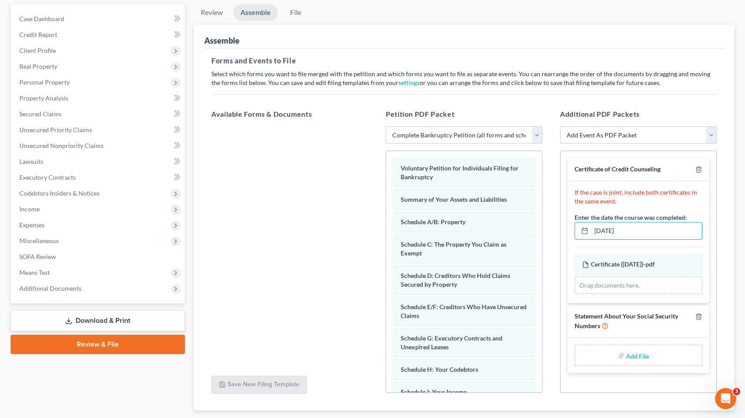
scroll to position [134, 0]
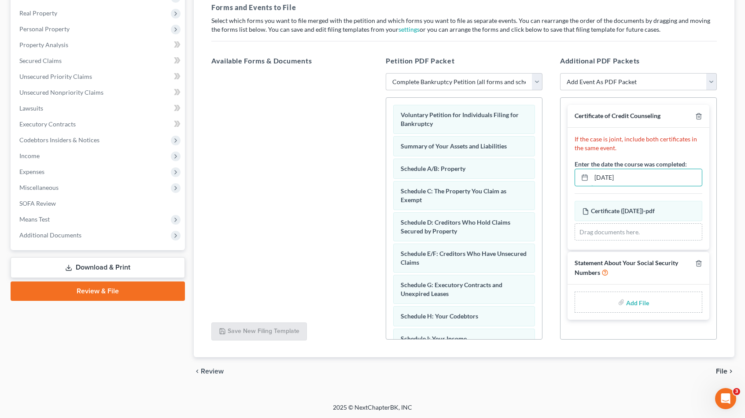
type input "[DATE]"
click at [632, 300] on input "file" at bounding box center [636, 302] width 21 height 16
type input "C:\fakepath\SSN Statement.pdf"
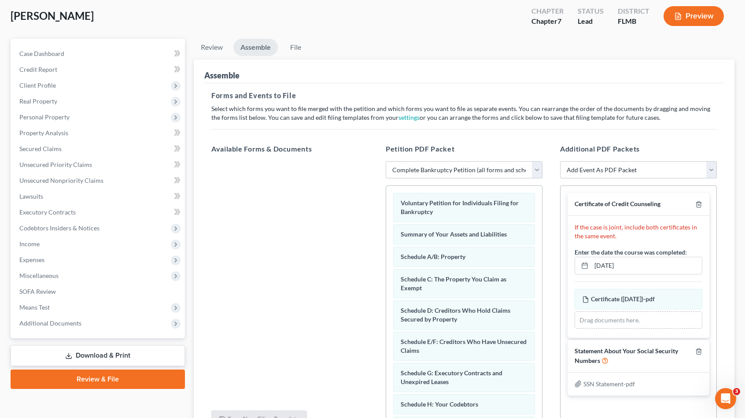
scroll to position [44, 0]
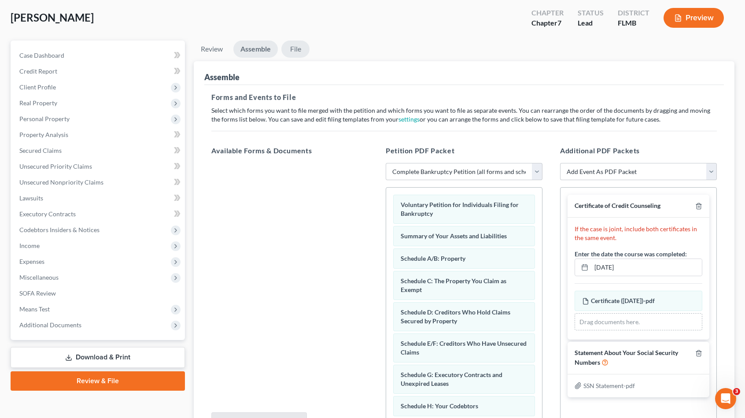
click at [300, 48] on link "File" at bounding box center [295, 48] width 28 height 17
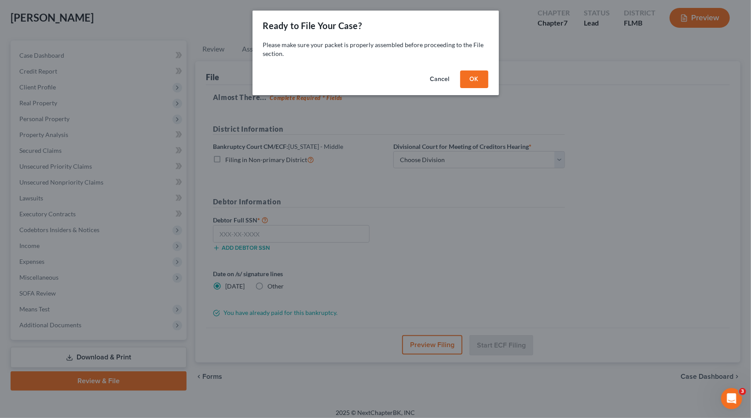
click at [473, 77] on button "OK" at bounding box center [474, 79] width 28 height 18
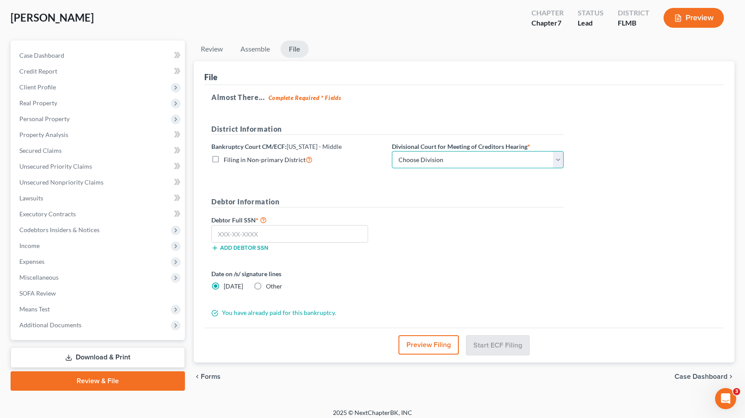
click at [438, 162] on select "Choose Division [GEOGRAPHIC_DATA][PERSON_NAME] [GEOGRAPHIC_DATA] [GEOGRAPHIC_DA…" at bounding box center [478, 160] width 172 height 18
select select "0"
click at [392, 151] on select "Choose Division [GEOGRAPHIC_DATA][PERSON_NAME] [GEOGRAPHIC_DATA] [GEOGRAPHIC_DA…" at bounding box center [478, 160] width 172 height 18
click at [276, 230] on input "text" at bounding box center [289, 234] width 157 height 18
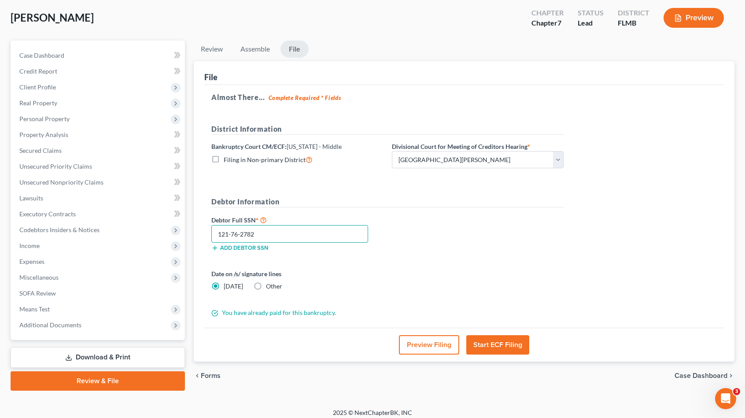
type input "121-76-2782"
click at [266, 286] on label "Other" at bounding box center [274, 286] width 16 height 9
click at [269, 286] on input "Other" at bounding box center [272, 285] width 6 height 6
radio input "true"
radio input "false"
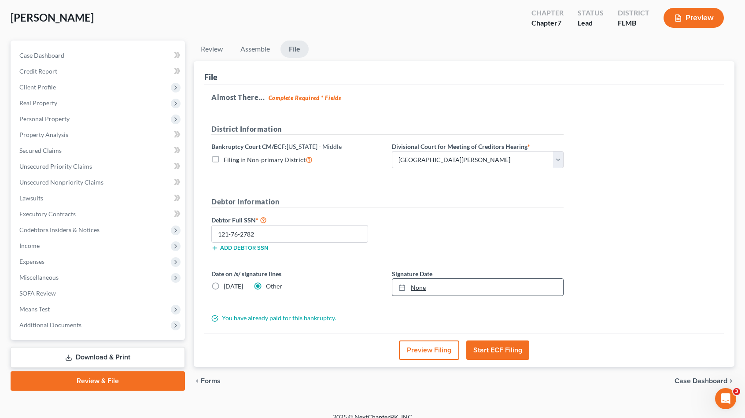
type input "[DATE]"
click at [451, 286] on link "[DATE]" at bounding box center [477, 287] width 171 height 17
click at [505, 350] on button "Start ECF Filing" at bounding box center [497, 349] width 63 height 19
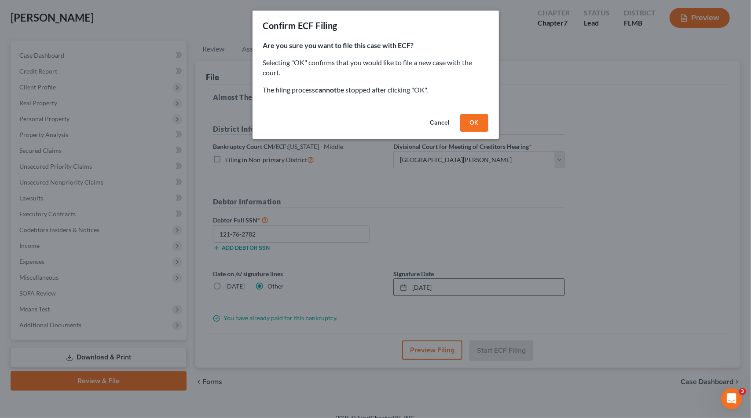
click at [468, 122] on button "OK" at bounding box center [474, 123] width 28 height 18
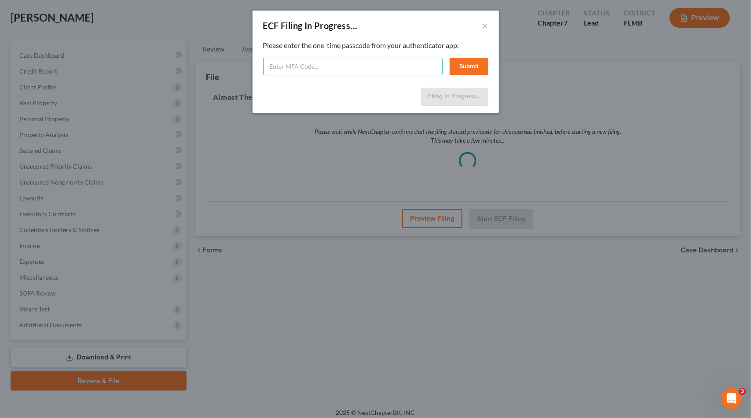
click at [309, 69] on input "text" at bounding box center [353, 67] width 180 height 18
type input "142865"
click at [470, 75] on button "Submit" at bounding box center [469, 67] width 39 height 18
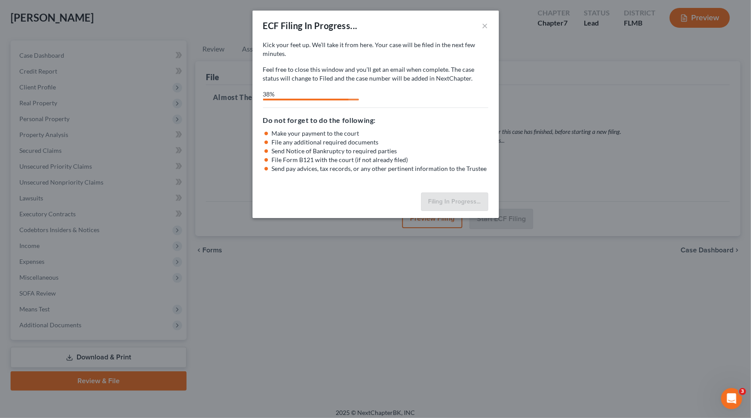
select select "0"
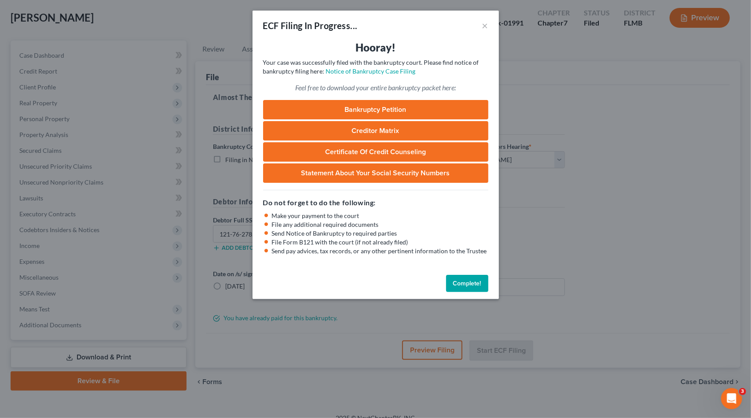
click at [404, 114] on link "Bankruptcy Petition" at bounding box center [375, 109] width 225 height 19
click at [411, 133] on link "Creditor Matrix" at bounding box center [375, 130] width 225 height 19
click at [411, 149] on link "Certificate of Credit Counseling" at bounding box center [375, 151] width 225 height 19
click at [455, 176] on link "Statement About Your Social Security Numbers" at bounding box center [375, 172] width 225 height 19
click at [466, 283] on button "Complete!" at bounding box center [467, 284] width 42 height 18
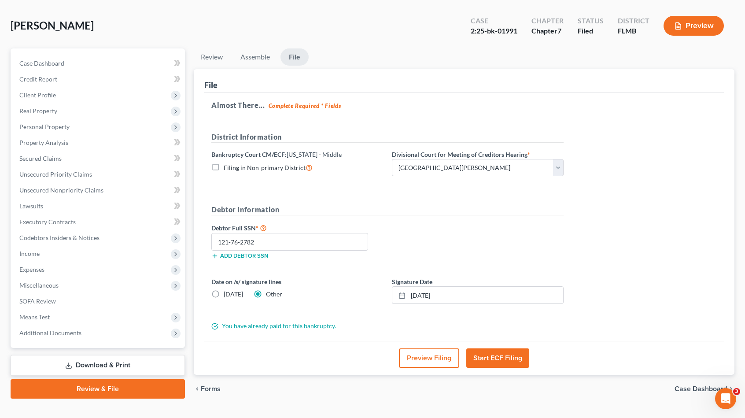
scroll to position [0, 0]
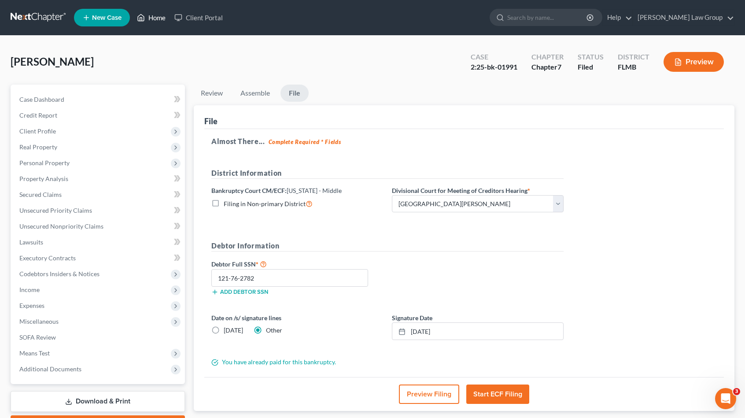
click at [152, 18] on link "Home" at bounding box center [150, 18] width 37 height 16
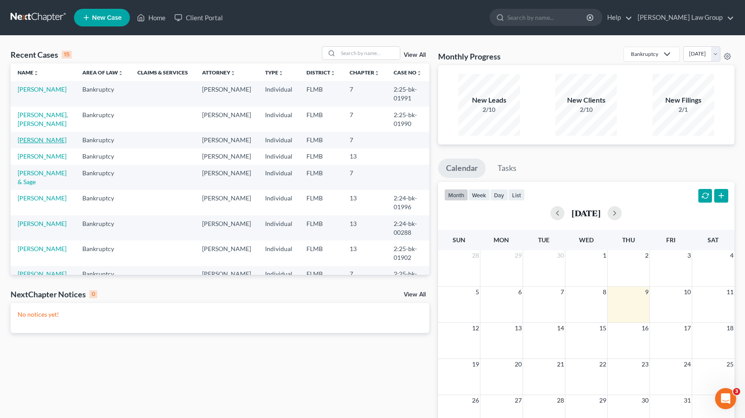
click at [41, 142] on link "[PERSON_NAME]" at bounding box center [42, 139] width 49 height 7
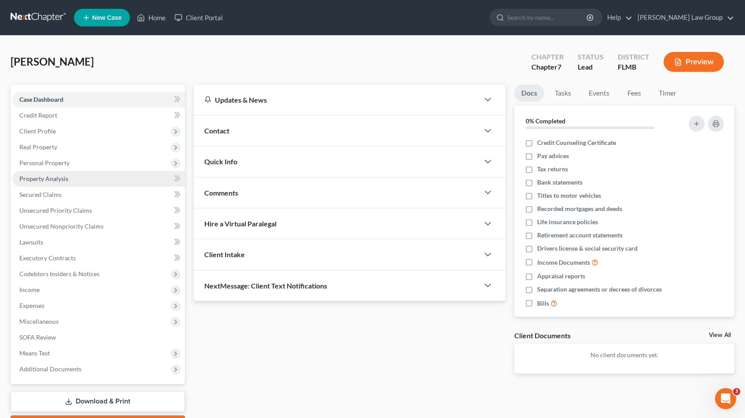
click at [88, 177] on link "Property Analysis" at bounding box center [98, 179] width 173 height 16
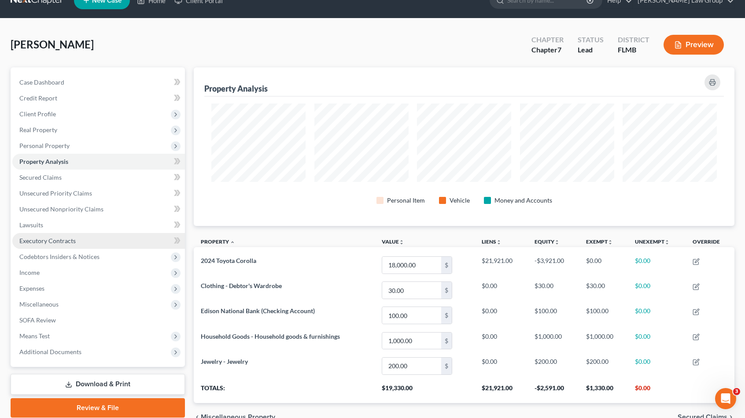
scroll to position [62, 0]
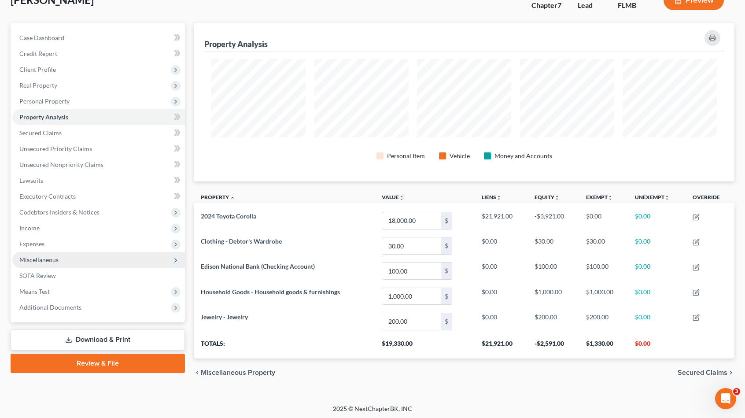
click at [111, 260] on span "Miscellaneous" at bounding box center [98, 260] width 173 height 16
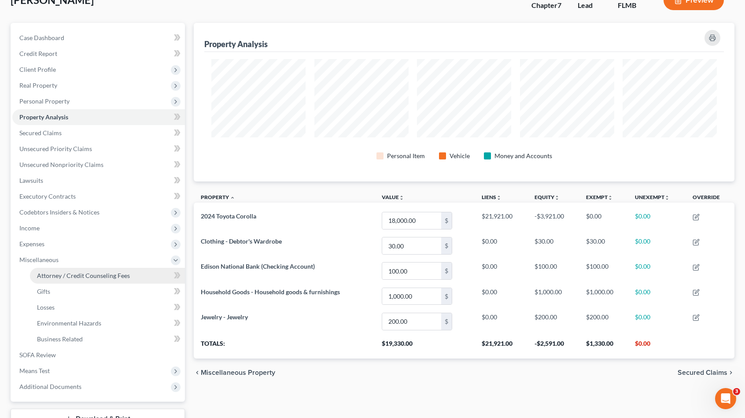
click at [133, 279] on link "Attorney / Credit Counseling Fees" at bounding box center [107, 276] width 155 height 16
select select "0"
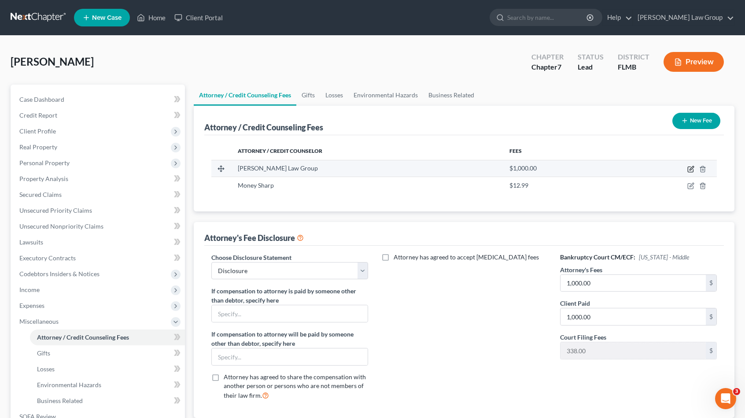
click at [690, 169] on icon "button" at bounding box center [691, 168] width 4 height 4
select select "9"
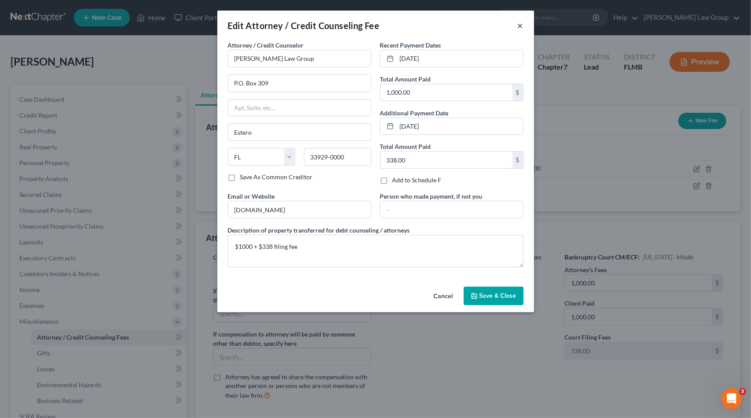
drag, startPoint x: 519, startPoint y: 27, endPoint x: 513, endPoint y: 16, distance: 12.2
click at [519, 26] on button "×" at bounding box center [521, 25] width 6 height 11
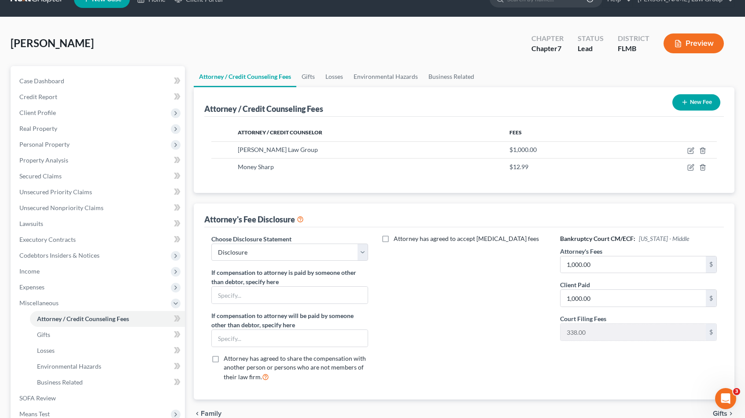
scroll to position [128, 0]
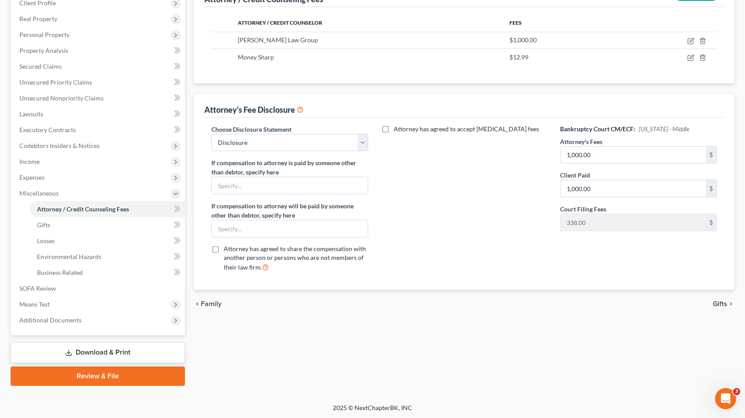
click at [118, 376] on link "Review & File" at bounding box center [98, 375] width 174 height 19
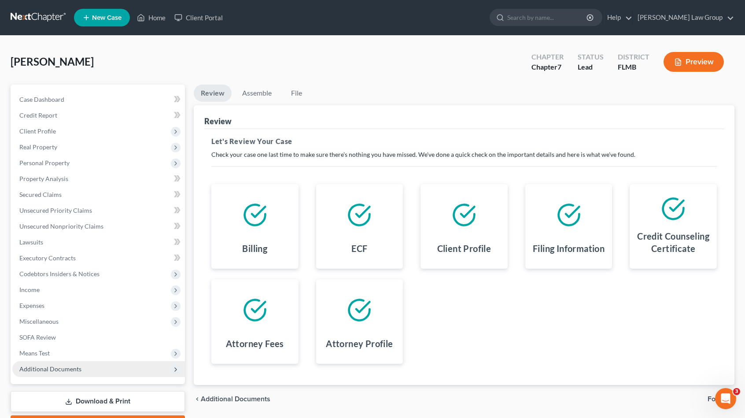
click at [81, 369] on span "Additional Documents" at bounding box center [98, 369] width 173 height 16
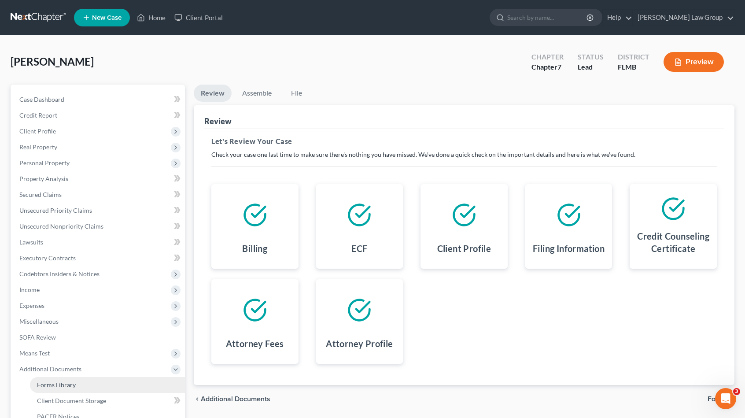
click at [83, 386] on link "Forms Library" at bounding box center [107, 385] width 155 height 16
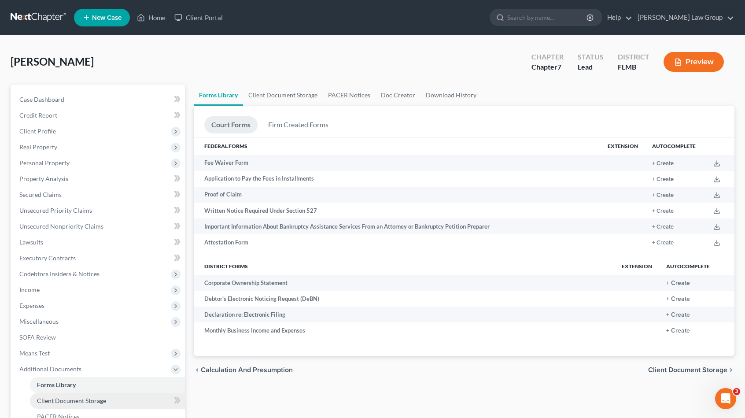
click at [84, 403] on span "Client Document Storage" at bounding box center [71, 400] width 69 height 7
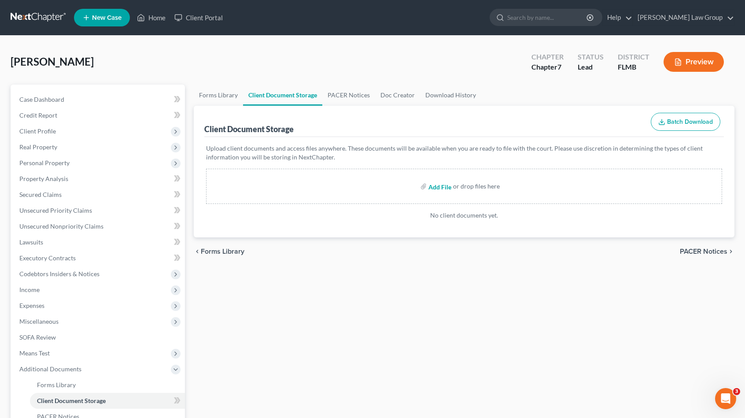
click at [434, 191] on input "file" at bounding box center [438, 186] width 21 height 16
type input "C:\fakepath\Certificate ([DATE]).pdf"
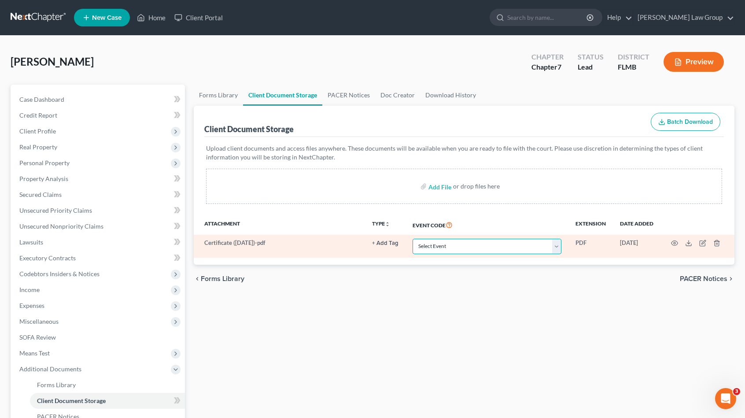
click at [451, 245] on select "Select Event 20 Largest Unsecured Creditors Amended Chapter 13 Plan Amended Cre…" at bounding box center [486, 246] width 149 height 15
select select "9"
click at [412, 239] on select "Select Event 20 Largest Unsecured Creditors Amended Chapter 13 Plan Amended Cre…" at bounding box center [486, 246] width 149 height 15
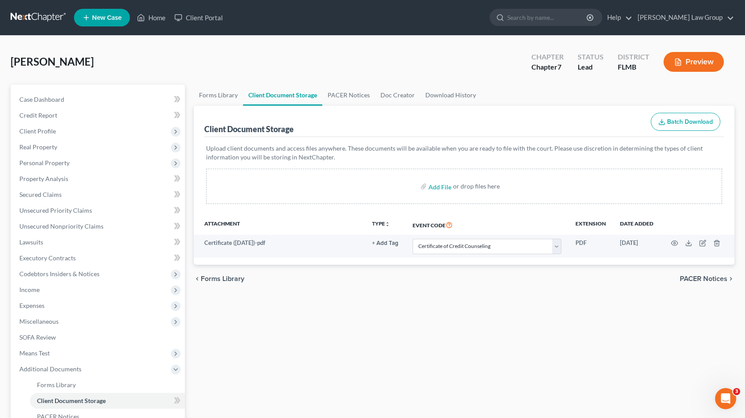
click at [463, 345] on div "Forms Library Client Document Storage PACER Notices Doc Creator Download Histor…" at bounding box center [463, 299] width 549 height 429
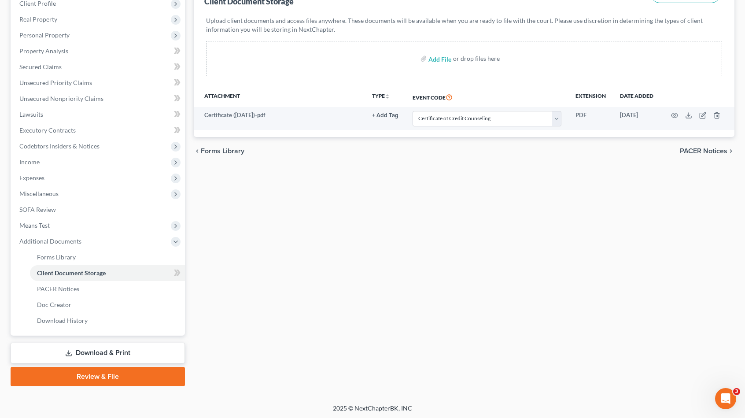
scroll to position [128, 0]
click at [128, 379] on link "Review & File" at bounding box center [98, 375] width 174 height 19
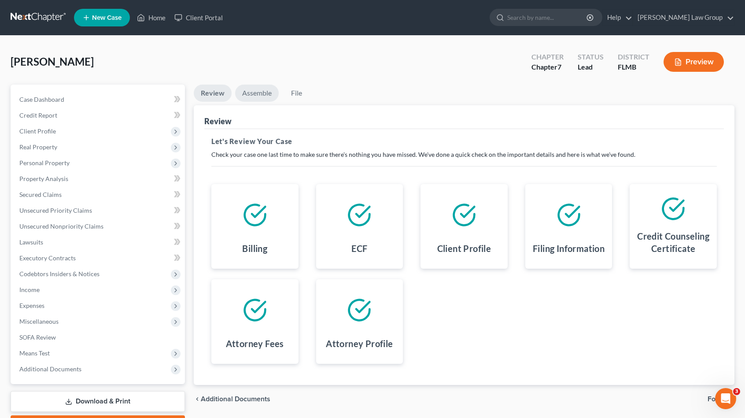
click at [262, 92] on link "Assemble" at bounding box center [257, 93] width 44 height 17
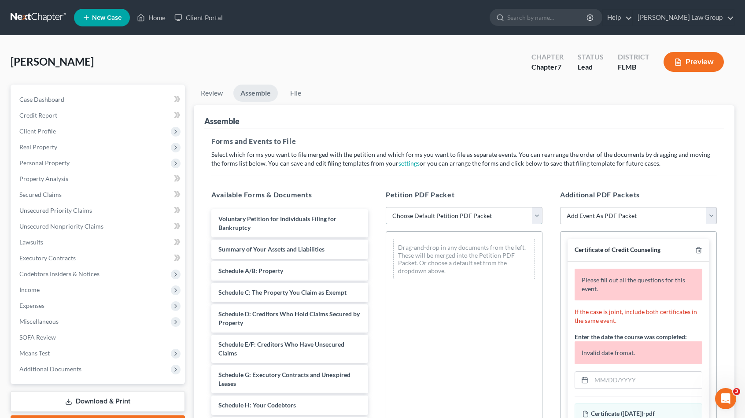
click at [431, 217] on select "Choose Default Petition PDF Packet Complete Bankruptcy Petition (all forms and …" at bounding box center [464, 216] width 157 height 18
select select "0"
click at [386, 207] on select "Choose Default Petition PDF Packet Complete Bankruptcy Petition (all forms and …" at bounding box center [464, 216] width 157 height 18
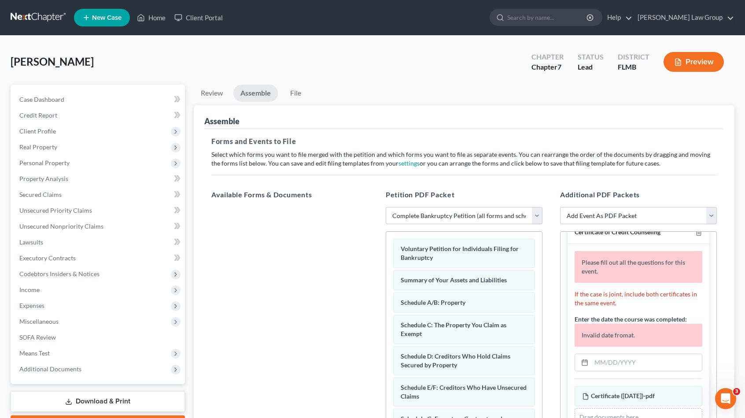
scroll to position [54, 0]
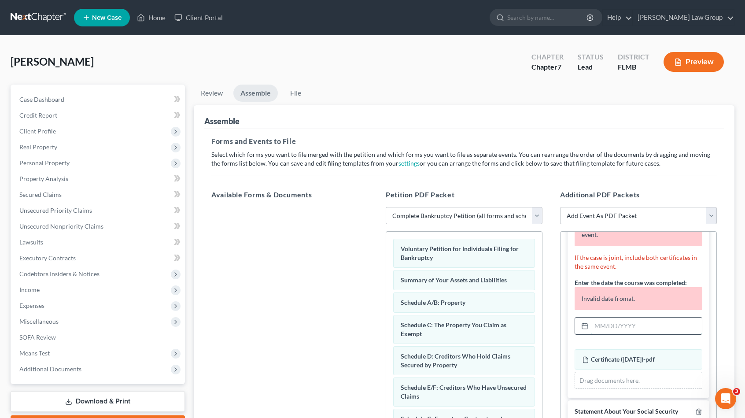
click at [617, 323] on input "text" at bounding box center [646, 325] width 110 height 17
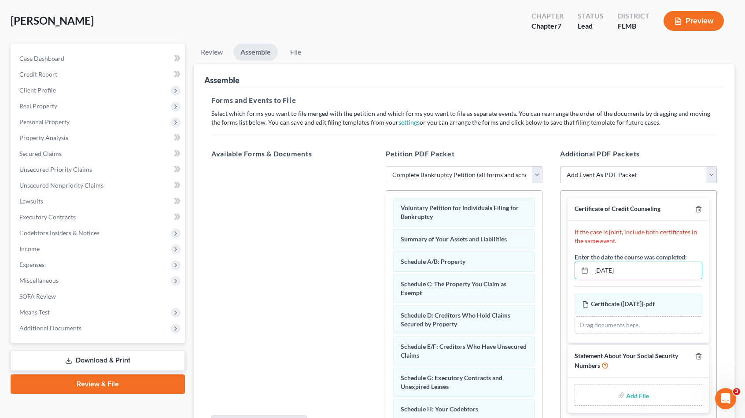
scroll to position [44, 0]
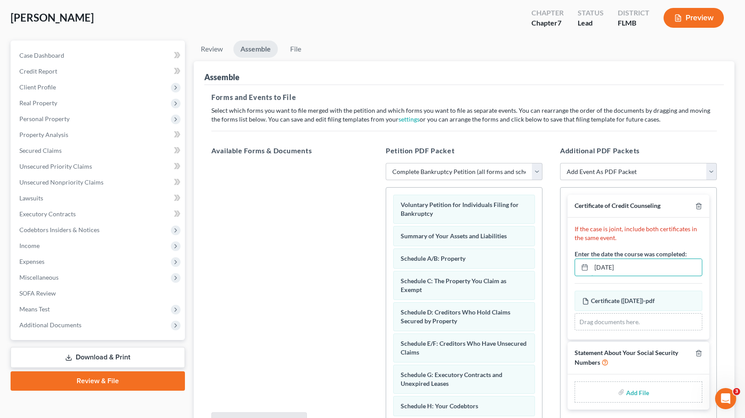
type input "[DATE]"
click at [618, 392] on div "Add File" at bounding box center [638, 391] width 128 height 21
click at [609, 385] on div "Add File" at bounding box center [638, 391] width 128 height 21
click at [653, 390] on div "Add File" at bounding box center [638, 391] width 128 height 21
click at [643, 391] on input "file" at bounding box center [636, 392] width 21 height 16
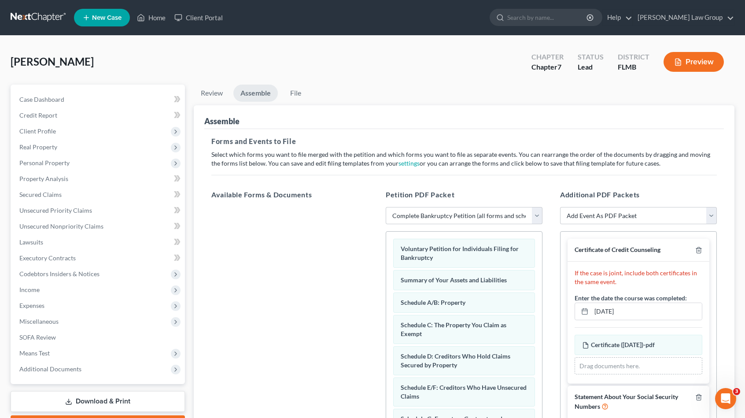
scroll to position [0, 0]
type input "C:\fakepath\SSN Statement.pdf"
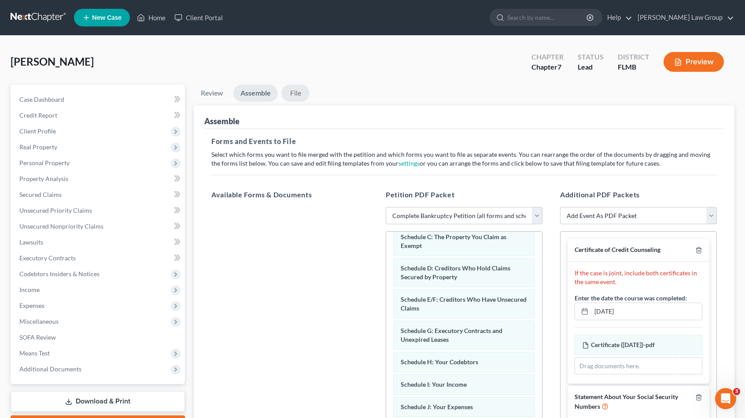
click at [303, 93] on link "File" at bounding box center [295, 93] width 28 height 17
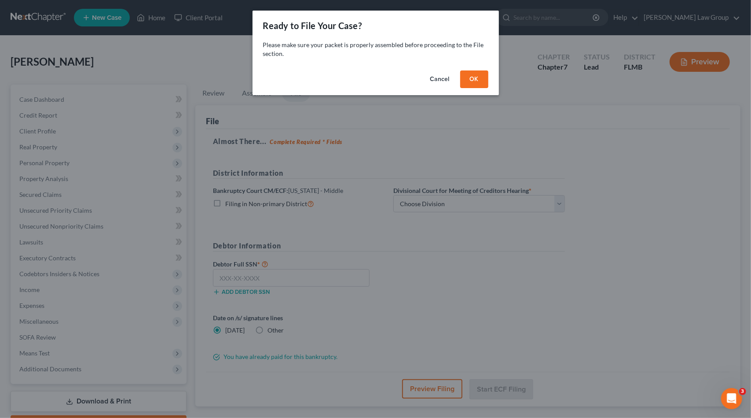
click at [487, 80] on button "OK" at bounding box center [474, 79] width 28 height 18
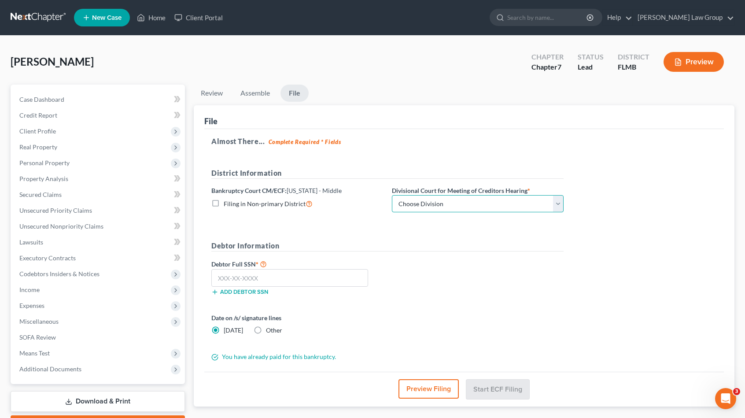
click at [449, 201] on select "Choose Division [GEOGRAPHIC_DATA][PERSON_NAME] [GEOGRAPHIC_DATA] [GEOGRAPHIC_DA…" at bounding box center [478, 204] width 172 height 18
select select "0"
click at [392, 195] on select "Choose Division [GEOGRAPHIC_DATA][PERSON_NAME] [GEOGRAPHIC_DATA] [GEOGRAPHIC_DA…" at bounding box center [478, 204] width 172 height 18
click at [305, 281] on input "text" at bounding box center [289, 278] width 157 height 18
click at [266, 334] on label "Other" at bounding box center [274, 330] width 16 height 9
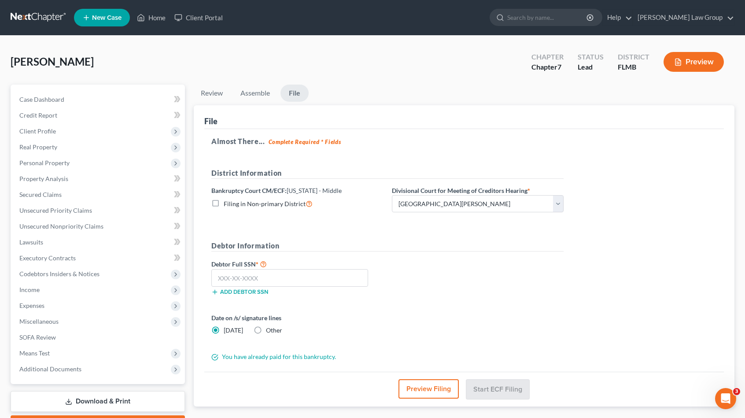
click at [269, 331] on input "Other" at bounding box center [272, 329] width 6 height 6
radio input "true"
radio input "false"
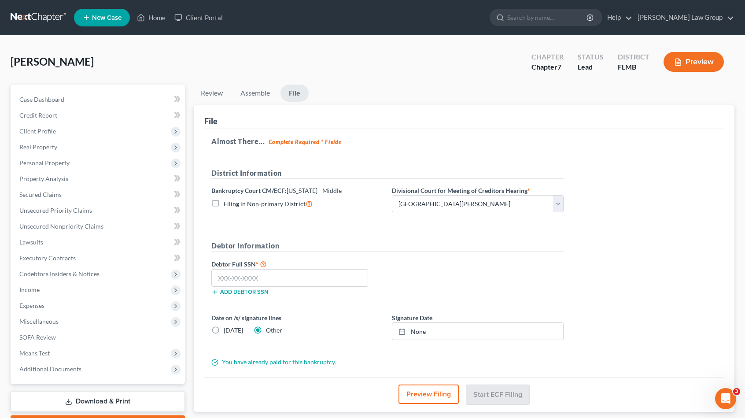
click at [266, 332] on label "Other" at bounding box center [274, 330] width 16 height 9
click at [269, 331] on input "Other" at bounding box center [272, 329] width 6 height 6
click at [408, 336] on link "None" at bounding box center [477, 331] width 171 height 17
click at [291, 276] on input "text" at bounding box center [289, 278] width 157 height 18
type input "360-36-2324"
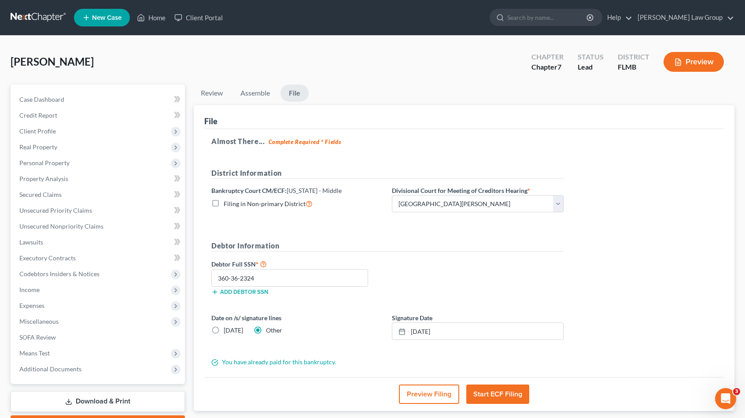
click at [520, 393] on button "Start ECF Filing" at bounding box center [497, 393] width 63 height 19
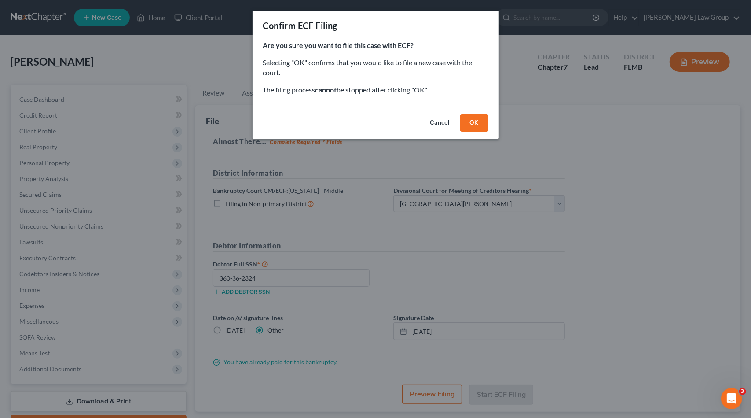
click at [481, 122] on button "OK" at bounding box center [474, 123] width 28 height 18
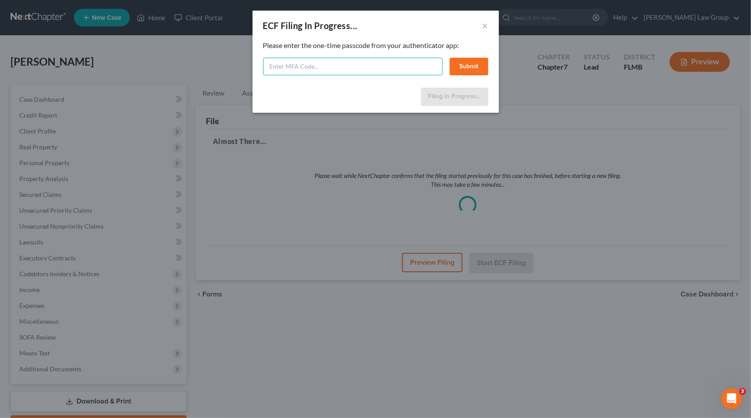
drag, startPoint x: 377, startPoint y: 74, endPoint x: 423, endPoint y: 51, distance: 51.2
click at [410, 58] on input "text" at bounding box center [353, 67] width 180 height 18
type input "785172"
click at [460, 63] on button "Submit" at bounding box center [469, 67] width 39 height 18
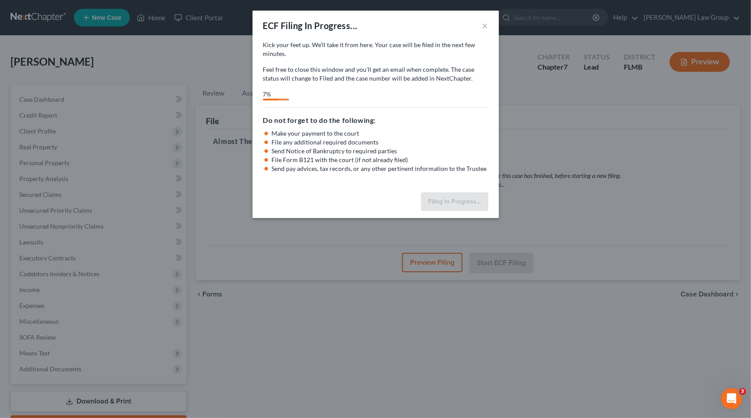
select select "0"
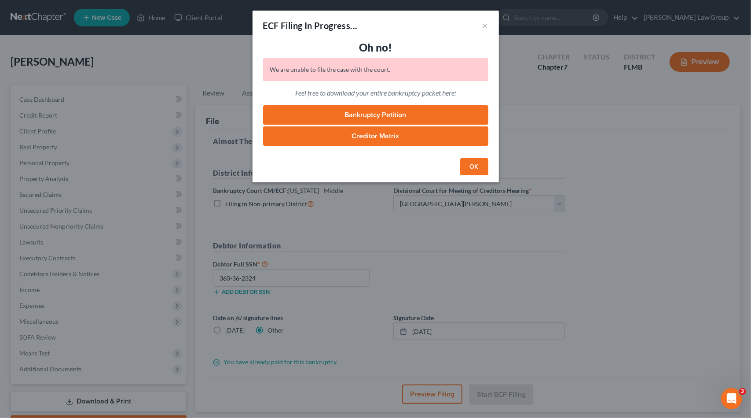
click at [473, 163] on button "OK" at bounding box center [474, 167] width 28 height 18
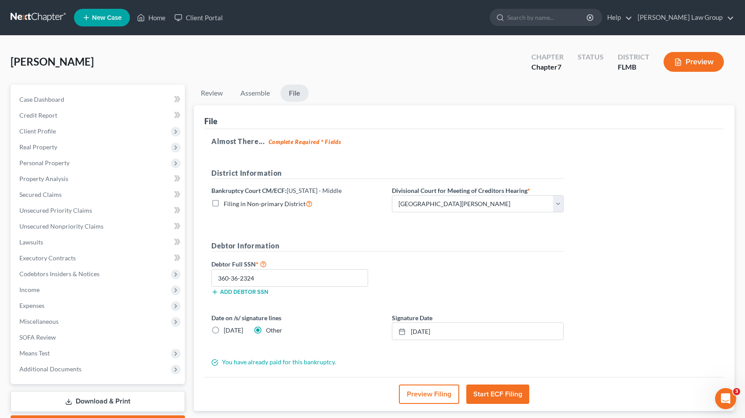
click at [499, 392] on button "Start ECF Filing" at bounding box center [497, 393] width 63 height 19
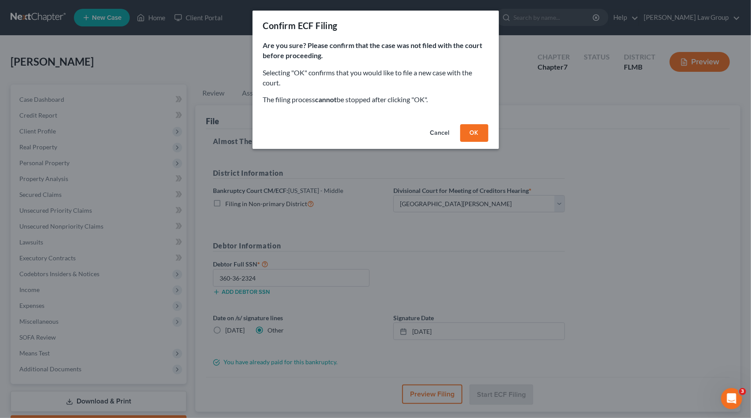
click at [471, 135] on button "OK" at bounding box center [474, 133] width 28 height 18
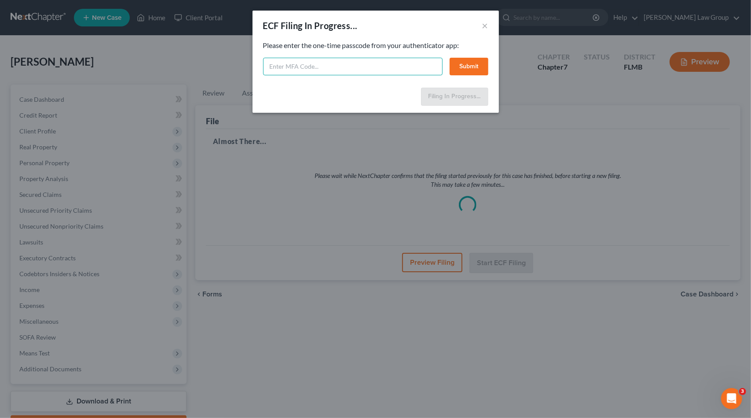
click at [311, 67] on input "text" at bounding box center [353, 67] width 180 height 18
type input "754354"
click at [444, 66] on div "754354 Submit" at bounding box center [375, 67] width 225 height 18
click at [459, 66] on button "Submit" at bounding box center [469, 67] width 39 height 18
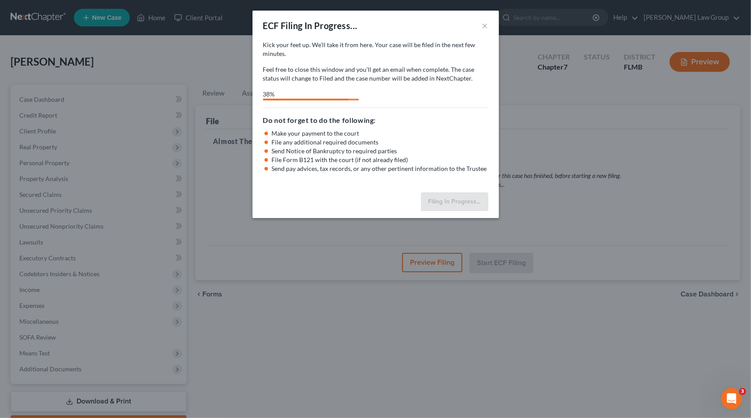
select select "0"
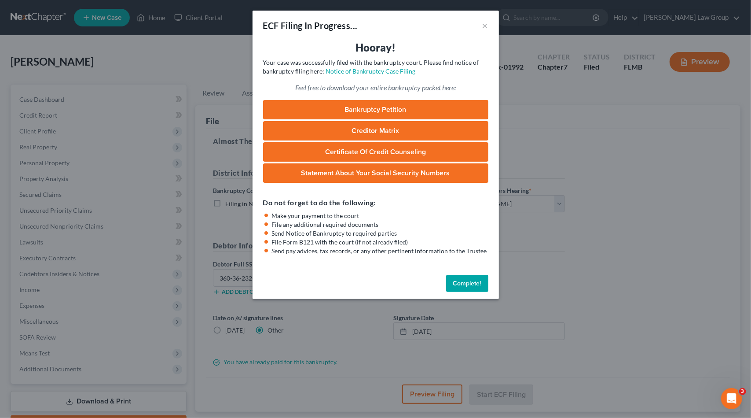
click at [367, 108] on link "Bankruptcy Petition" at bounding box center [375, 109] width 225 height 19
click at [363, 128] on link "Creditor Matrix" at bounding box center [375, 130] width 225 height 19
click at [397, 152] on link "Certificate of Credit Counseling" at bounding box center [375, 151] width 225 height 19
click at [478, 286] on button "Complete!" at bounding box center [467, 284] width 42 height 18
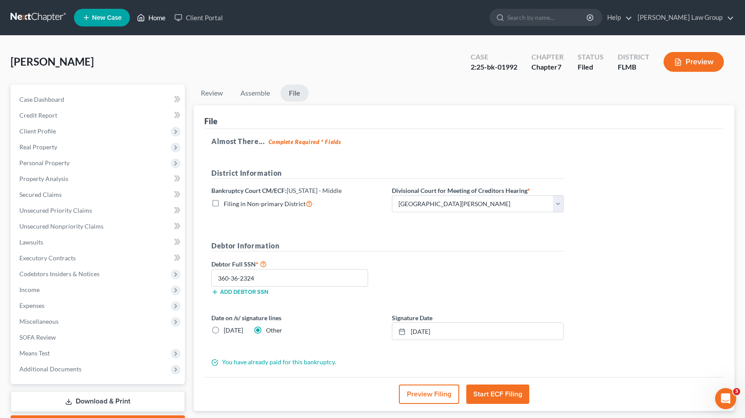
click at [151, 21] on link "Home" at bounding box center [150, 18] width 37 height 16
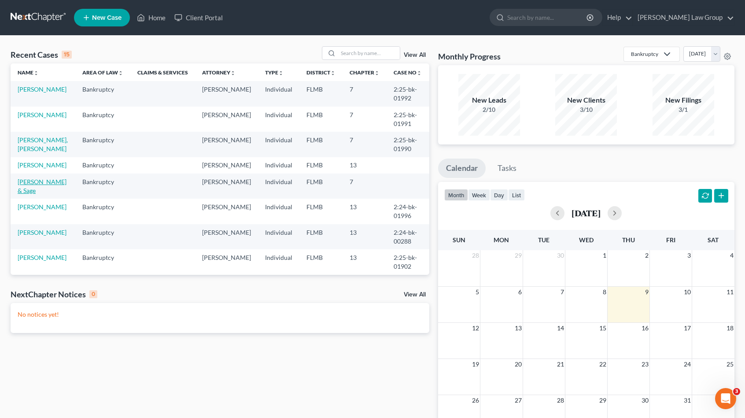
click at [35, 181] on link "[PERSON_NAME] & Sage" at bounding box center [42, 186] width 49 height 16
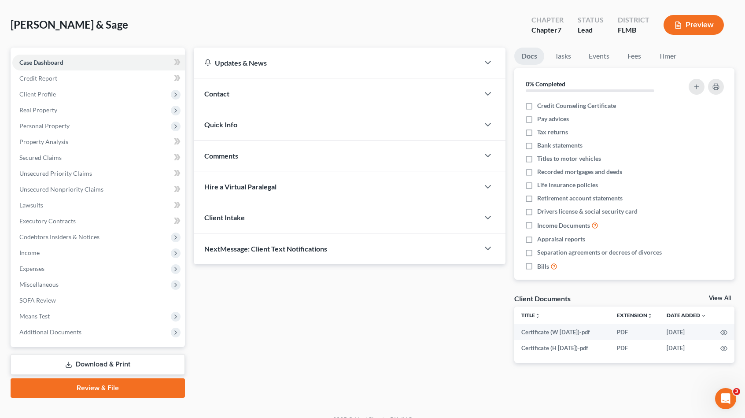
scroll to position [49, 0]
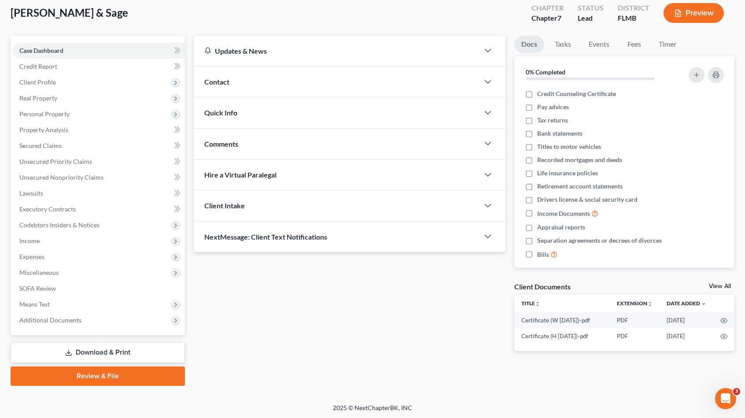
click at [148, 378] on link "Review & File" at bounding box center [98, 375] width 174 height 19
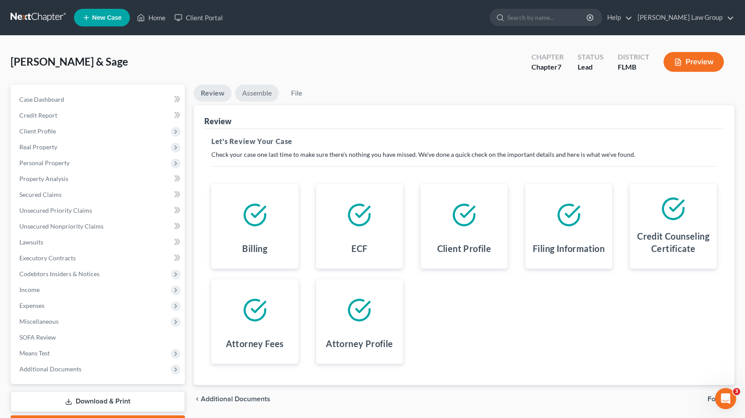
click at [249, 99] on link "Assemble" at bounding box center [257, 93] width 44 height 17
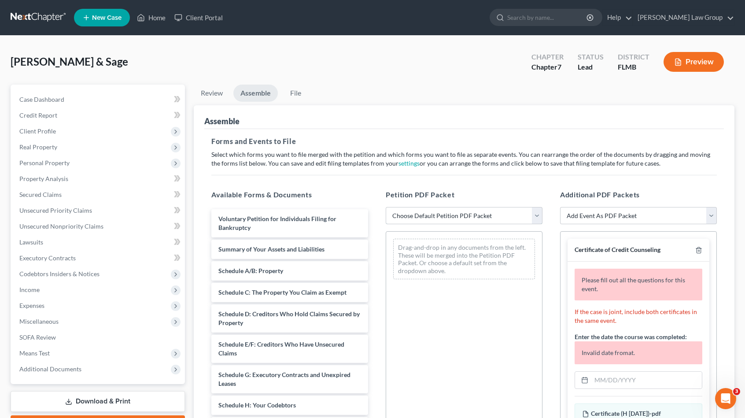
click at [458, 218] on select "Choose Default Petition PDF Packet Complete Bankruptcy Petition (all forms and …" at bounding box center [464, 216] width 157 height 18
select select "0"
click at [386, 207] on select "Choose Default Petition PDF Packet Complete Bankruptcy Petition (all forms and …" at bounding box center [464, 216] width 157 height 18
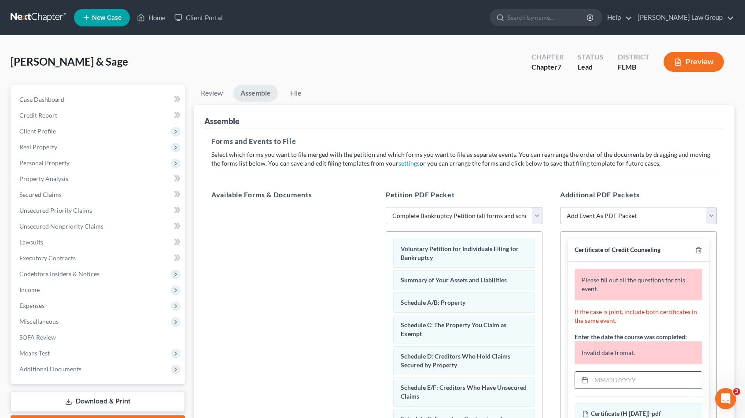
click at [598, 383] on input "text" at bounding box center [646, 380] width 110 height 17
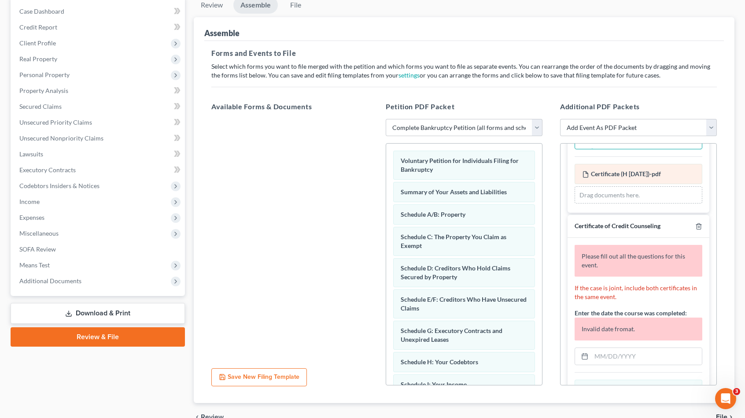
scroll to position [88, 0]
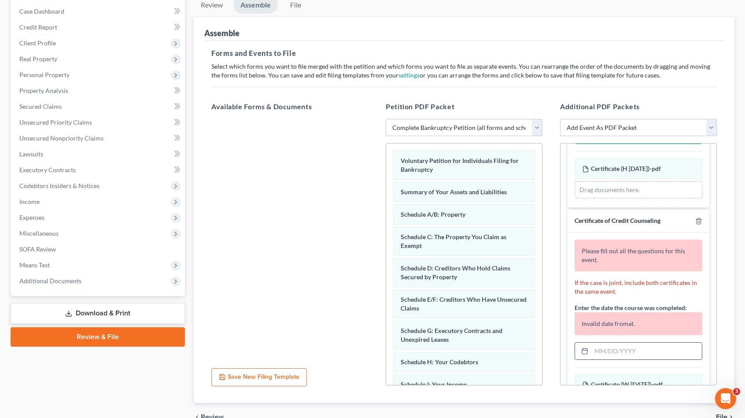
type input "[DATE]"
click at [626, 349] on input "text" at bounding box center [646, 350] width 110 height 17
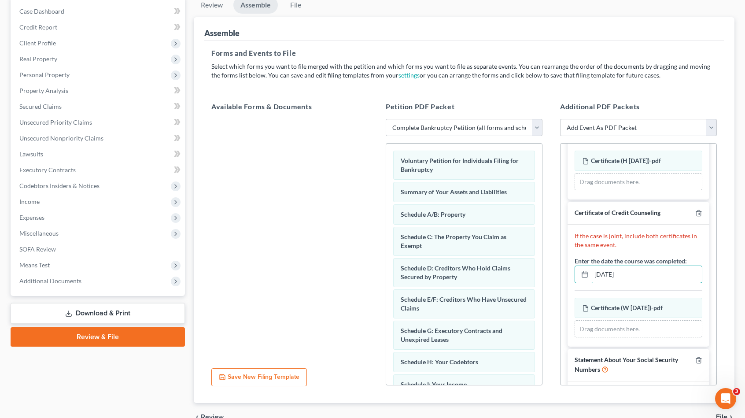
scroll to position [131, 0]
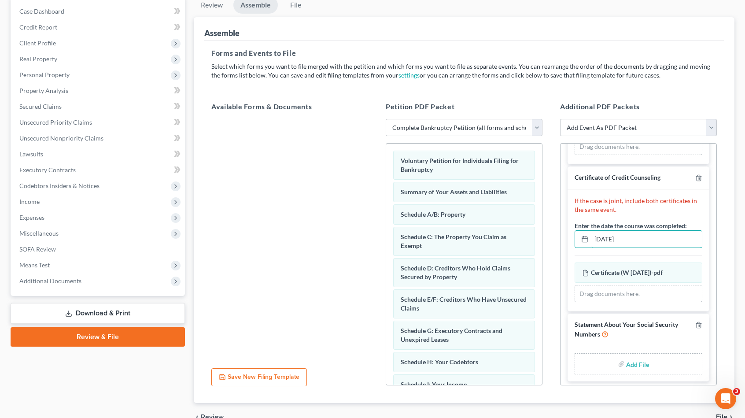
type input "[DATE]"
click at [654, 366] on div "Add File" at bounding box center [638, 363] width 128 height 21
click at [634, 358] on input "file" at bounding box center [636, 364] width 21 height 16
type input "C:\fakepath\SSN Statement.pdf"
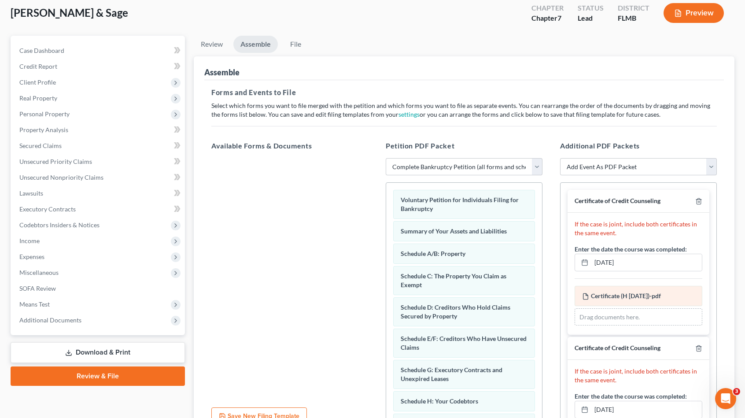
scroll to position [0, 0]
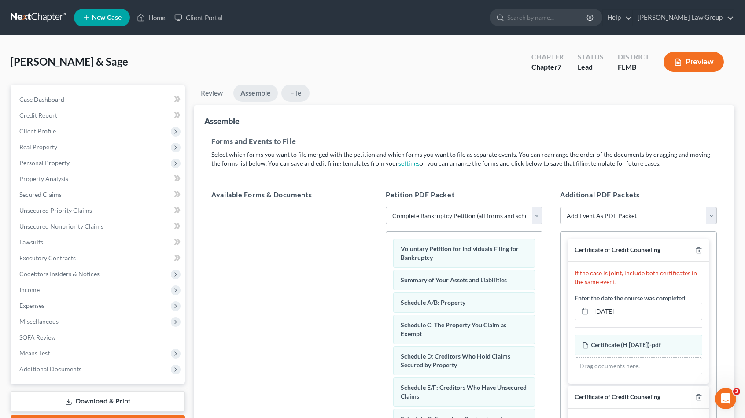
click at [292, 99] on link "File" at bounding box center [295, 93] width 28 height 17
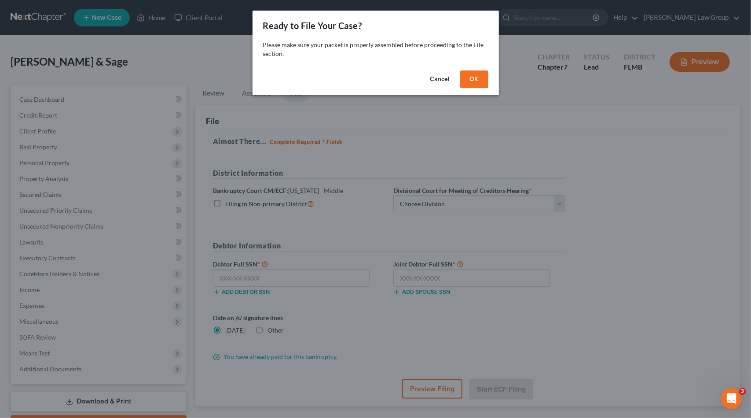
click at [480, 82] on button "OK" at bounding box center [474, 79] width 28 height 18
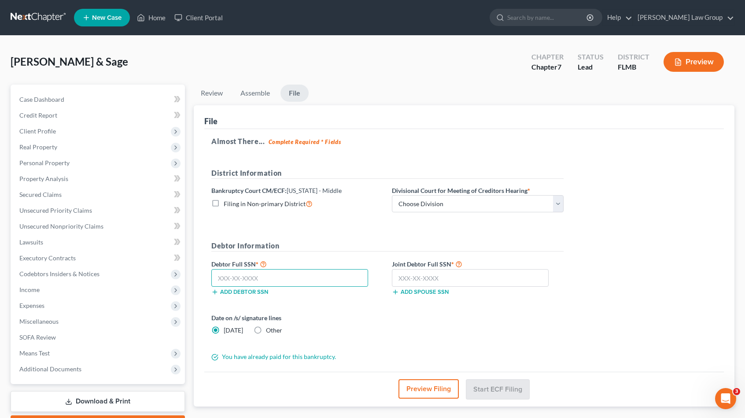
click at [249, 277] on input "text" at bounding box center [289, 278] width 157 height 18
type input "595-66-7660"
click at [266, 330] on label "Other" at bounding box center [274, 330] width 16 height 9
click at [269, 330] on input "Other" at bounding box center [272, 329] width 6 height 6
radio input "true"
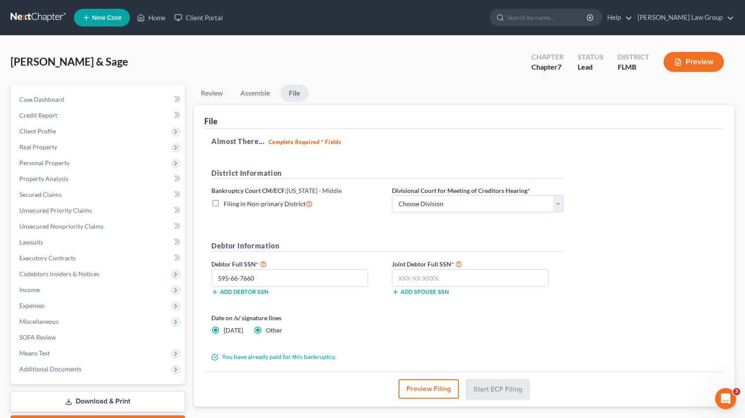
radio input "false"
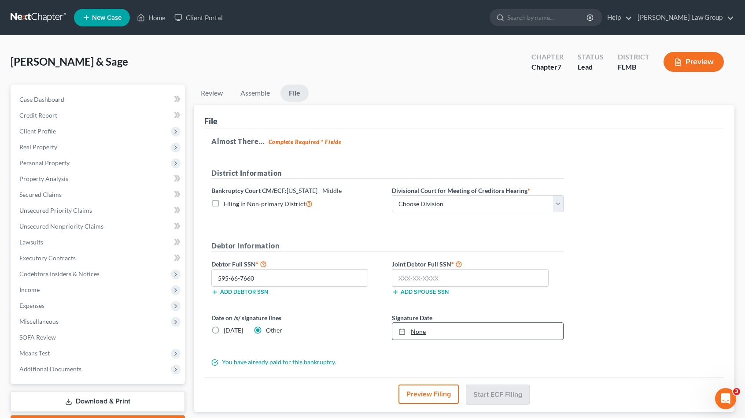
click at [405, 333] on link "None" at bounding box center [477, 331] width 171 height 17
click at [429, 195] on select "Choose Division [GEOGRAPHIC_DATA][PERSON_NAME] [GEOGRAPHIC_DATA] [GEOGRAPHIC_DA…" at bounding box center [478, 204] width 172 height 18
select select "0"
click at [392, 195] on select "Choose Division [GEOGRAPHIC_DATA][PERSON_NAME] [GEOGRAPHIC_DATA] [GEOGRAPHIC_DA…" at bounding box center [478, 204] width 172 height 18
click at [436, 274] on input "text" at bounding box center [470, 278] width 157 height 18
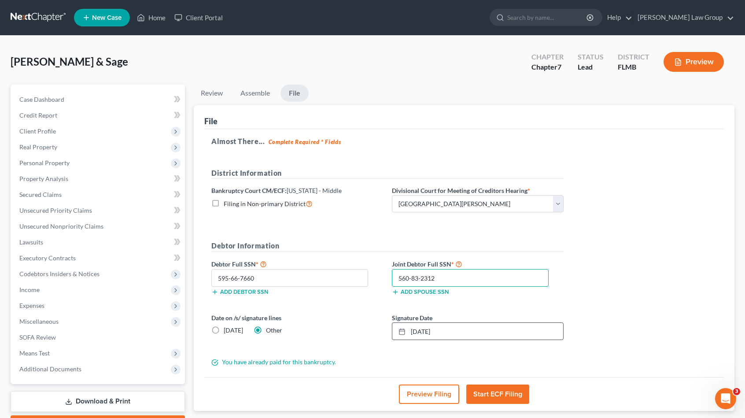
type input "560-83-2312"
click at [510, 392] on button "Start ECF Filing" at bounding box center [497, 393] width 63 height 19
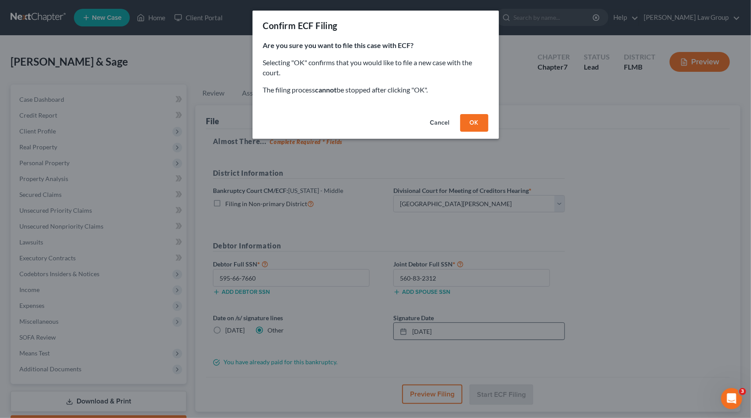
click at [481, 129] on button "OK" at bounding box center [474, 123] width 28 height 18
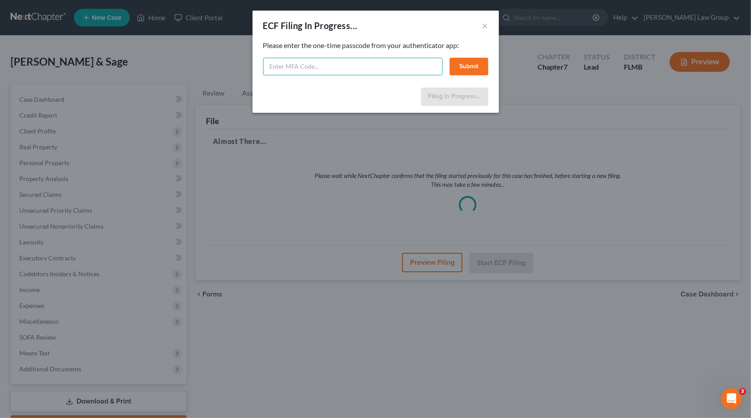
drag, startPoint x: 399, startPoint y: 66, endPoint x: 411, endPoint y: 70, distance: 12.7
click at [402, 67] on input "text" at bounding box center [353, 67] width 180 height 18
type input "055019"
click at [475, 64] on button "Submit" at bounding box center [469, 67] width 39 height 18
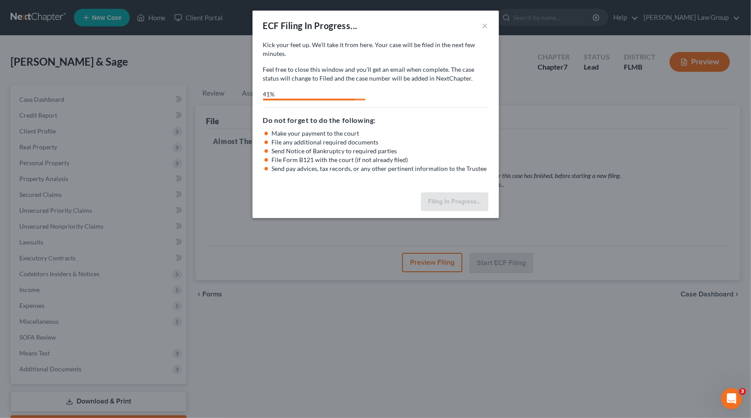
select select "0"
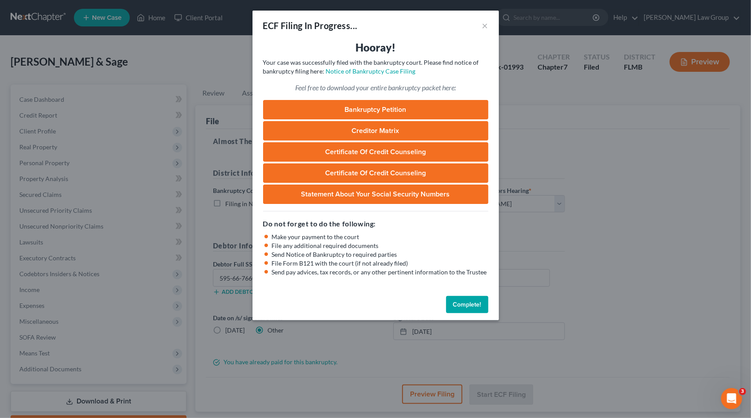
click at [415, 105] on link "Bankruptcy Petition" at bounding box center [375, 109] width 225 height 19
click at [395, 132] on link "Creditor Matrix" at bounding box center [375, 130] width 225 height 19
click at [403, 151] on link "Certificate of Credit Counseling" at bounding box center [375, 151] width 225 height 19
click at [379, 165] on link "Certificate of Credit Counseling" at bounding box center [375, 172] width 225 height 19
click at [466, 300] on button "Complete!" at bounding box center [467, 305] width 42 height 18
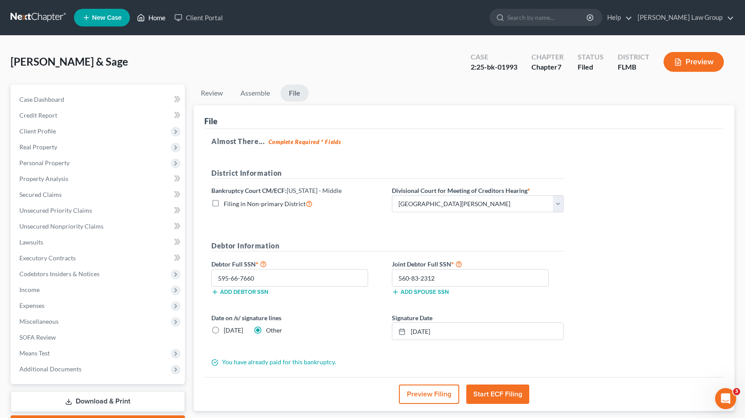
click at [156, 19] on link "Home" at bounding box center [150, 18] width 37 height 16
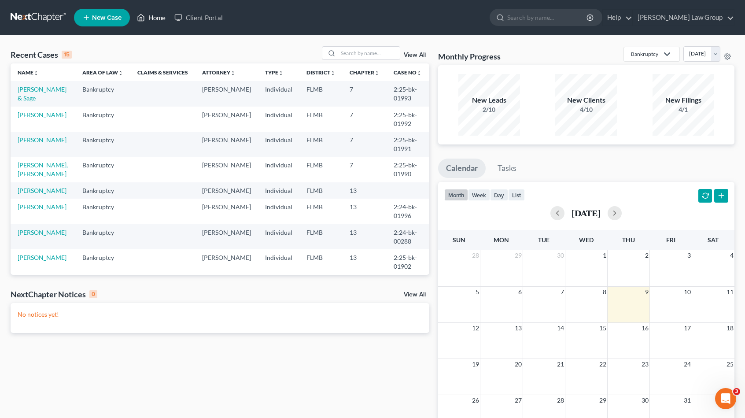
click at [158, 20] on link "Home" at bounding box center [150, 18] width 37 height 16
click at [40, 188] on link "[PERSON_NAME]" at bounding box center [42, 190] width 49 height 7
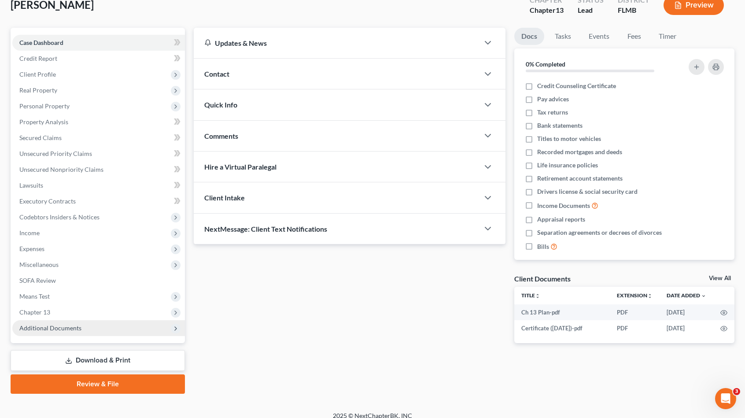
scroll to position [65, 0]
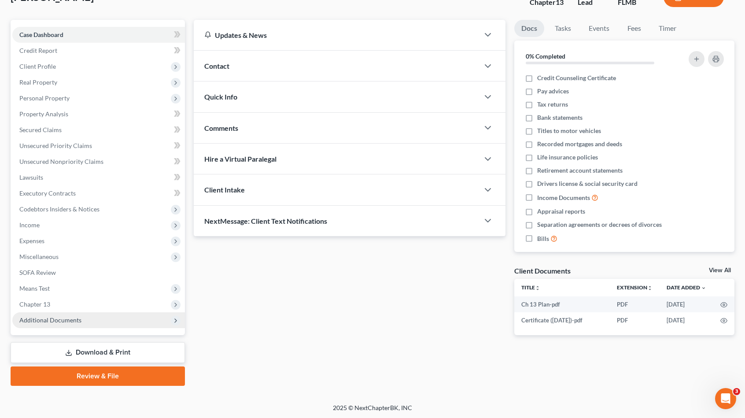
click at [63, 319] on span "Additional Documents" at bounding box center [50, 319] width 62 height 7
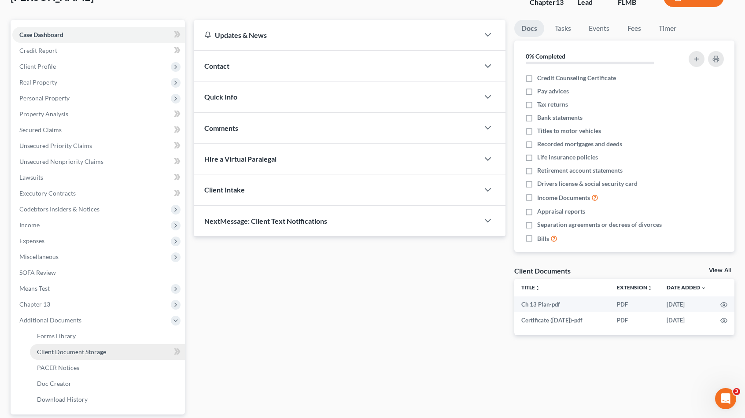
click at [109, 349] on link "Client Document Storage" at bounding box center [107, 352] width 155 height 16
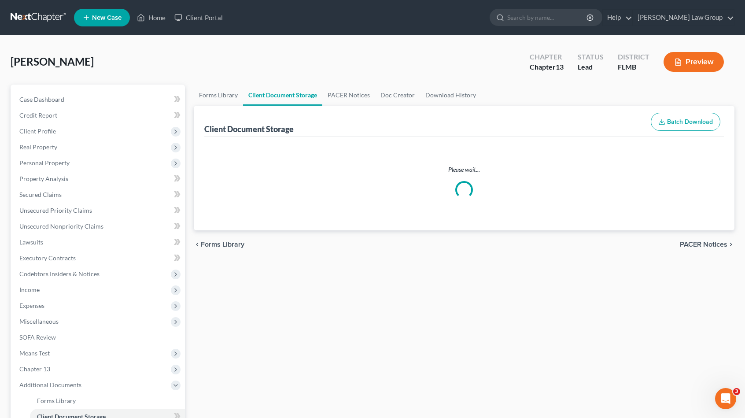
select select "9"
select select "12"
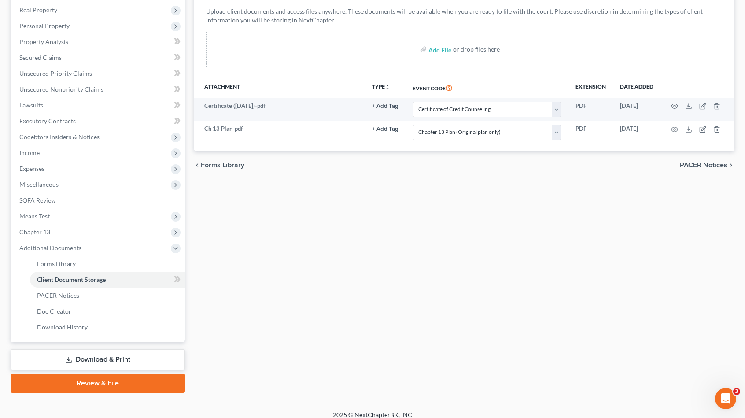
scroll to position [144, 0]
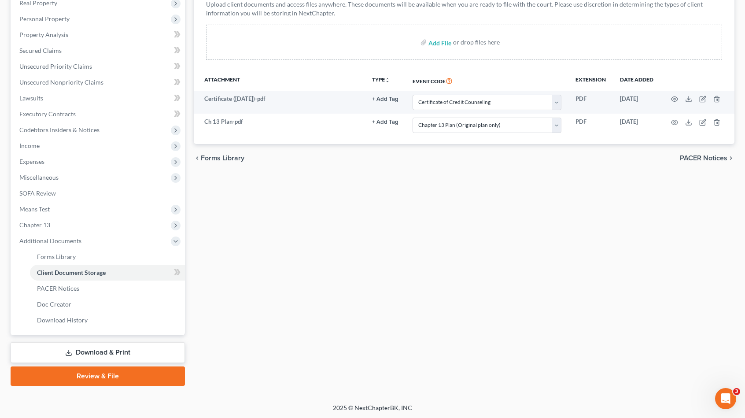
click at [130, 375] on link "Review & File" at bounding box center [98, 375] width 174 height 19
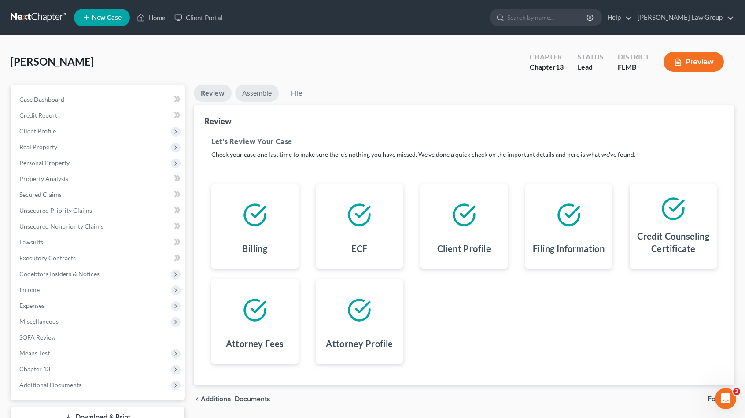
click at [261, 93] on link "Assemble" at bounding box center [257, 93] width 44 height 17
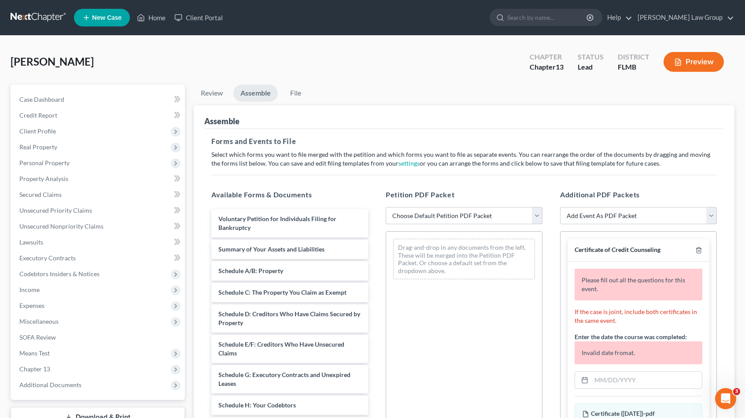
drag, startPoint x: 429, startPoint y: 227, endPoint x: 428, endPoint y: 219, distance: 7.9
click at [428, 227] on div "Petition PDF Packet Choose Default Petition PDF Packet Complete Bankruptcy Peti…" at bounding box center [464, 331] width 174 height 298
click at [428, 218] on select "Choose Default Petition PDF Packet Complete Bankruptcy Petition (all forms and …" at bounding box center [464, 216] width 157 height 18
select select "0"
click at [386, 207] on select "Choose Default Petition PDF Packet Complete Bankruptcy Petition (all forms and …" at bounding box center [464, 216] width 157 height 18
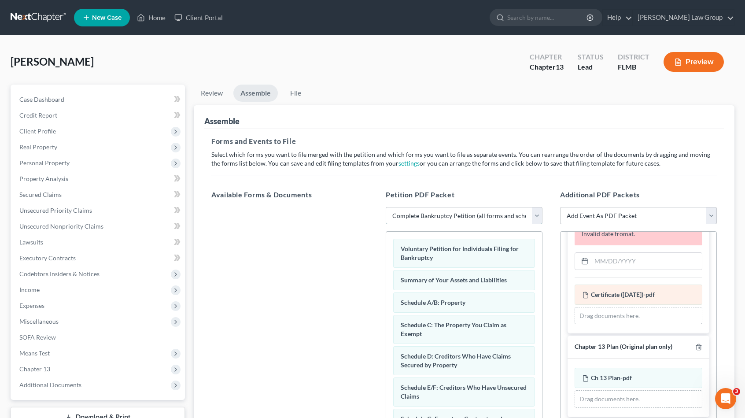
scroll to position [92, 0]
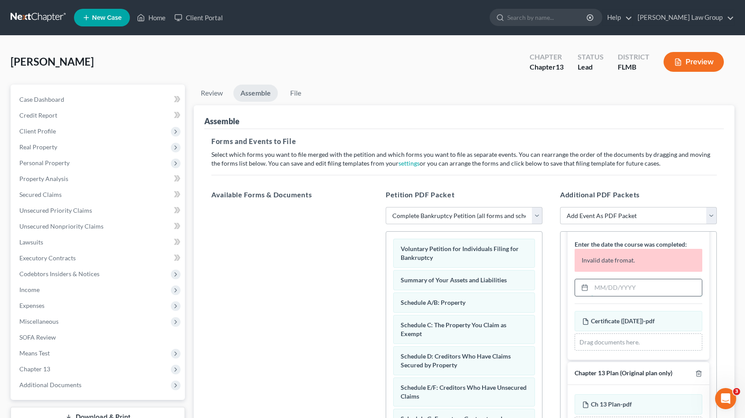
click at [622, 285] on input "text" at bounding box center [646, 287] width 110 height 17
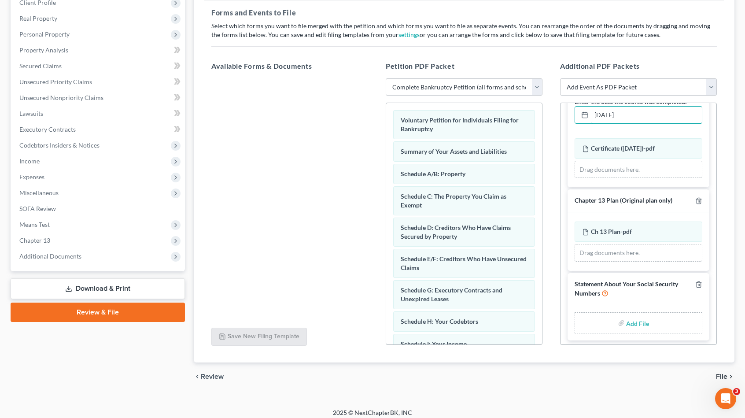
scroll to position [132, 0]
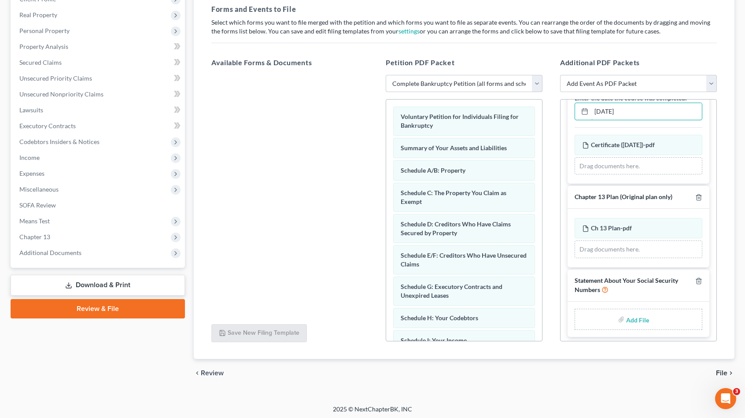
type input "[DATE]"
click at [634, 318] on input "file" at bounding box center [636, 319] width 21 height 16
type input "C:\fakepath\SSN Statement.pdf"
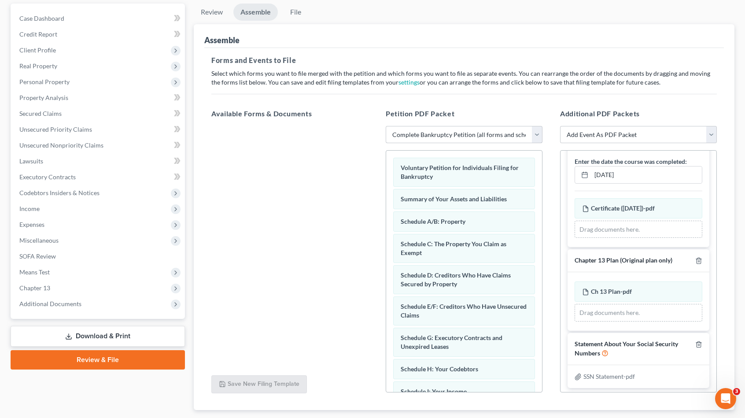
scroll to position [0, 0]
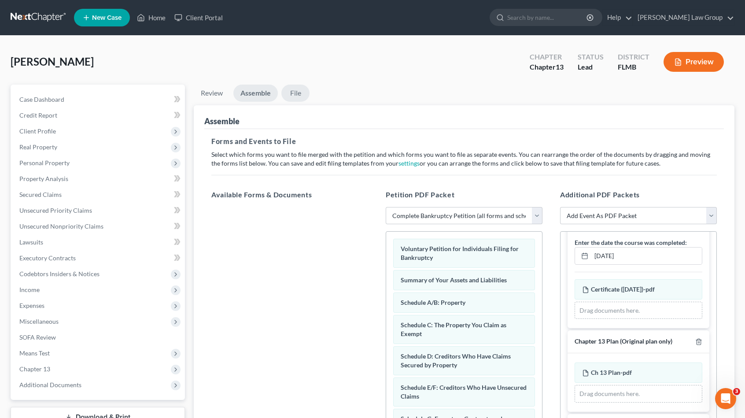
click at [305, 92] on link "File" at bounding box center [295, 93] width 28 height 17
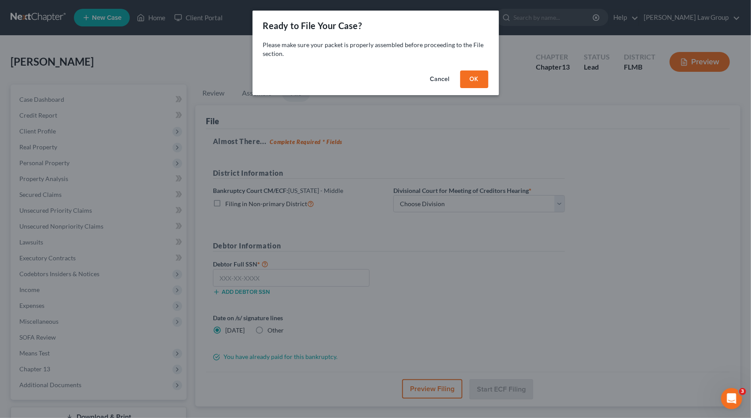
click at [476, 79] on button "OK" at bounding box center [474, 79] width 28 height 18
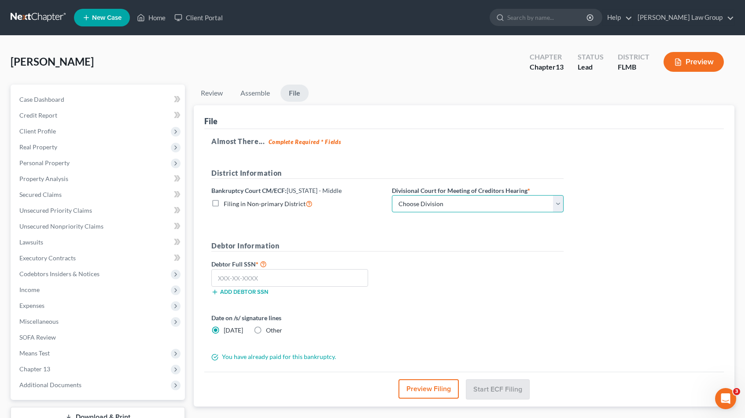
click at [430, 206] on select "Choose Division [GEOGRAPHIC_DATA][PERSON_NAME] [GEOGRAPHIC_DATA] [GEOGRAPHIC_DA…" at bounding box center [478, 204] width 172 height 18
select select "0"
click at [392, 195] on select "Choose Division [GEOGRAPHIC_DATA][PERSON_NAME] [GEOGRAPHIC_DATA] [GEOGRAPHIC_DA…" at bounding box center [478, 204] width 172 height 18
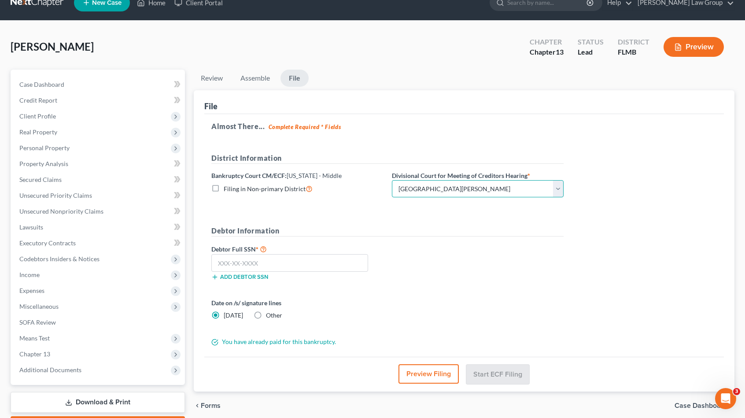
scroll to position [65, 0]
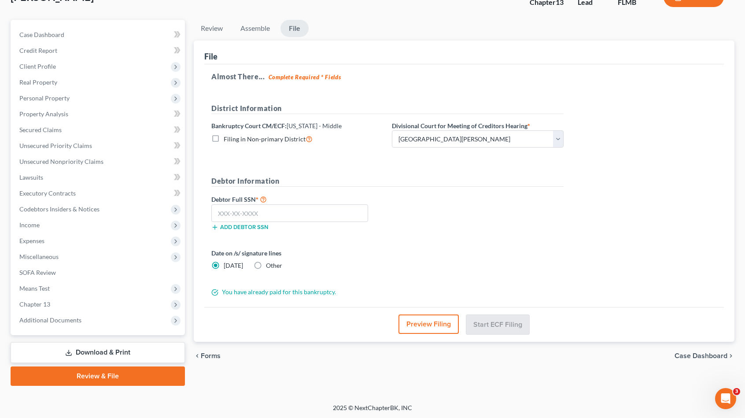
click at [266, 263] on label "Other" at bounding box center [274, 265] width 16 height 9
click at [269, 263] on input "Other" at bounding box center [272, 264] width 6 height 6
radio input "true"
radio input "false"
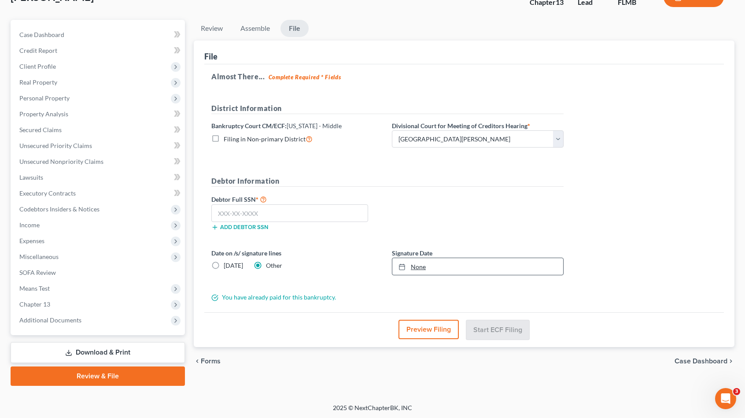
type input "[DATE]"
click at [420, 263] on link "[DATE]" at bounding box center [477, 266] width 171 height 17
click at [247, 218] on input "text" at bounding box center [289, 213] width 157 height 18
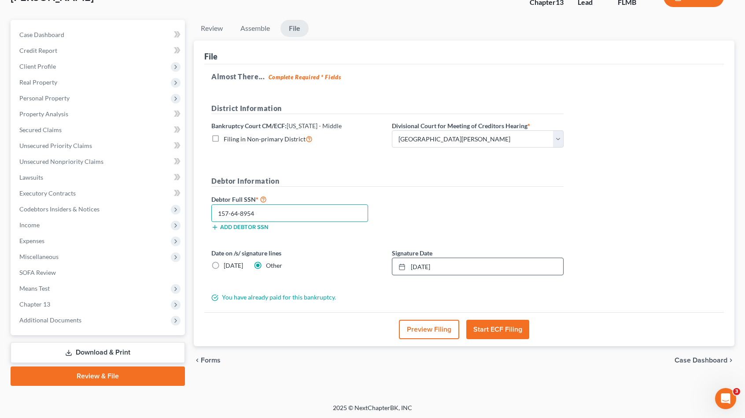
type input "157-64-8954"
click at [500, 332] on button "Start ECF Filing" at bounding box center [497, 329] width 63 height 19
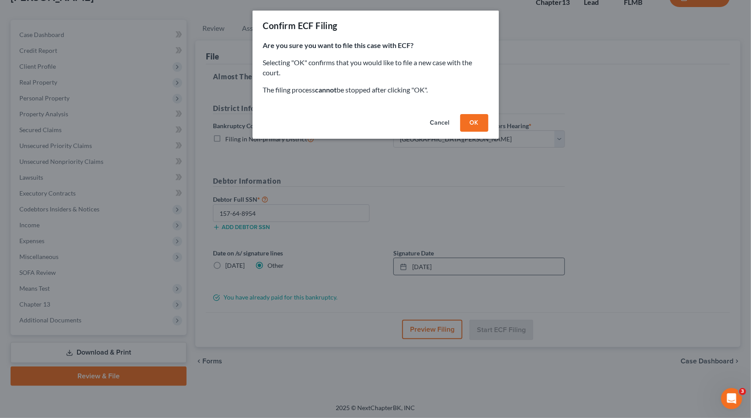
click at [481, 125] on button "OK" at bounding box center [474, 123] width 28 height 18
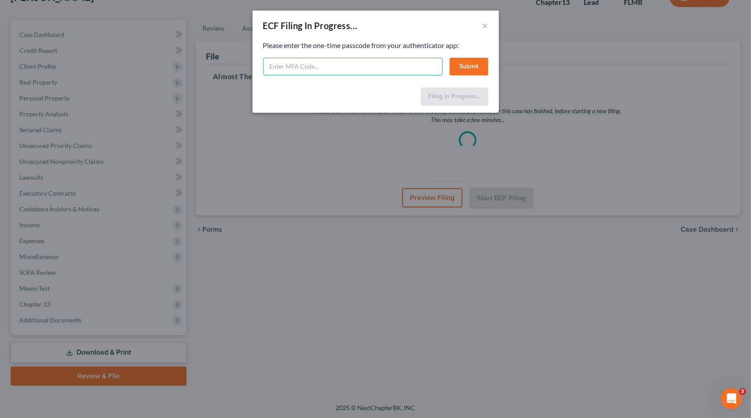
drag, startPoint x: 414, startPoint y: 66, endPoint x: 536, endPoint y: 36, distance: 125.6
click at [424, 63] on input "text" at bounding box center [353, 67] width 180 height 18
type input "798929"
click at [468, 59] on button "Submit" at bounding box center [469, 67] width 39 height 18
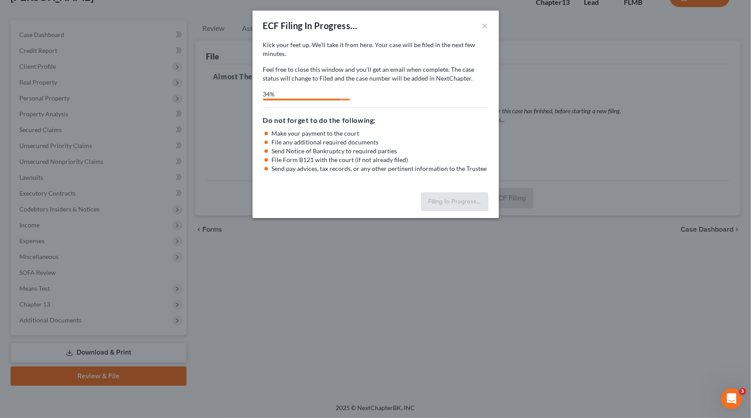
select select "0"
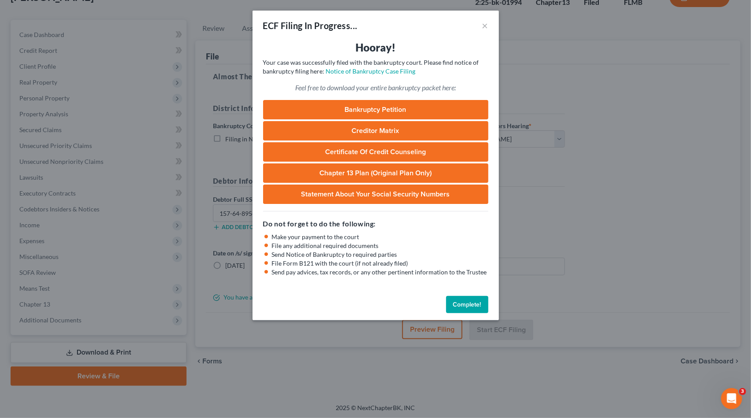
click at [412, 103] on link "Bankruptcy Petition" at bounding box center [375, 109] width 225 height 19
click at [424, 127] on link "Creditor Matrix" at bounding box center [375, 130] width 225 height 19
click at [413, 151] on link "Certificate of Credit Counseling" at bounding box center [375, 151] width 225 height 19
click at [398, 170] on link "Chapter 13 Plan (Original plan only)" at bounding box center [375, 172] width 225 height 19
click at [482, 301] on button "Complete!" at bounding box center [467, 305] width 42 height 18
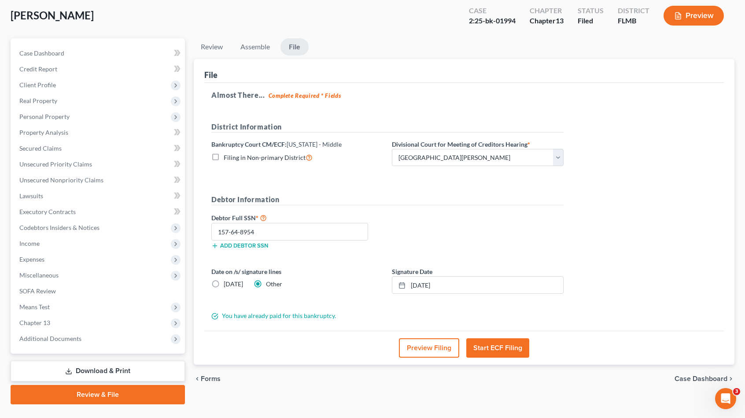
scroll to position [0, 0]
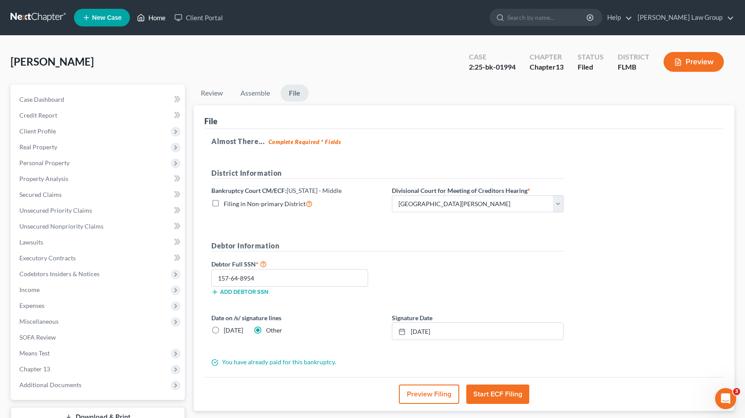
click at [147, 17] on link "Home" at bounding box center [150, 18] width 37 height 16
